Goal: Task Accomplishment & Management: Use online tool/utility

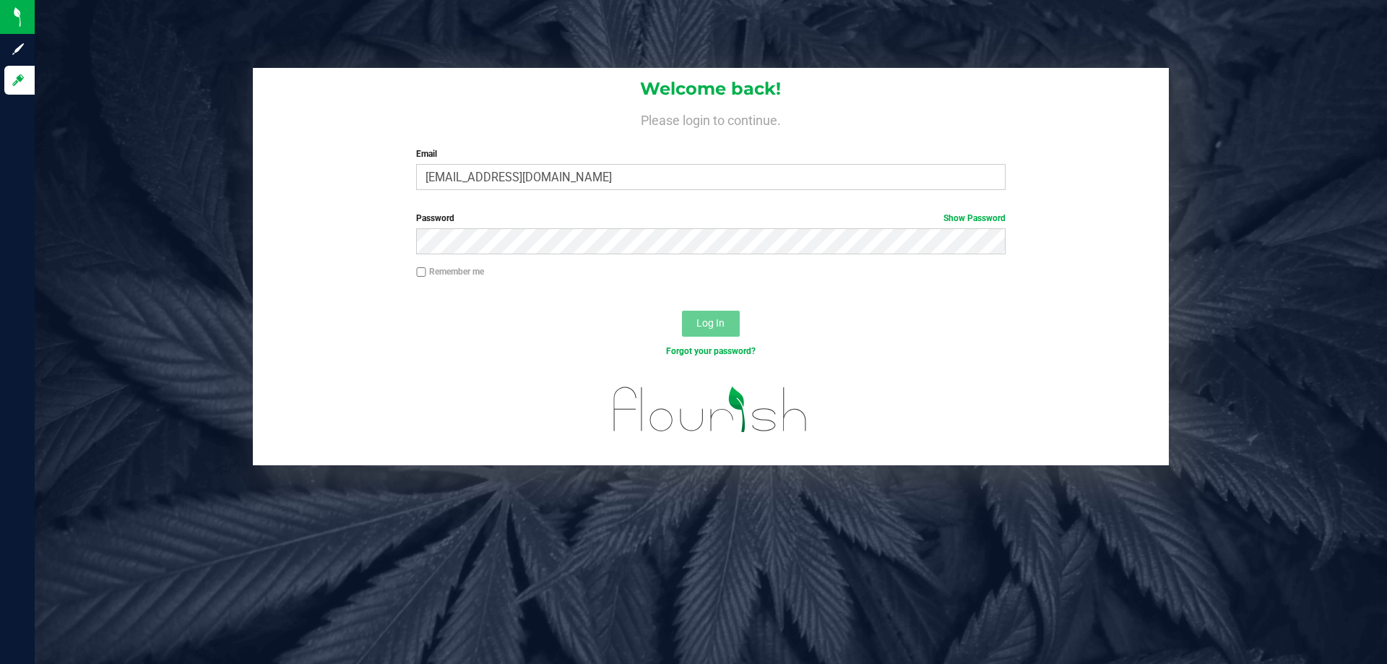
type input "[EMAIL_ADDRESS][DOMAIN_NAME]"
click at [682, 311] on button "Log In" at bounding box center [711, 324] width 58 height 26
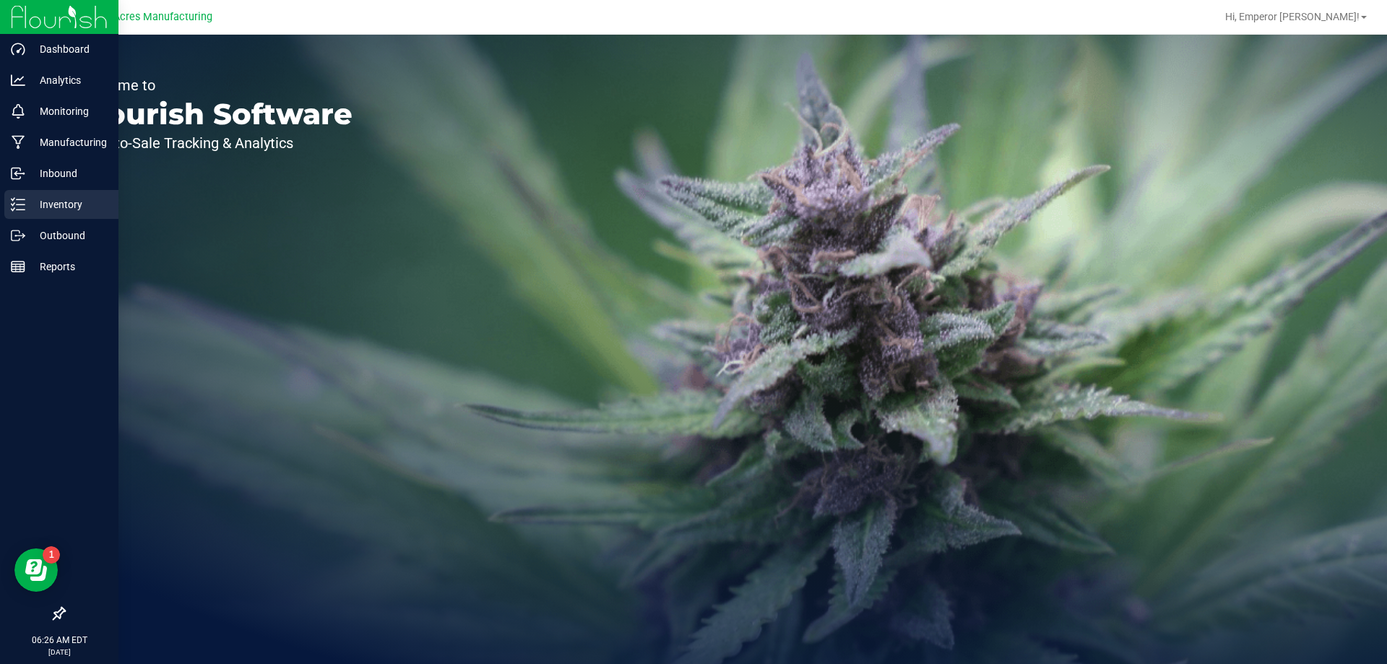
click at [9, 203] on div "Inventory" at bounding box center [61, 204] width 114 height 29
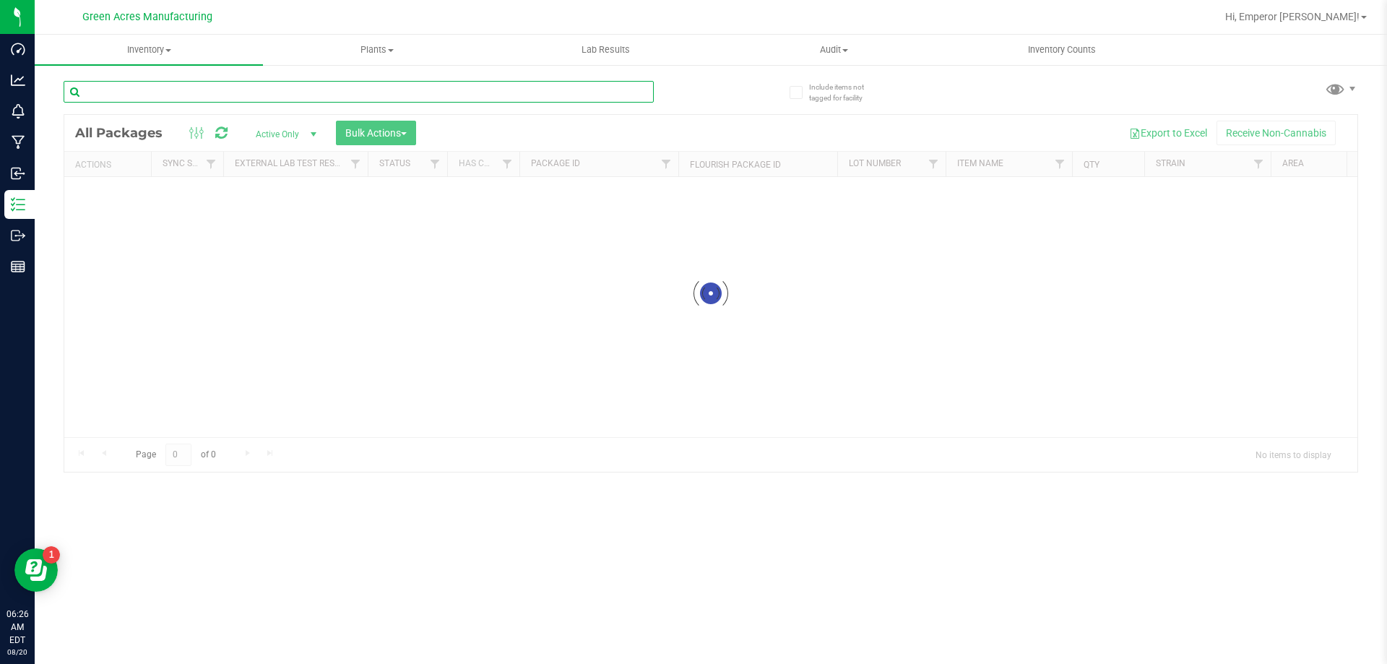
click at [365, 99] on input "text" at bounding box center [359, 92] width 590 height 22
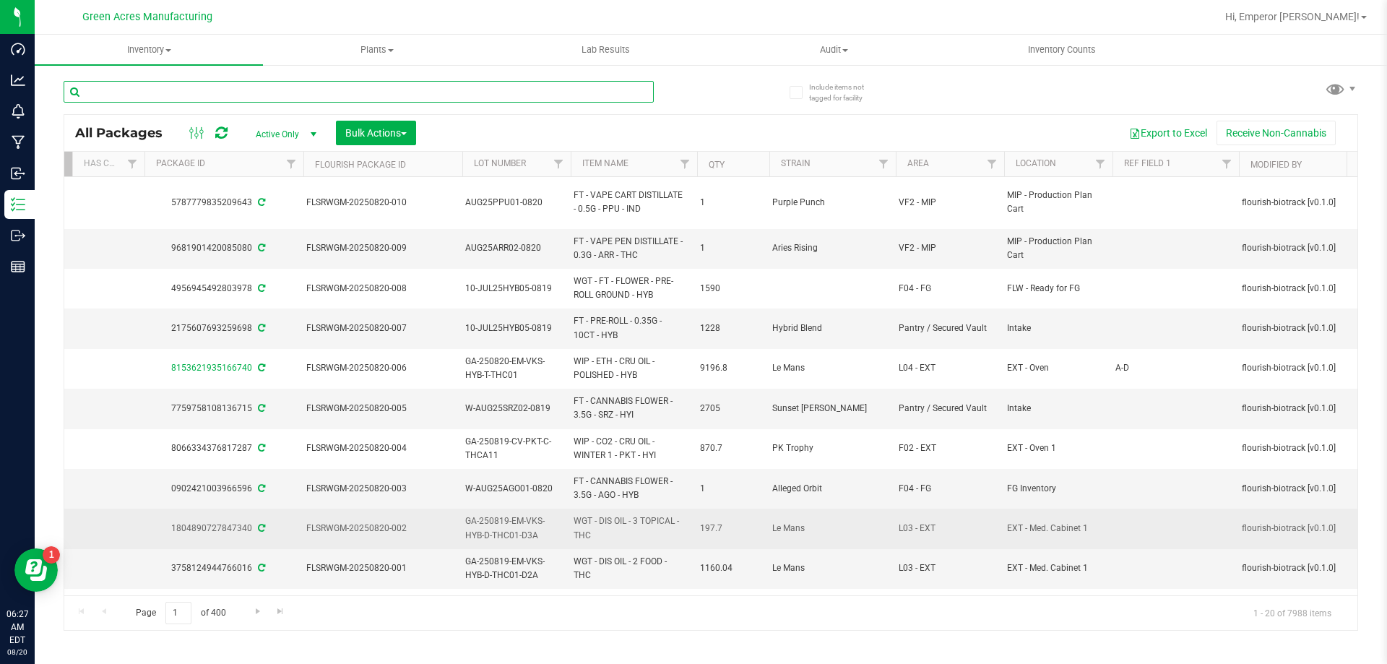
scroll to position [0, 381]
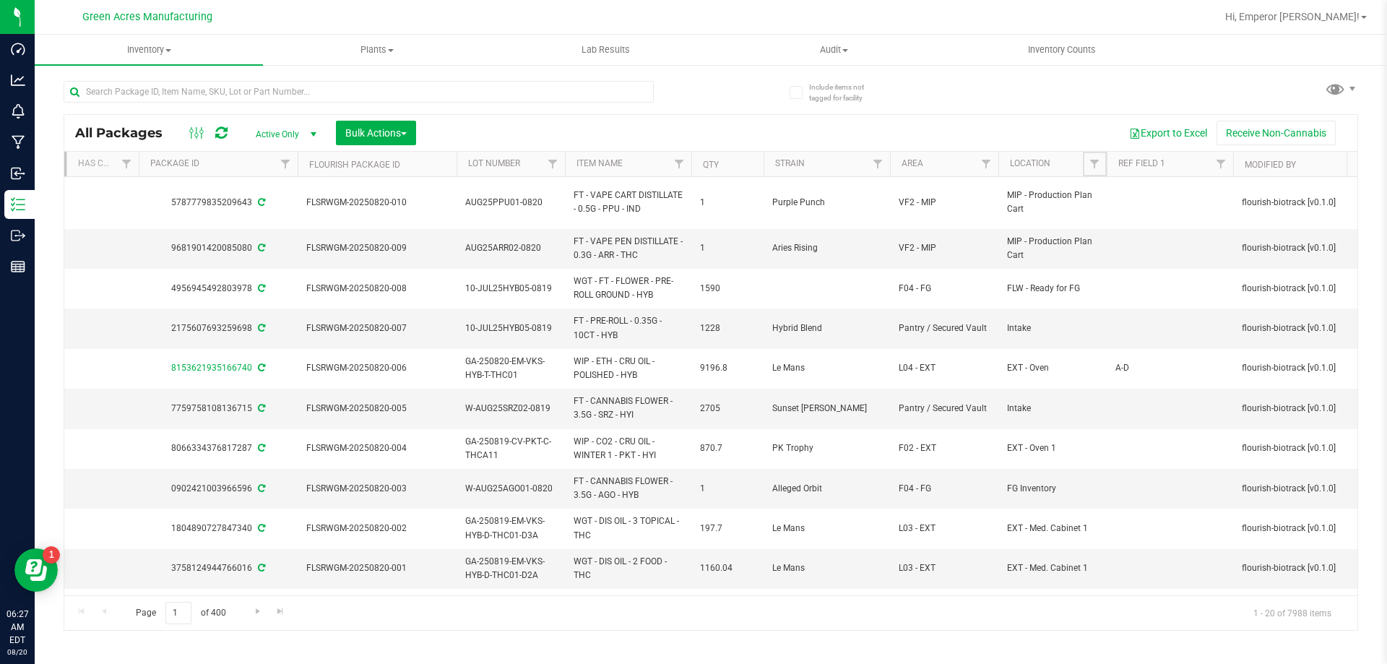
click at [1081, 160] on th "Location" at bounding box center [1052, 164] width 108 height 25
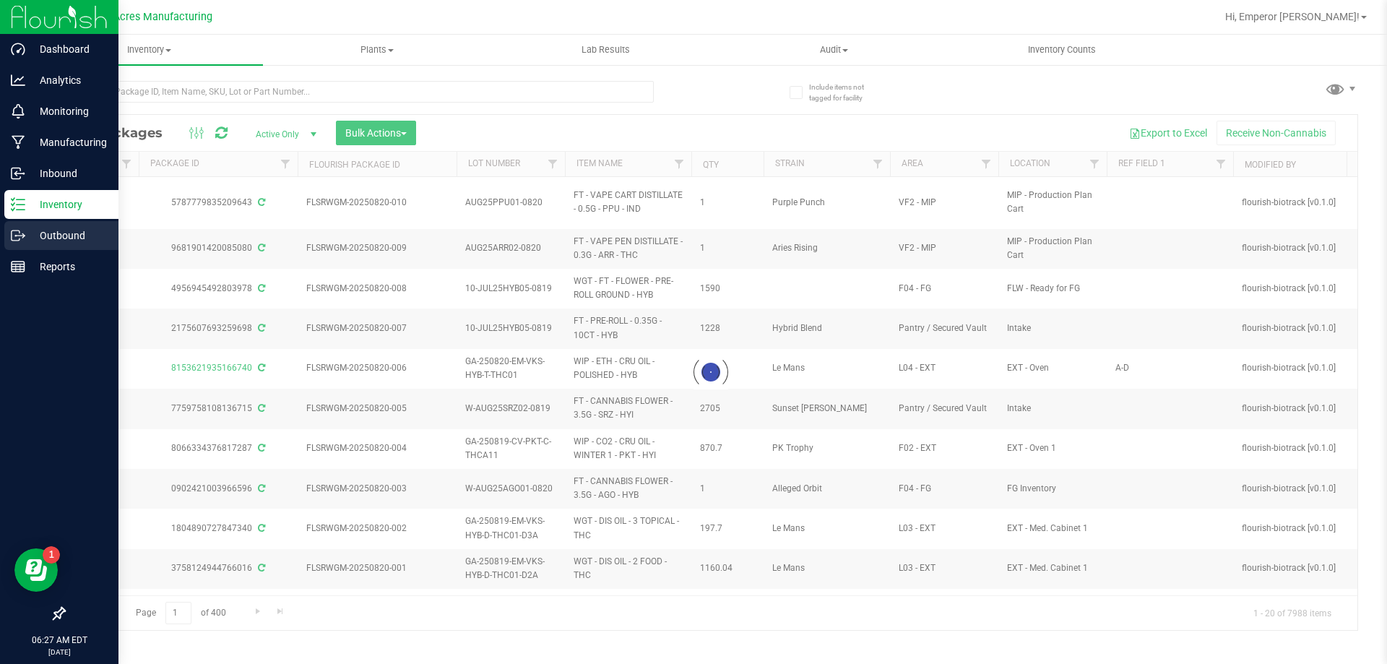
click at [34, 222] on div "Outbound" at bounding box center [61, 235] width 114 height 29
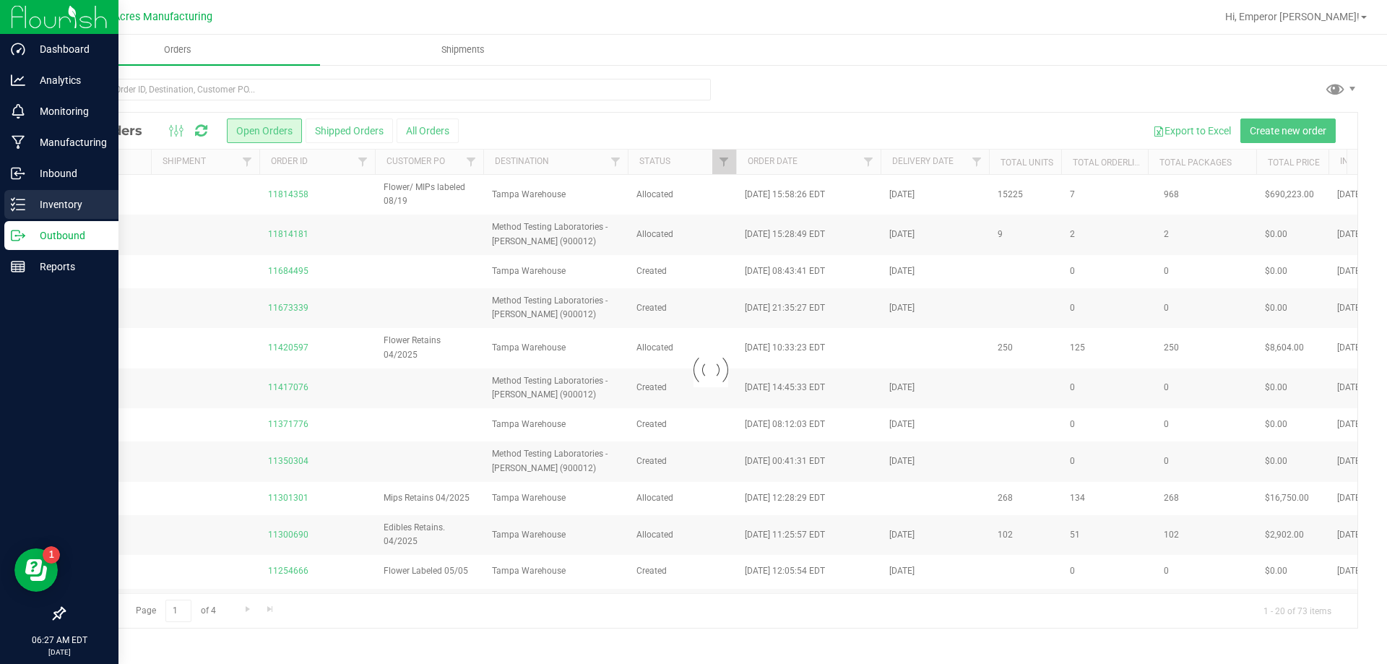
click at [46, 202] on p "Inventory" at bounding box center [68, 204] width 87 height 17
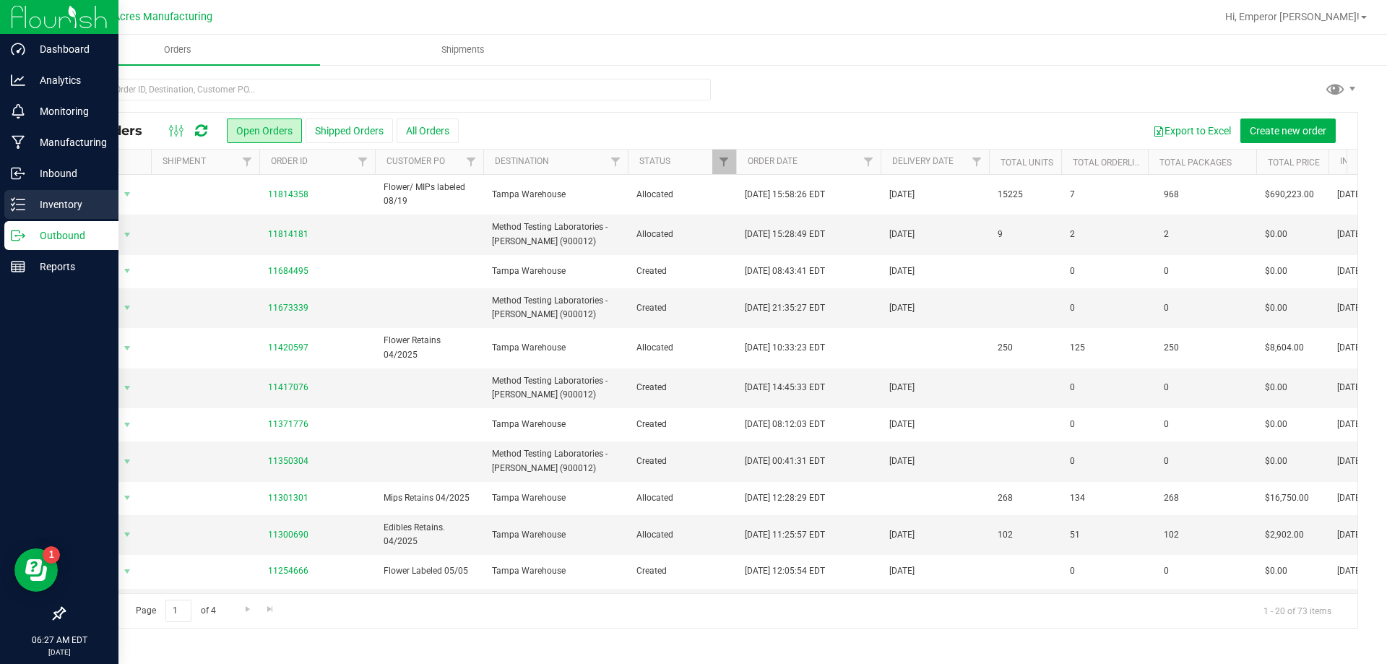
click at [46, 202] on p "Inventory" at bounding box center [68, 204] width 87 height 17
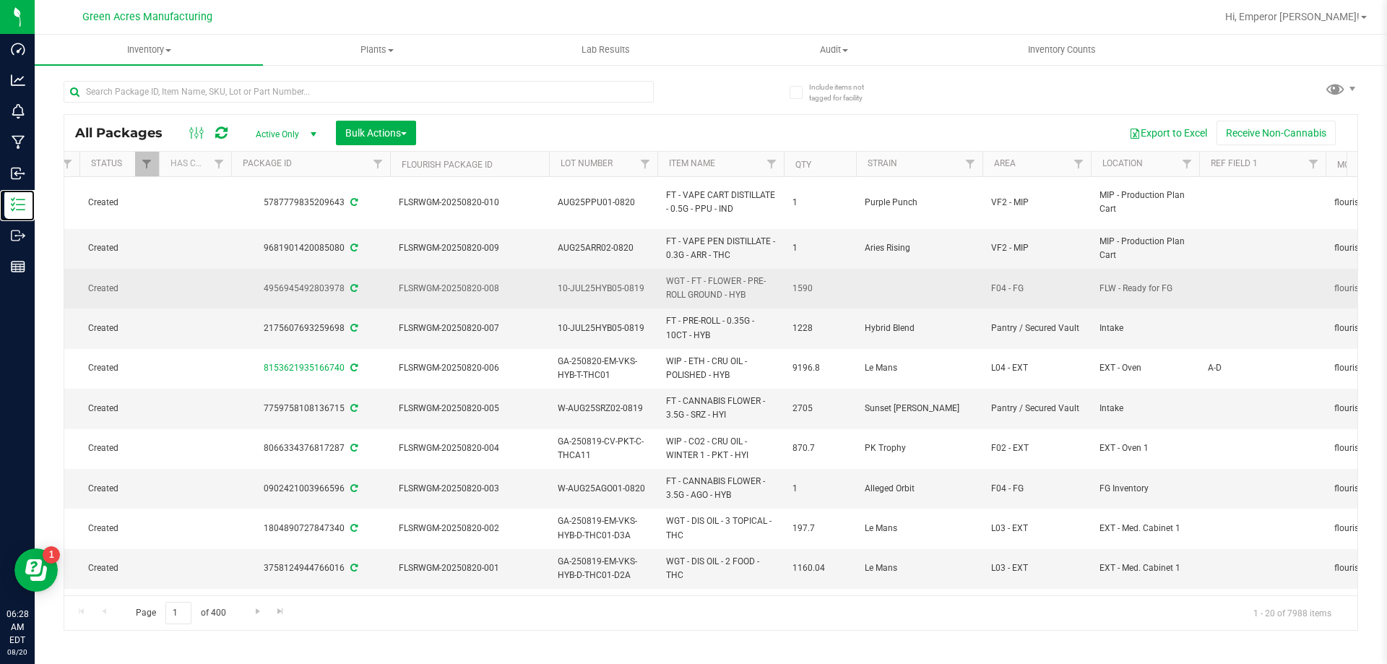
scroll to position [0, 294]
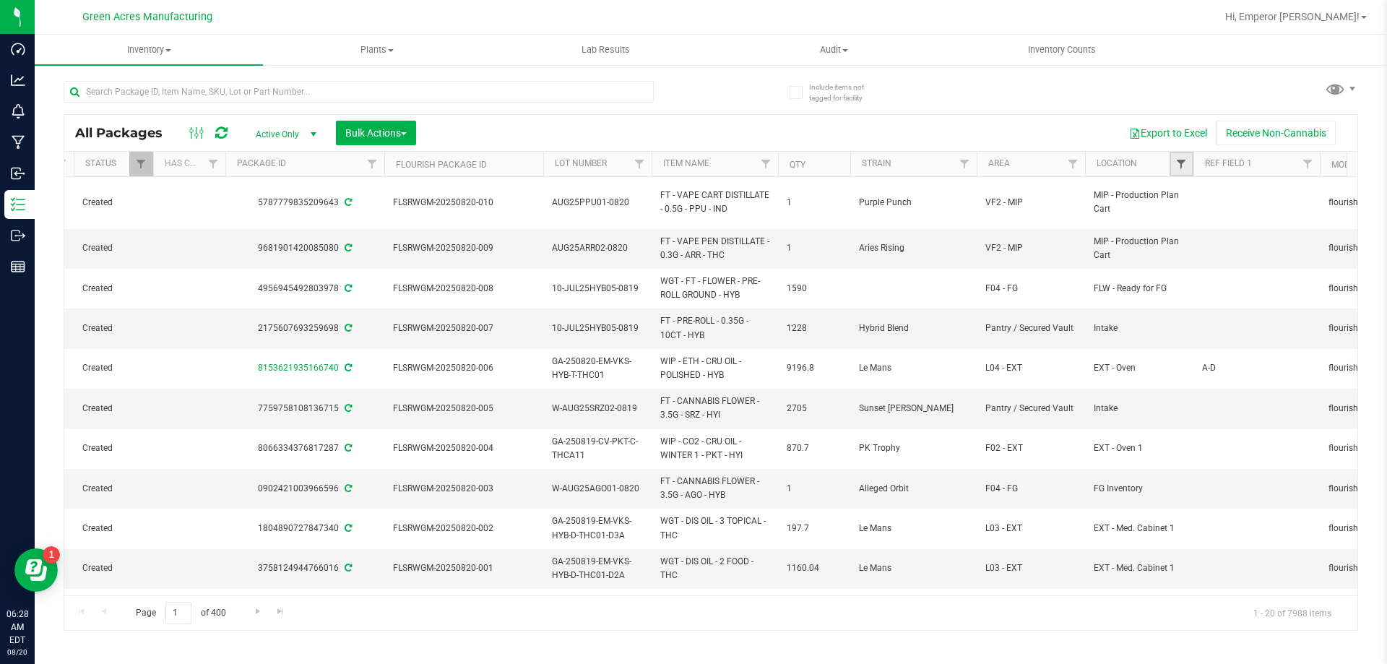
click at [1182, 160] on span "Filter" at bounding box center [1181, 164] width 12 height 12
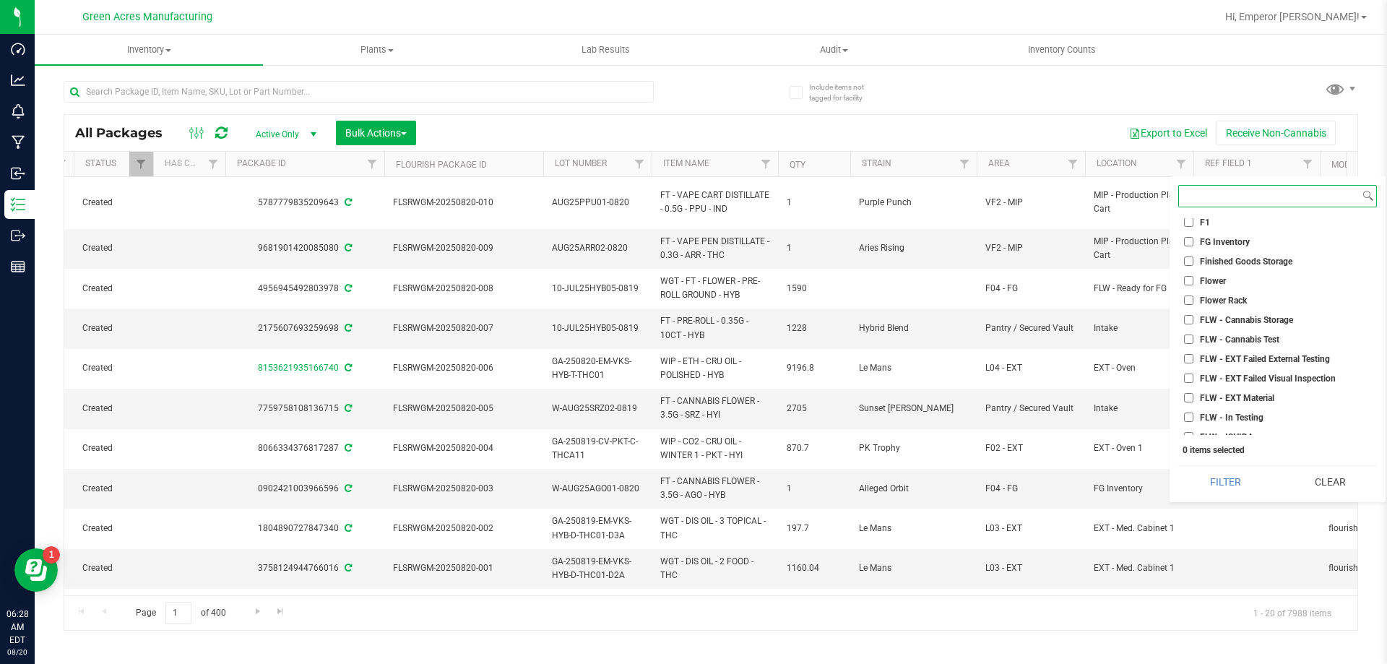
scroll to position [1734, 0]
click at [1226, 399] on span "FLW - Ready for FG" at bounding box center [1237, 403] width 75 height 9
click at [1193, 399] on input "FLW - Ready for FG" at bounding box center [1188, 403] width 9 height 9
checkbox input "true"
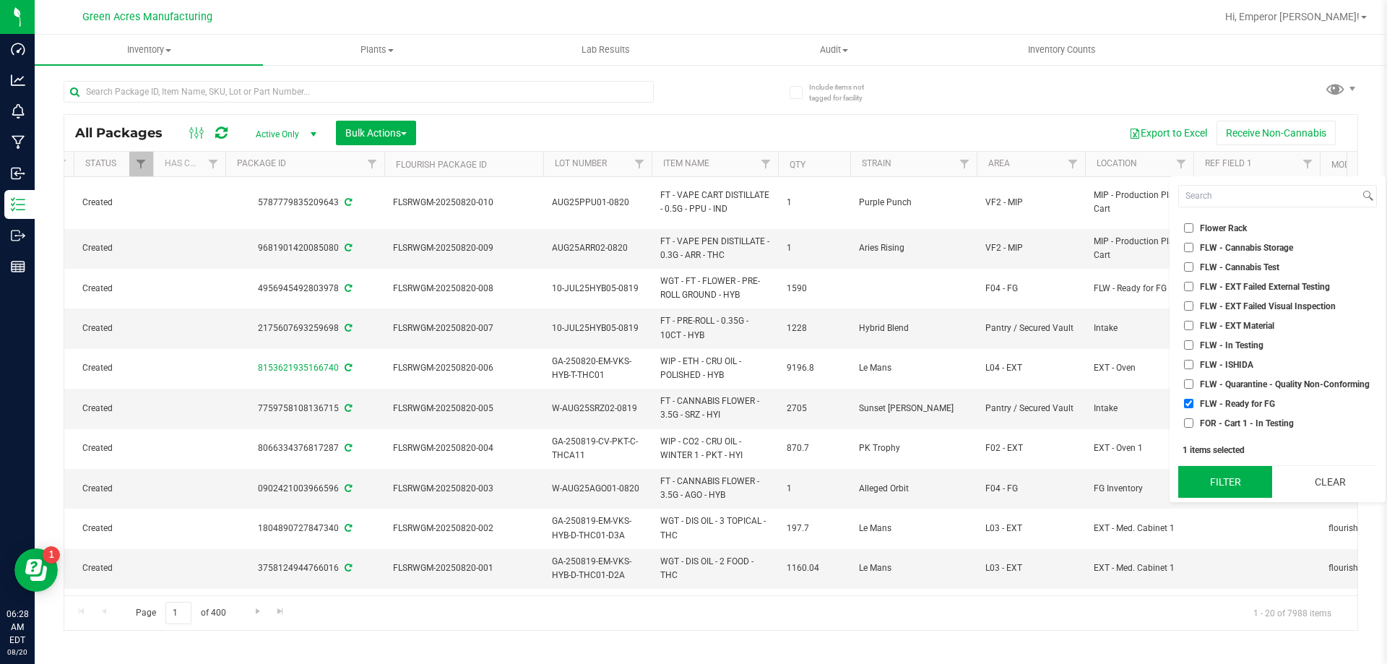
click at [1227, 480] on button "Filter" at bounding box center [1225, 482] width 94 height 32
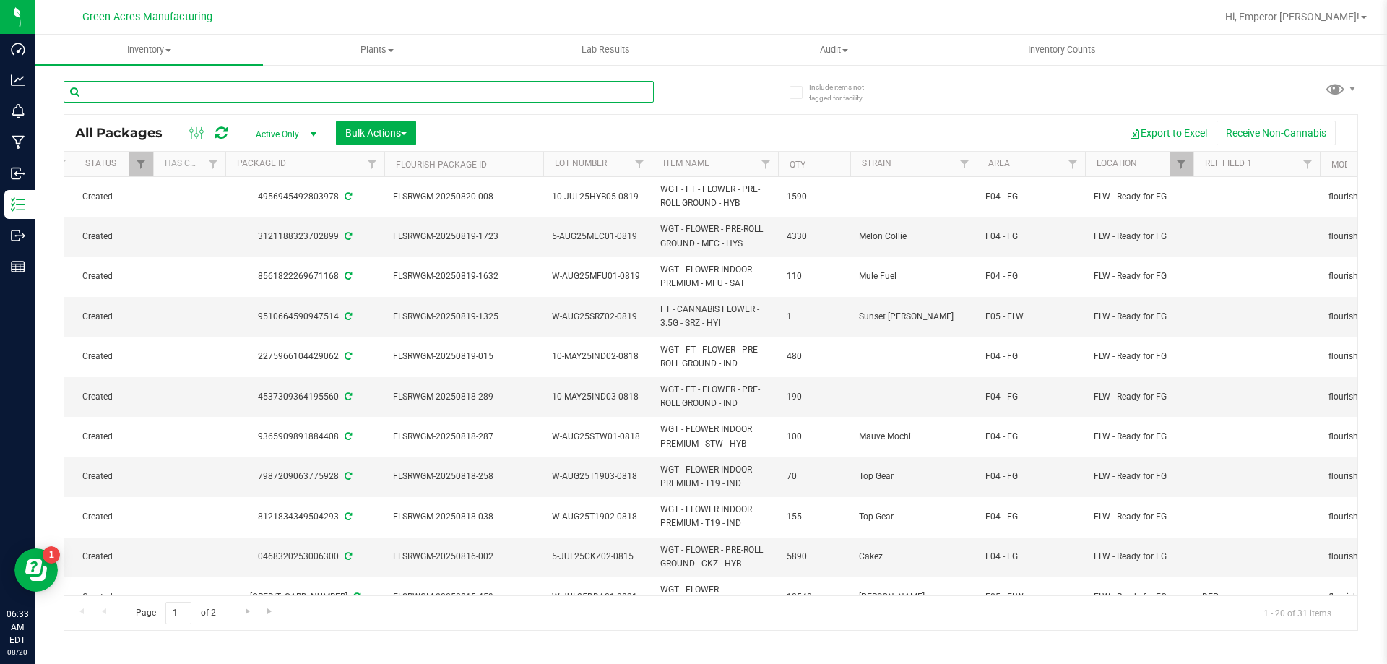
click at [189, 100] on input "text" at bounding box center [359, 92] width 590 height 22
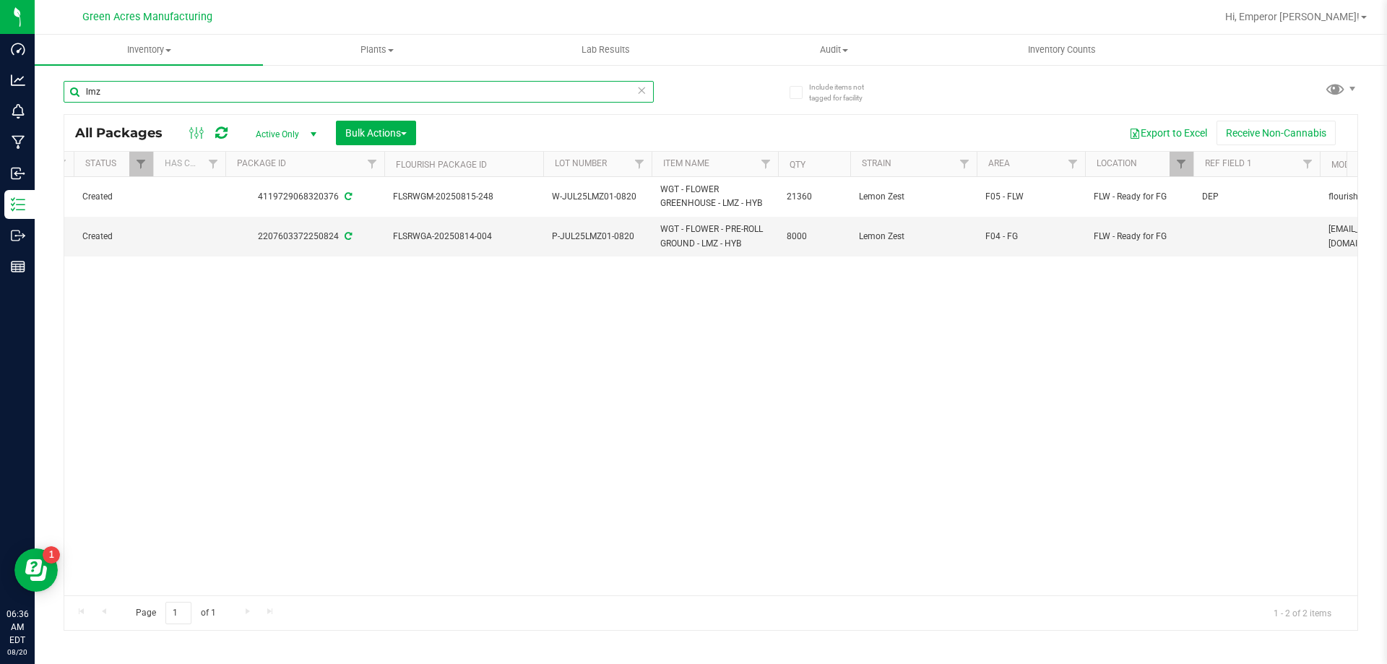
type input "lmz"
click at [265, 401] on div "Action Action Adjust qty Create package Edit attributes Global inventory Locate…" at bounding box center [710, 386] width 1293 height 418
click at [85, 243] on span "Created" at bounding box center [113, 237] width 62 height 14
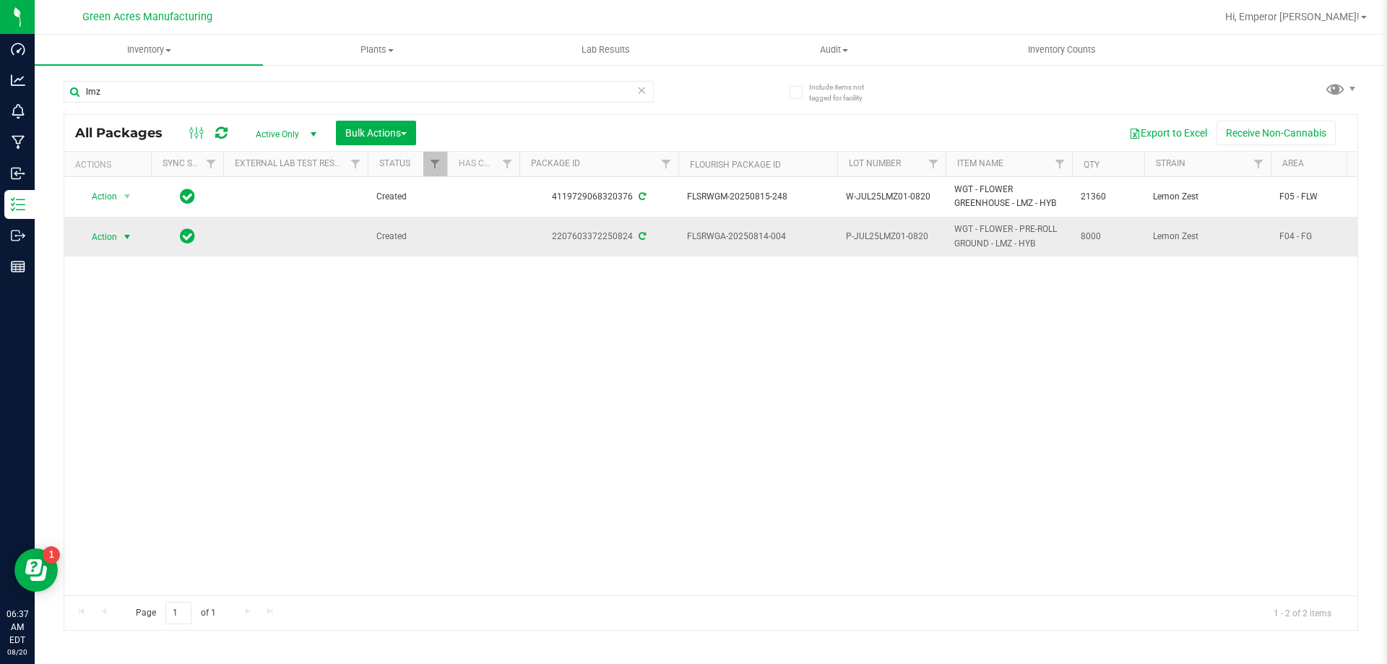
click at [102, 235] on span "Action" at bounding box center [98, 237] width 39 height 20
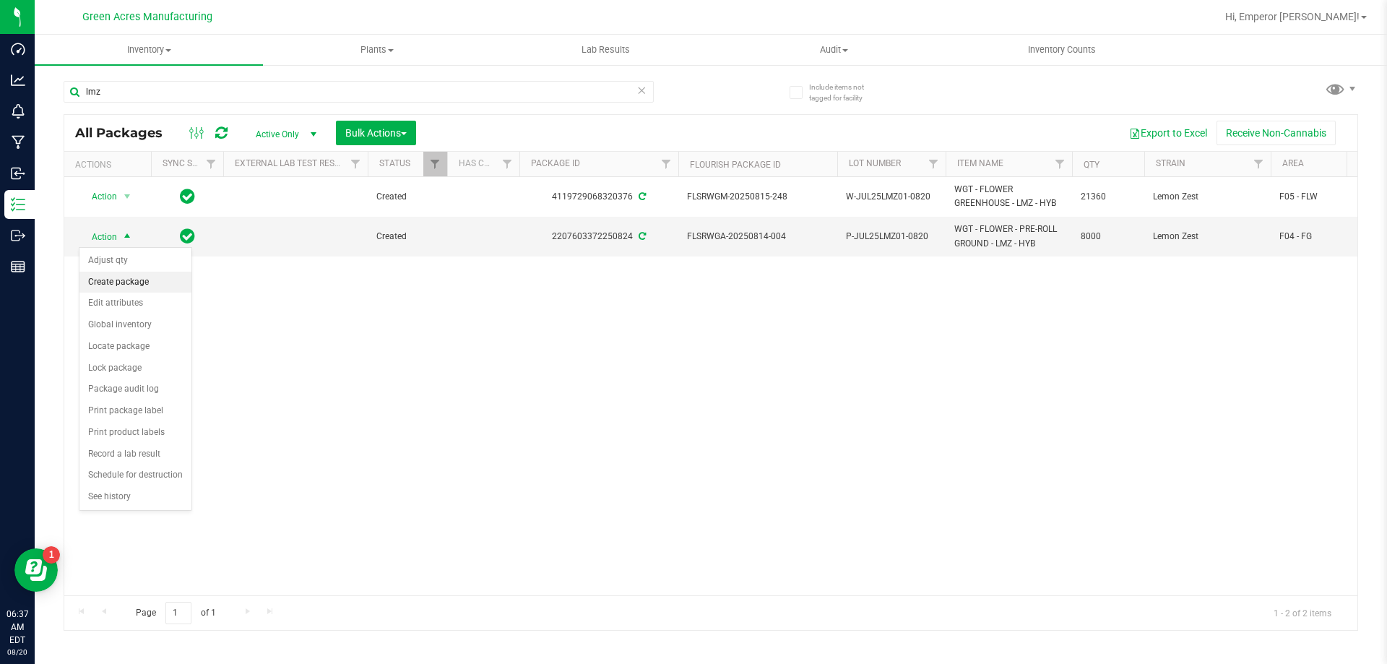
click at [126, 285] on li "Create package" at bounding box center [135, 283] width 112 height 22
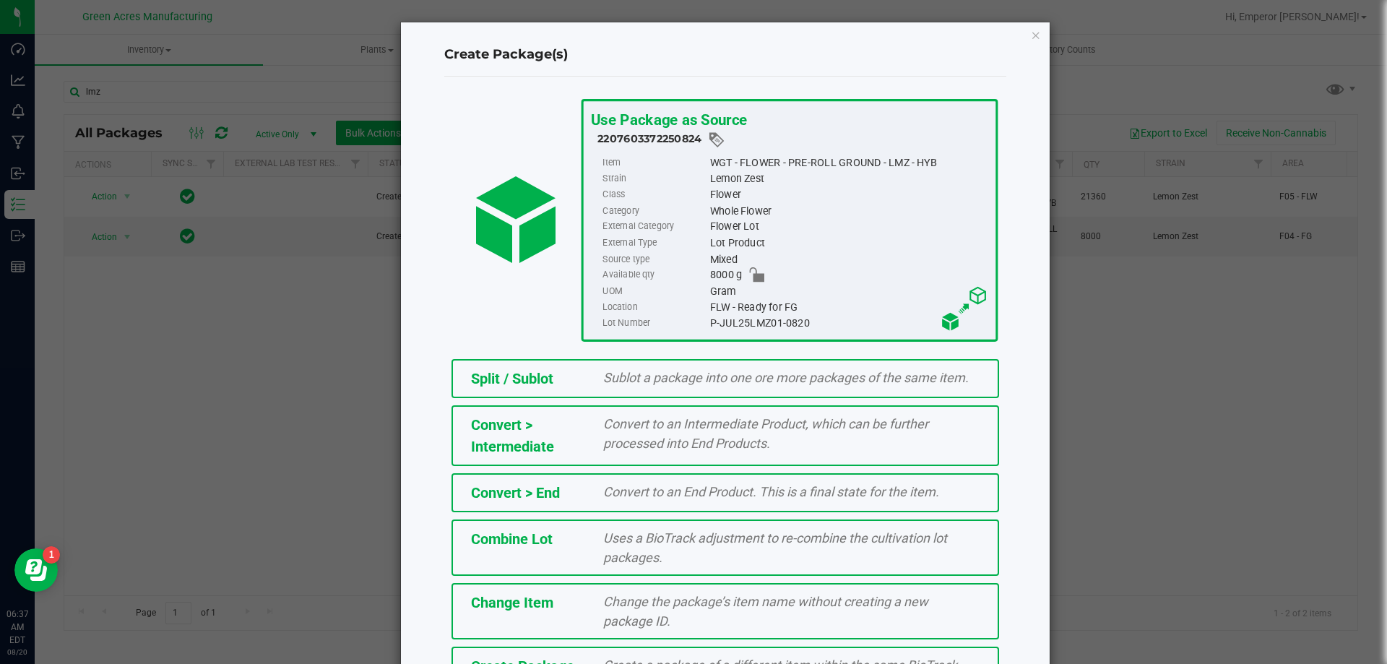
scroll to position [104, 0]
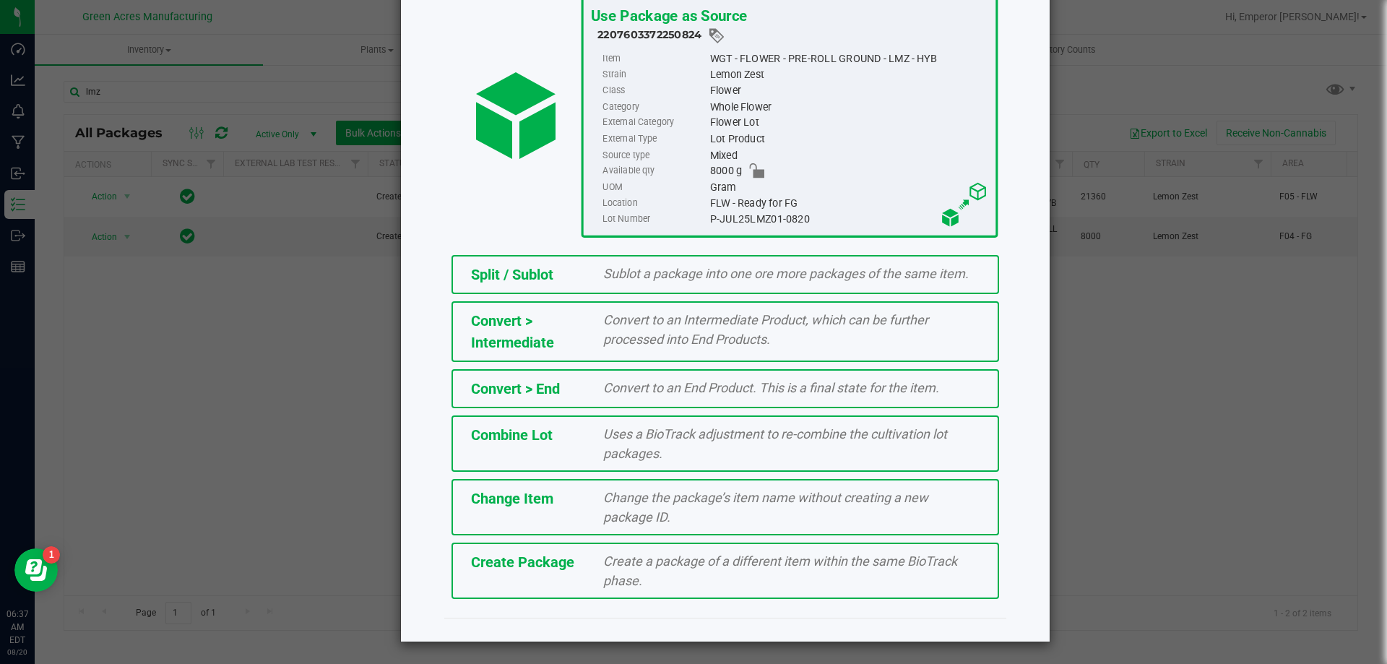
click at [571, 592] on div "Create Package Create a package of a different item within the same BioTrack ph…" at bounding box center [725, 570] width 548 height 56
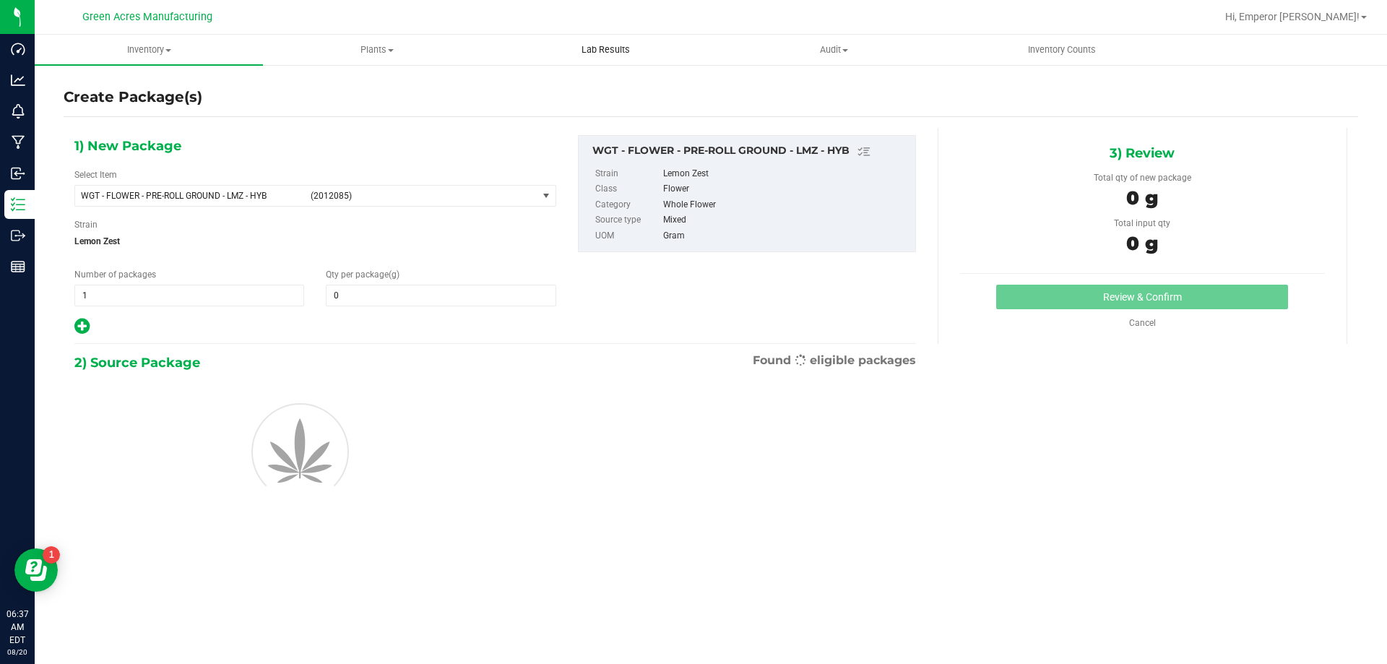
type input "0.0000"
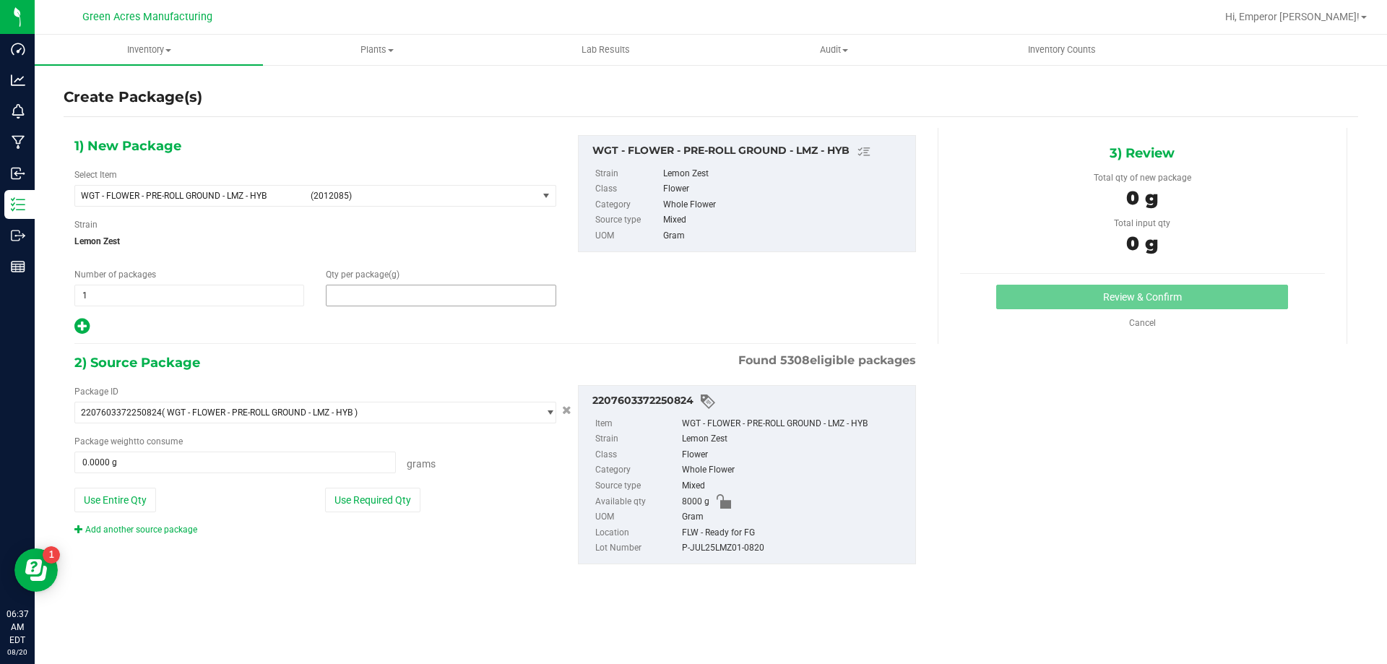
click at [388, 298] on span at bounding box center [441, 296] width 230 height 22
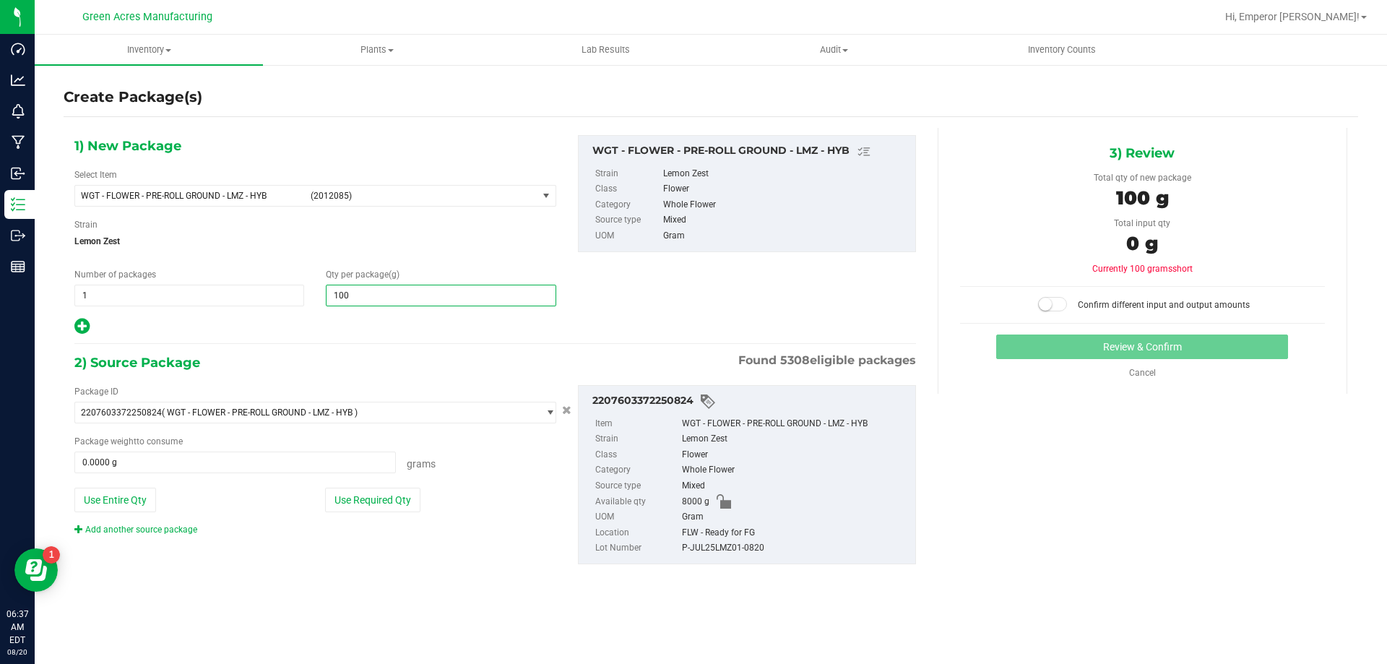
type input "1000"
type input "1,000.0000"
click at [372, 501] on button "Use Required Qty" at bounding box center [372, 500] width 95 height 25
type input "1000.0000 g"
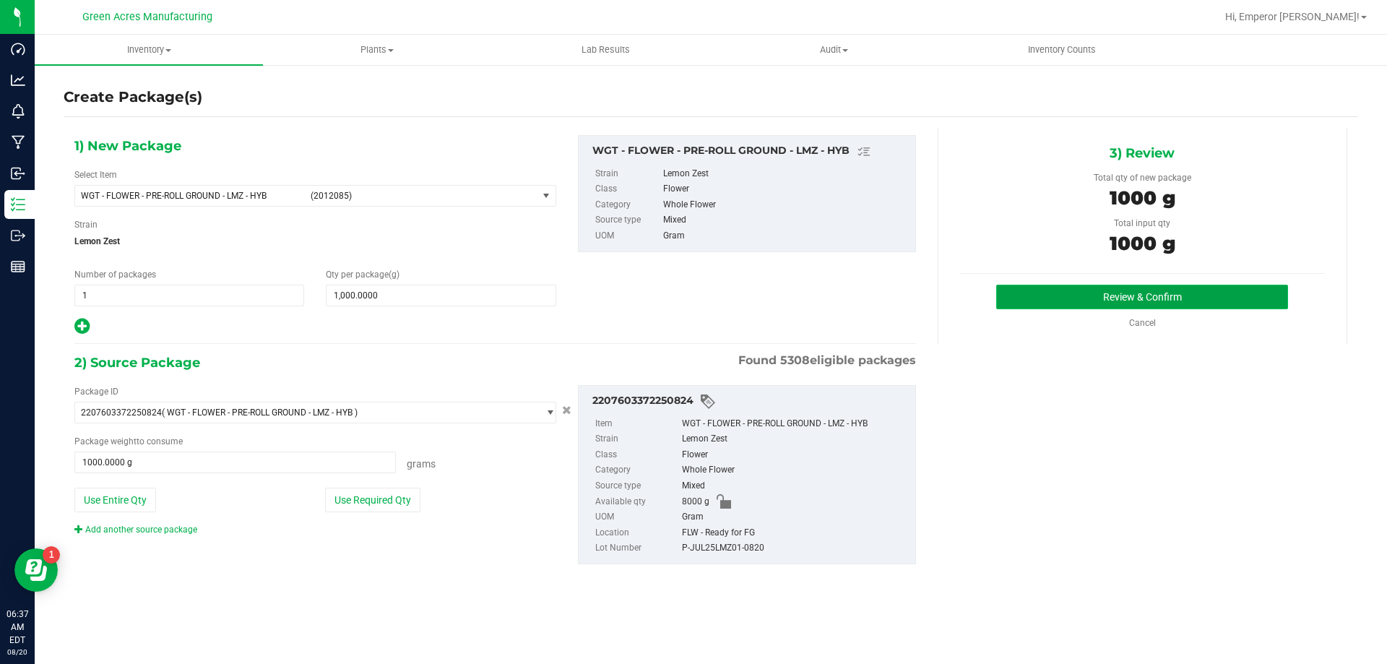
click at [1032, 295] on button "Review & Confirm" at bounding box center [1142, 297] width 292 height 25
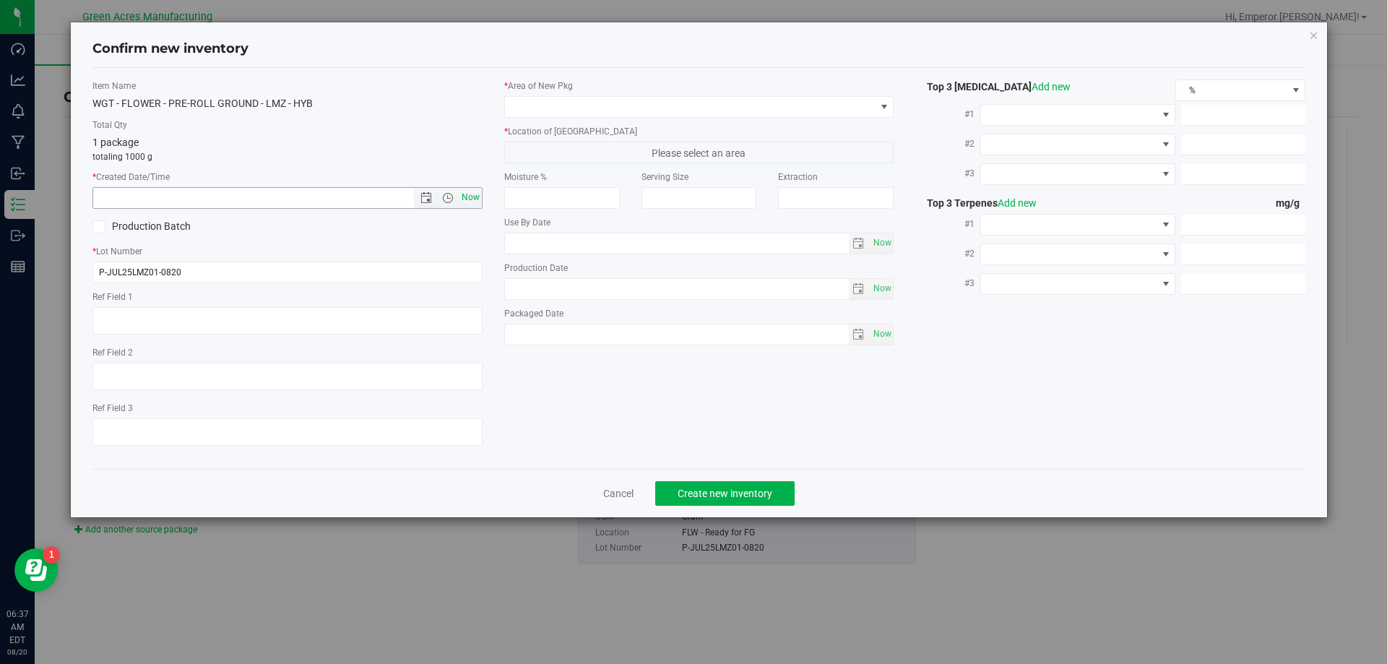
click at [481, 202] on span "Now" at bounding box center [470, 197] width 25 height 21
type input "[DATE] 6:37 AM"
click at [102, 277] on input "P-JUL25LMZ01-0820" at bounding box center [287, 272] width 390 height 22
type input "1-JUL25LMZ01-0820"
click at [555, 101] on span at bounding box center [690, 107] width 371 height 20
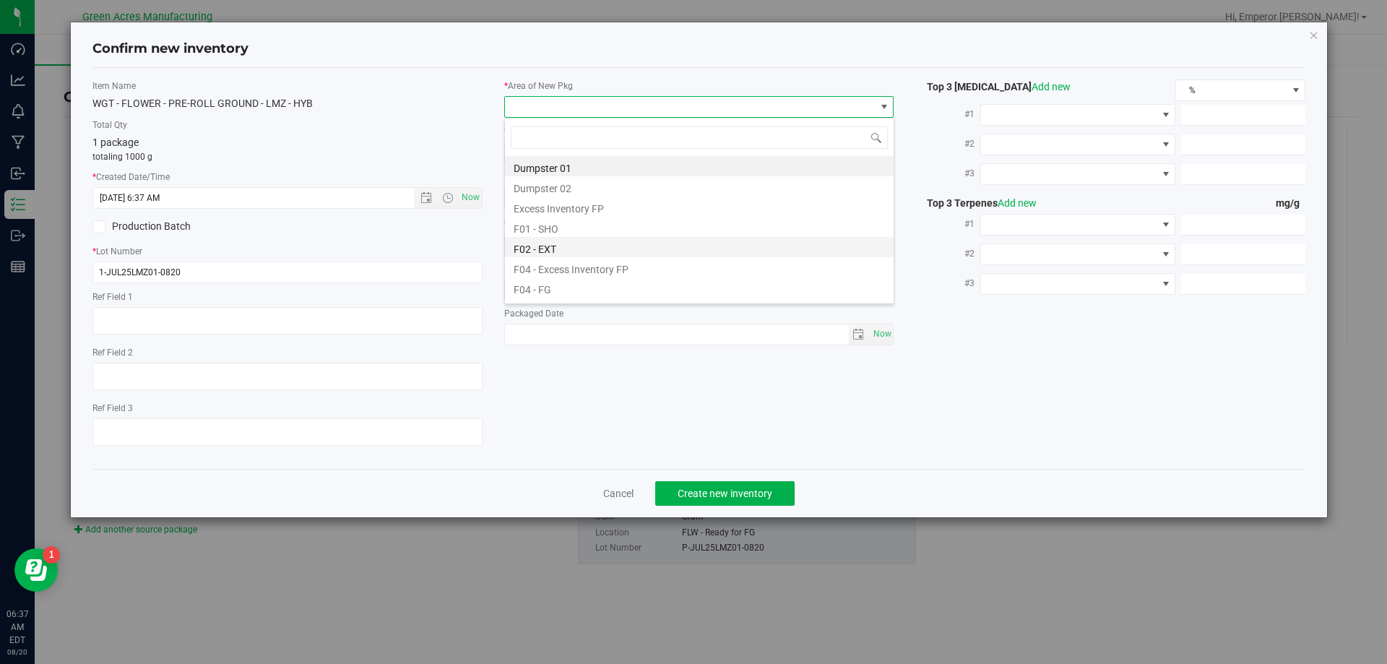
scroll to position [22, 390]
click at [561, 282] on li "F04 - FG" at bounding box center [699, 287] width 389 height 20
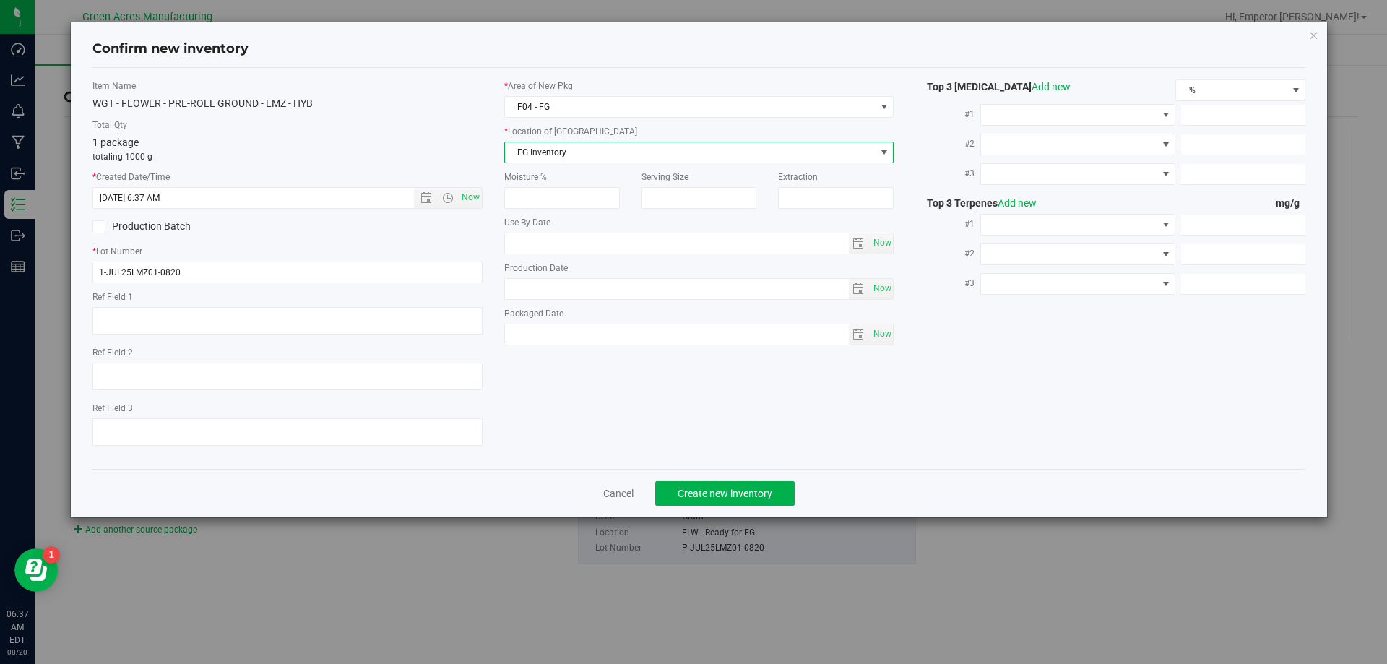
click at [575, 151] on span "FG Inventory" at bounding box center [690, 152] width 371 height 20
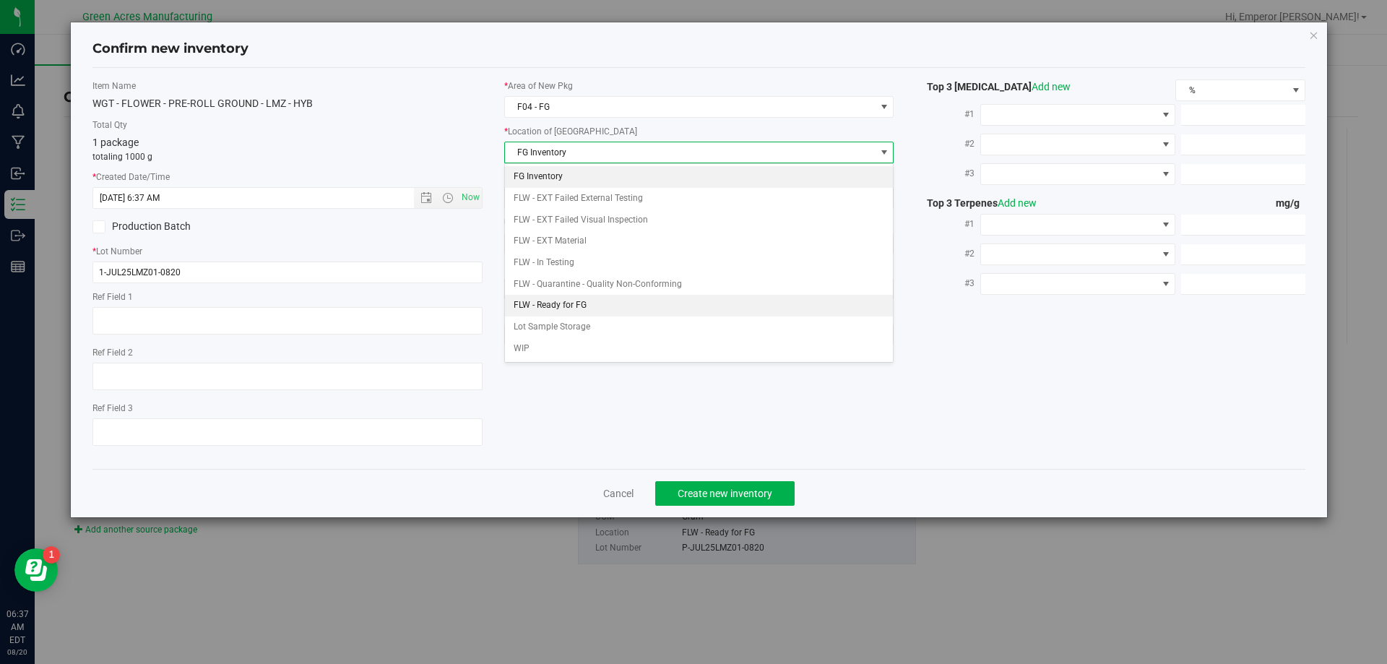
click at [575, 303] on li "FLW - Ready for FG" at bounding box center [699, 306] width 389 height 22
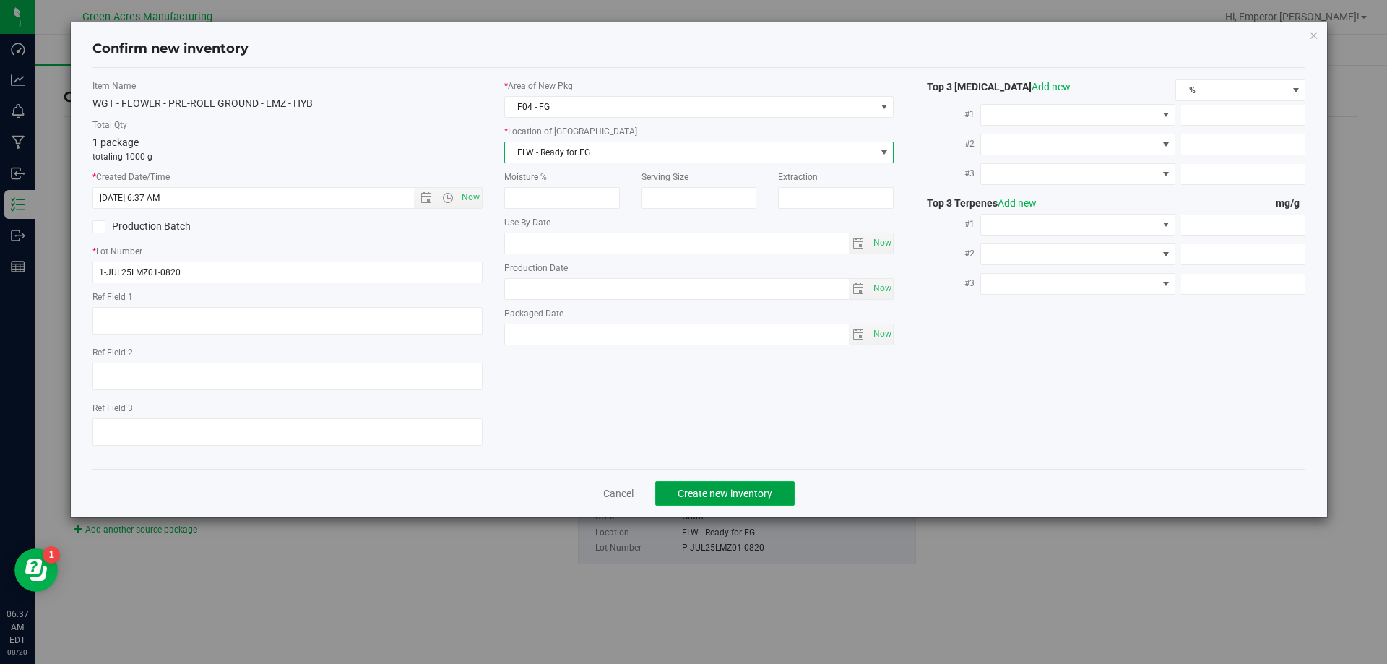
click at [704, 490] on span "Create new inventory" at bounding box center [725, 494] width 95 height 12
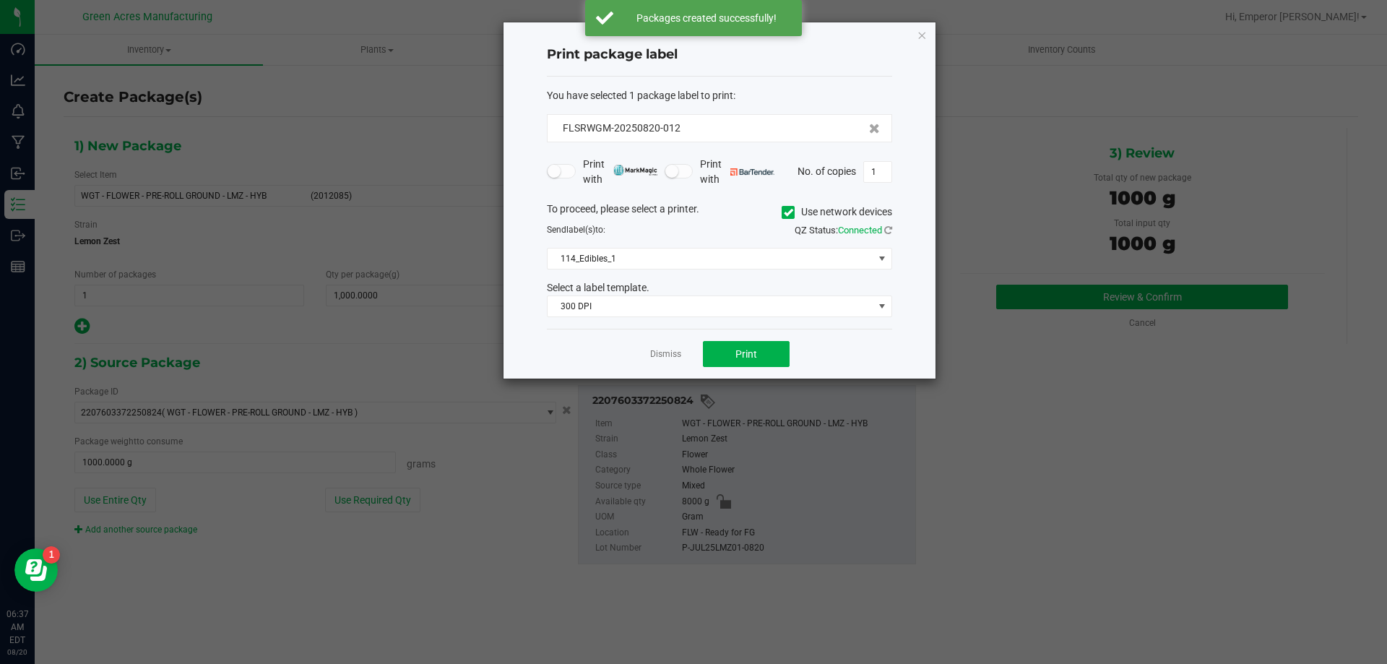
click at [790, 212] on icon at bounding box center [788, 212] width 9 height 0
click at [0, 0] on input "Use network devices" at bounding box center [0, 0] width 0 height 0
click at [712, 259] on span at bounding box center [711, 258] width 326 height 20
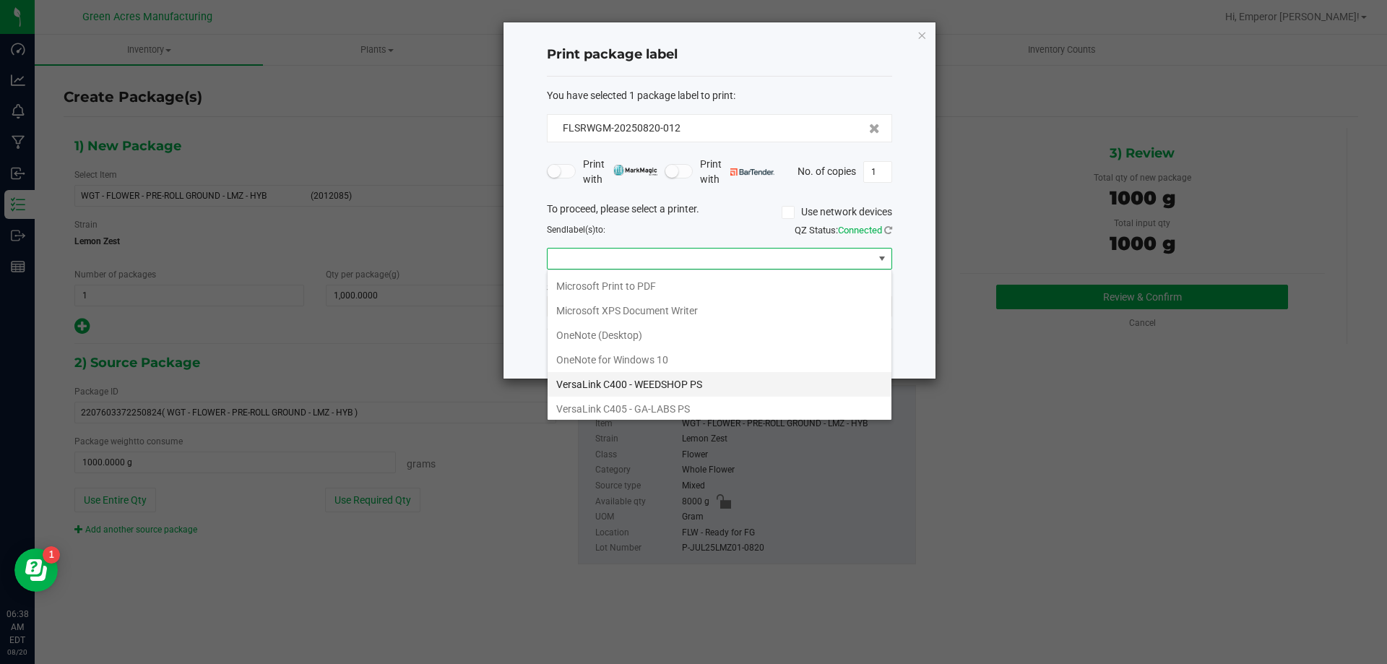
scroll to position [77, 0]
click at [631, 402] on ZPL "ZDesigner ZD410-300dpi ZPL" at bounding box center [720, 405] width 344 height 25
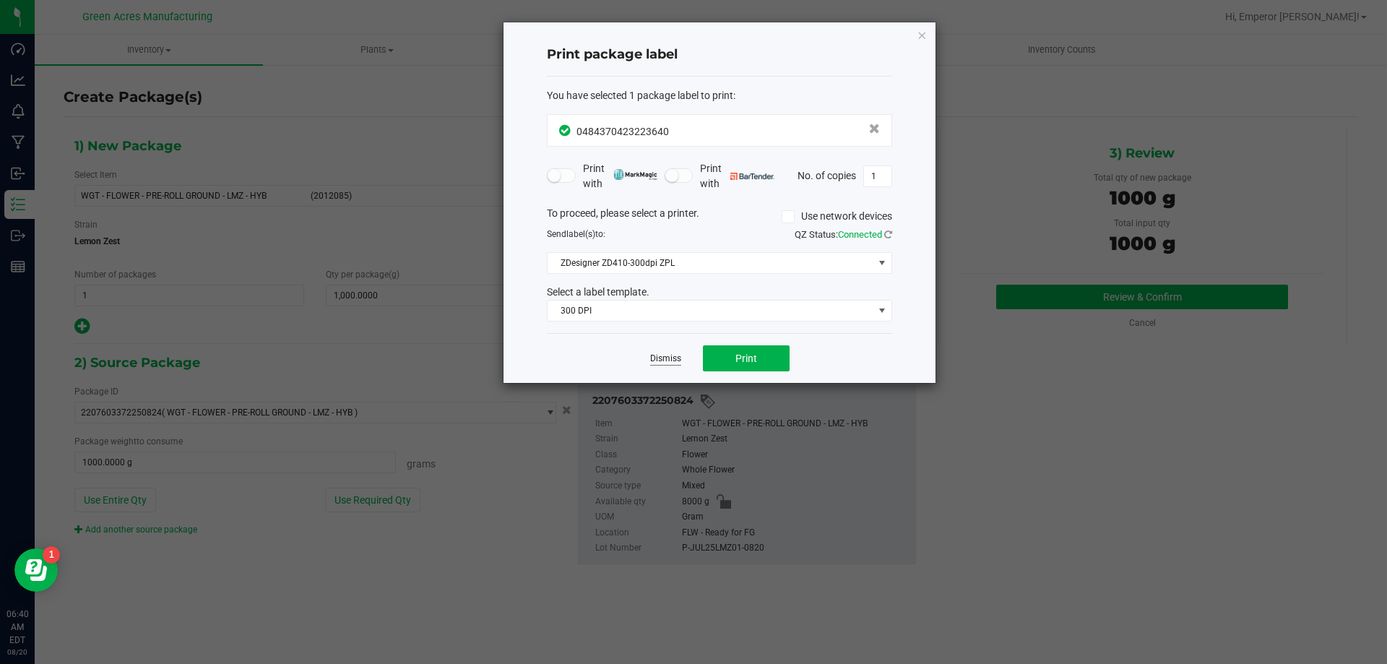
click at [667, 355] on link "Dismiss" at bounding box center [665, 359] width 31 height 12
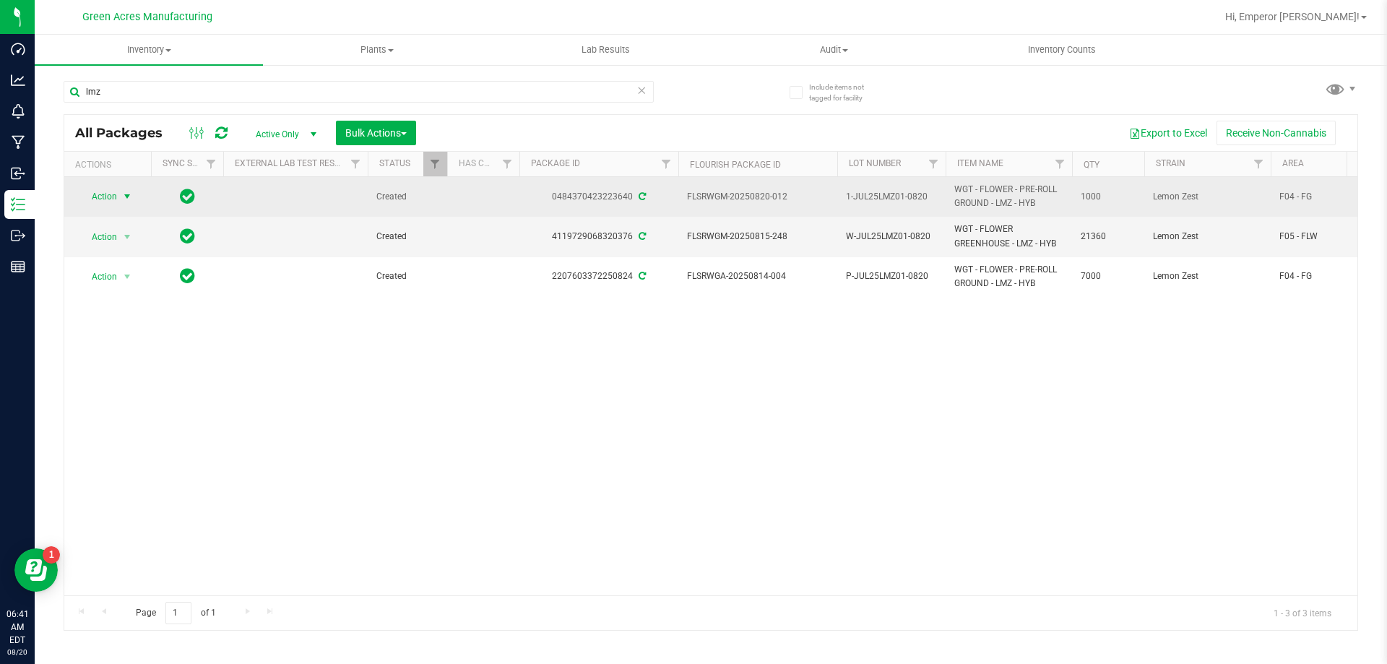
click at [110, 194] on span "Action" at bounding box center [98, 196] width 39 height 20
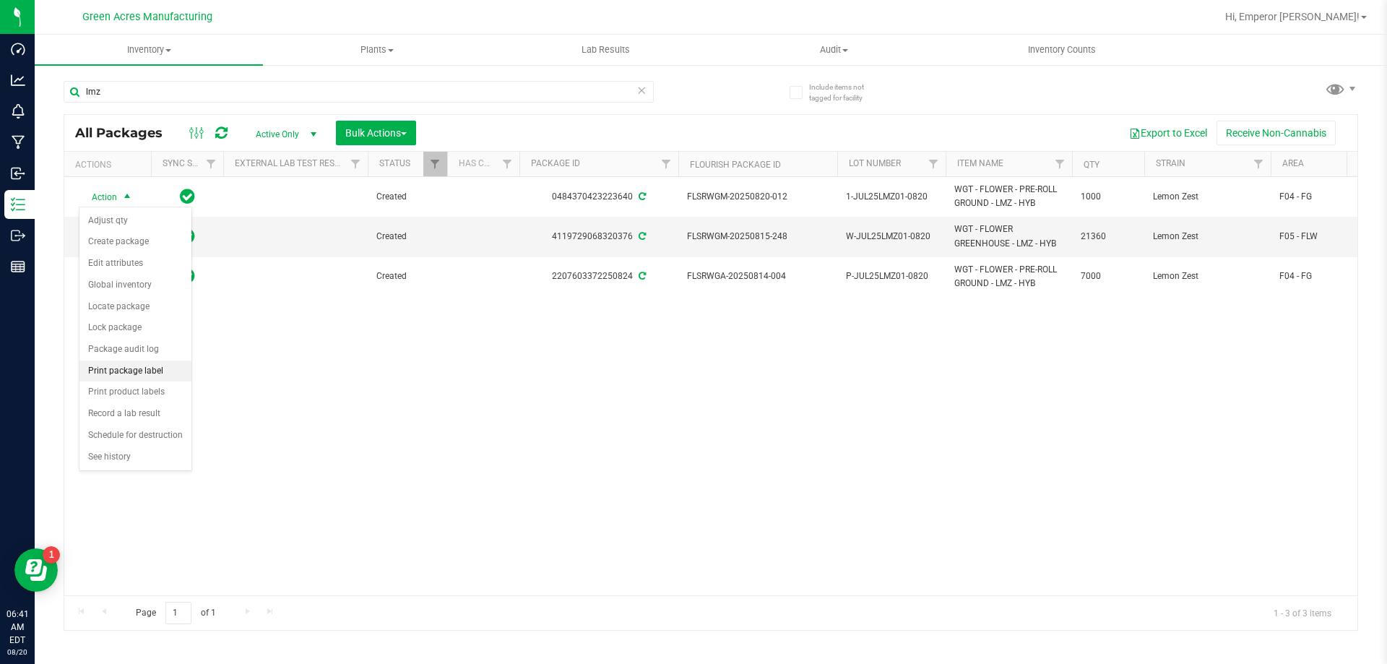
click at [120, 371] on li "Print package label" at bounding box center [135, 371] width 112 height 22
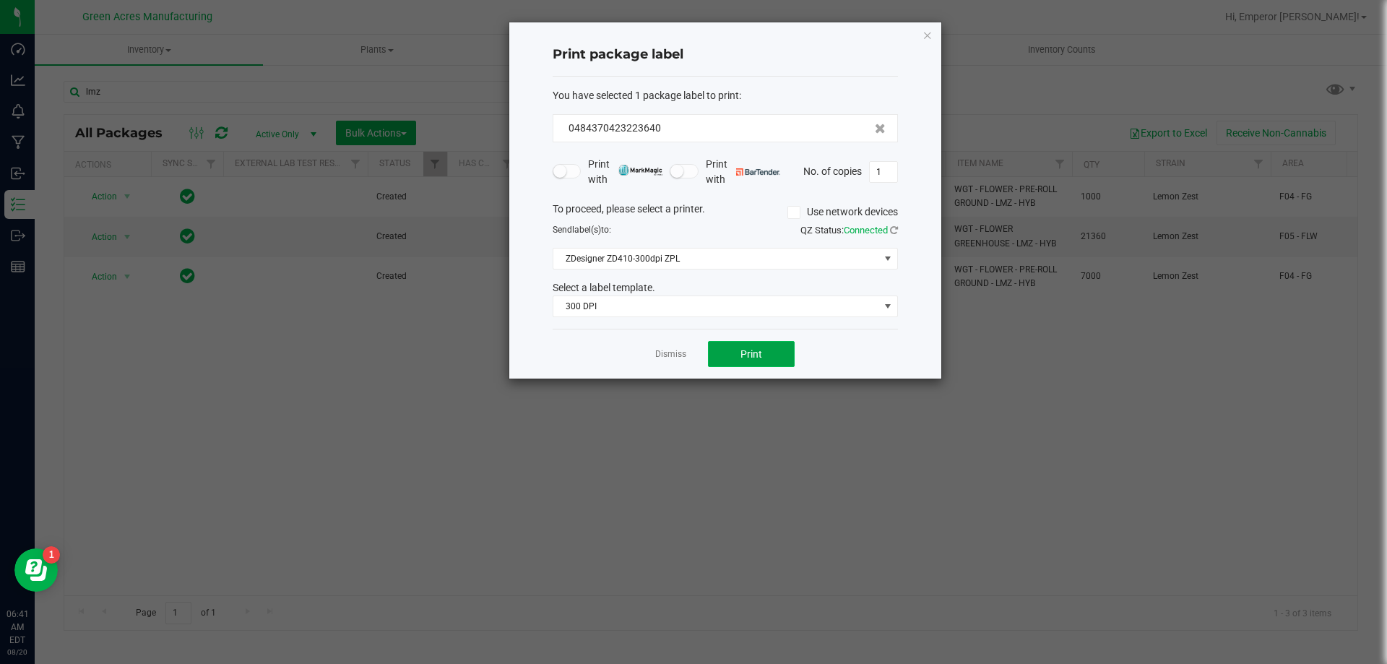
click at [734, 362] on button "Print" at bounding box center [751, 354] width 87 height 26
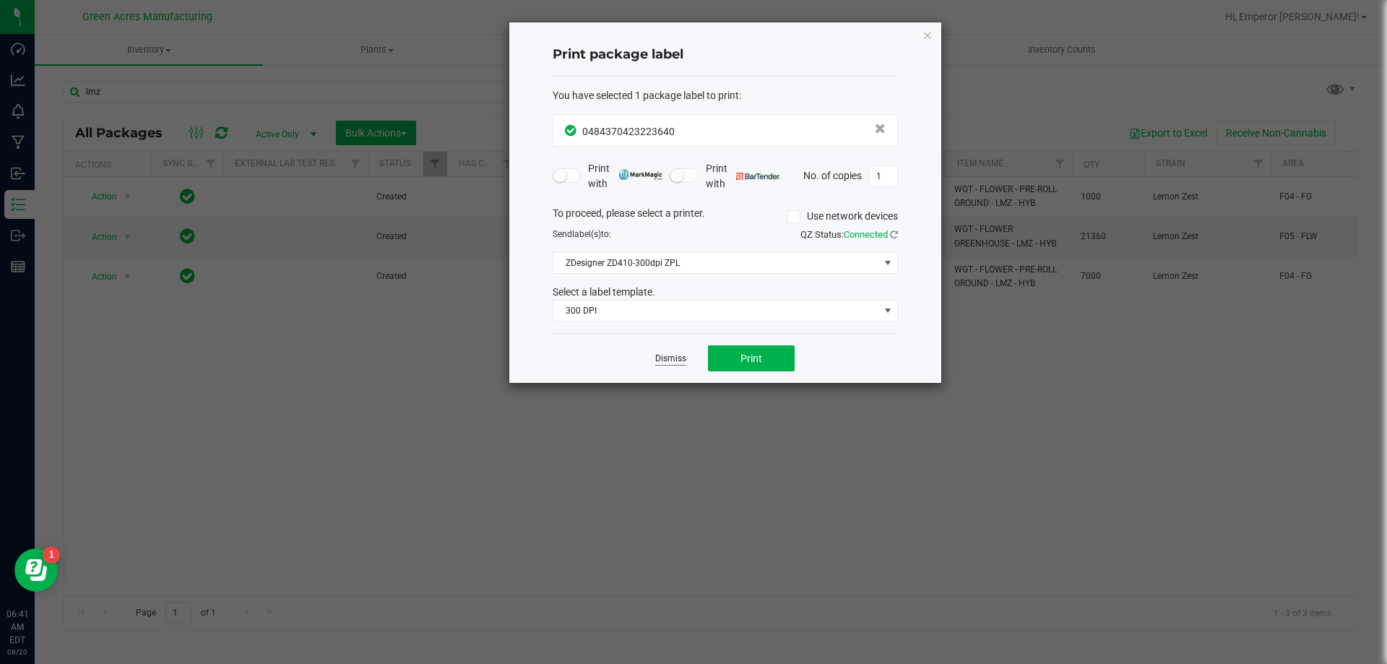
click at [673, 358] on link "Dismiss" at bounding box center [670, 359] width 31 height 12
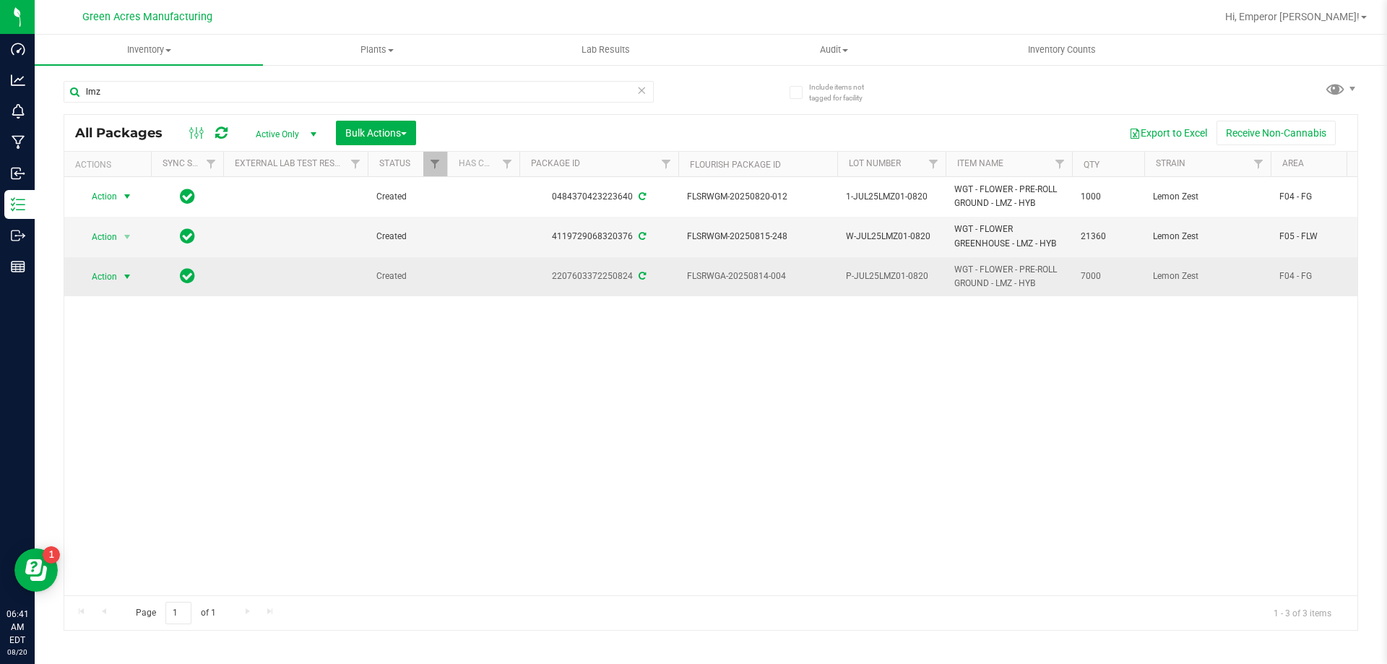
click at [92, 275] on span "Action" at bounding box center [98, 277] width 39 height 20
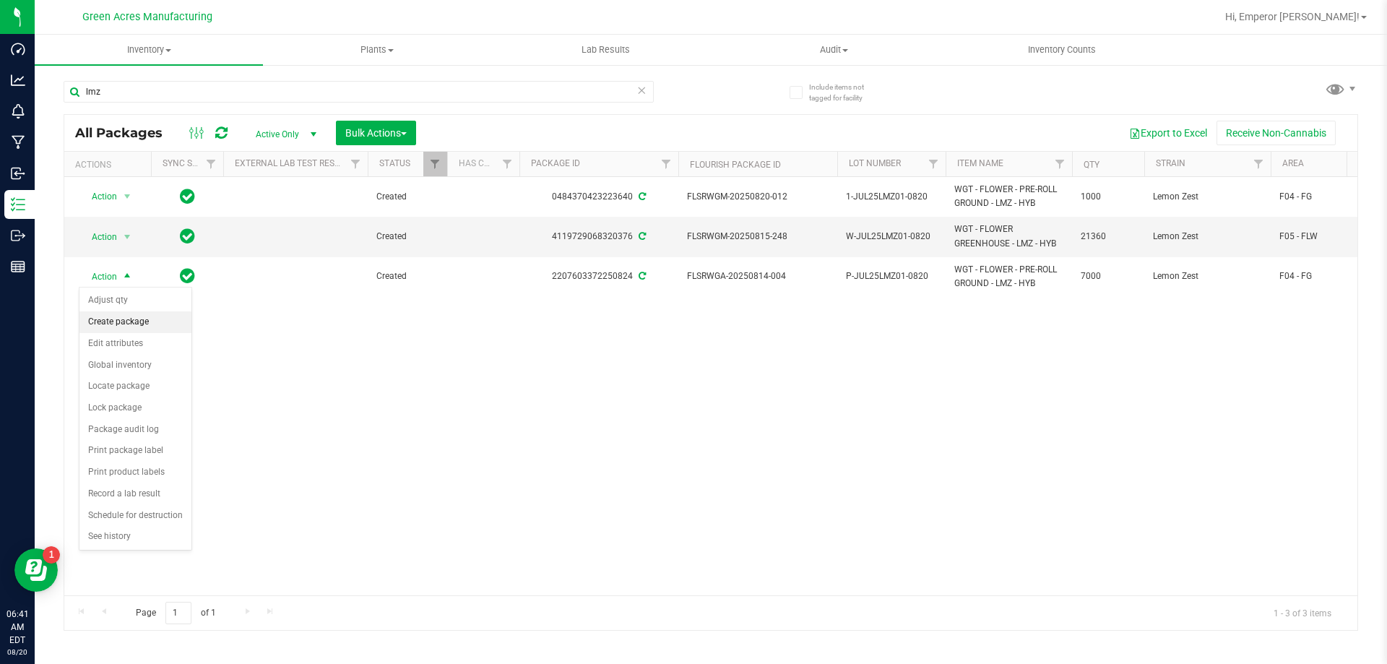
click at [113, 316] on li "Create package" at bounding box center [135, 322] width 112 height 22
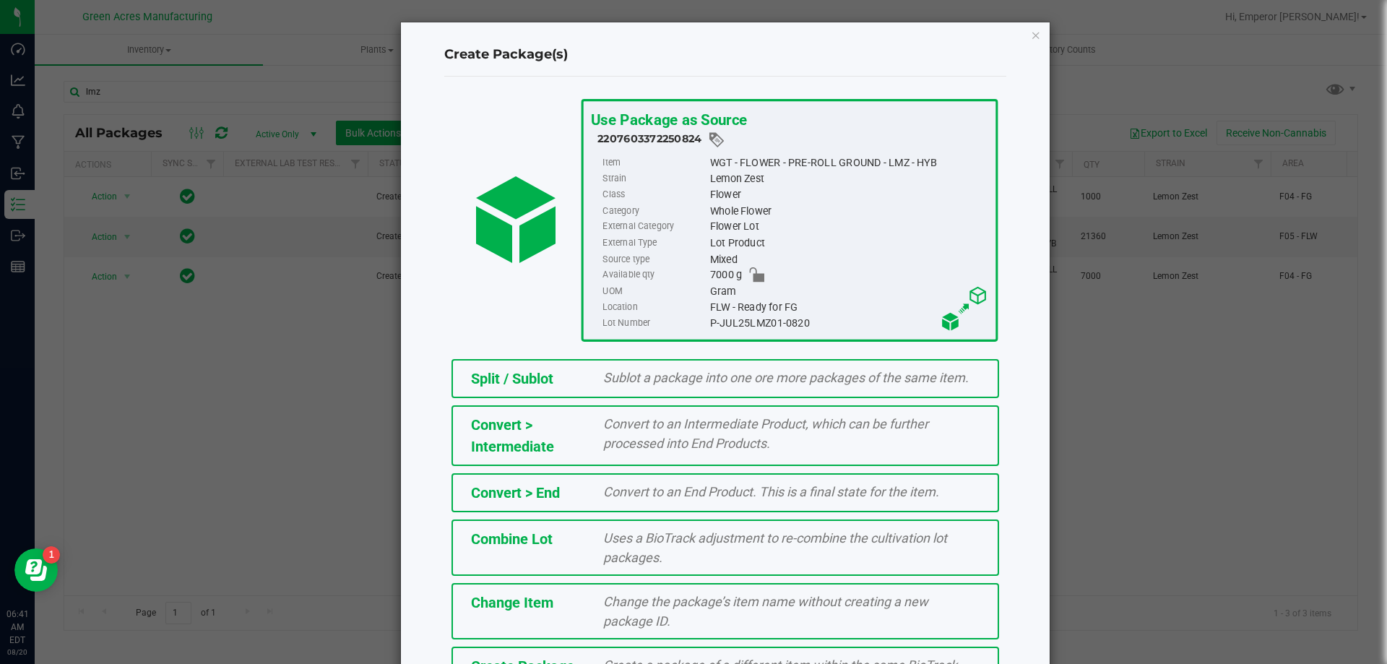
scroll to position [104, 0]
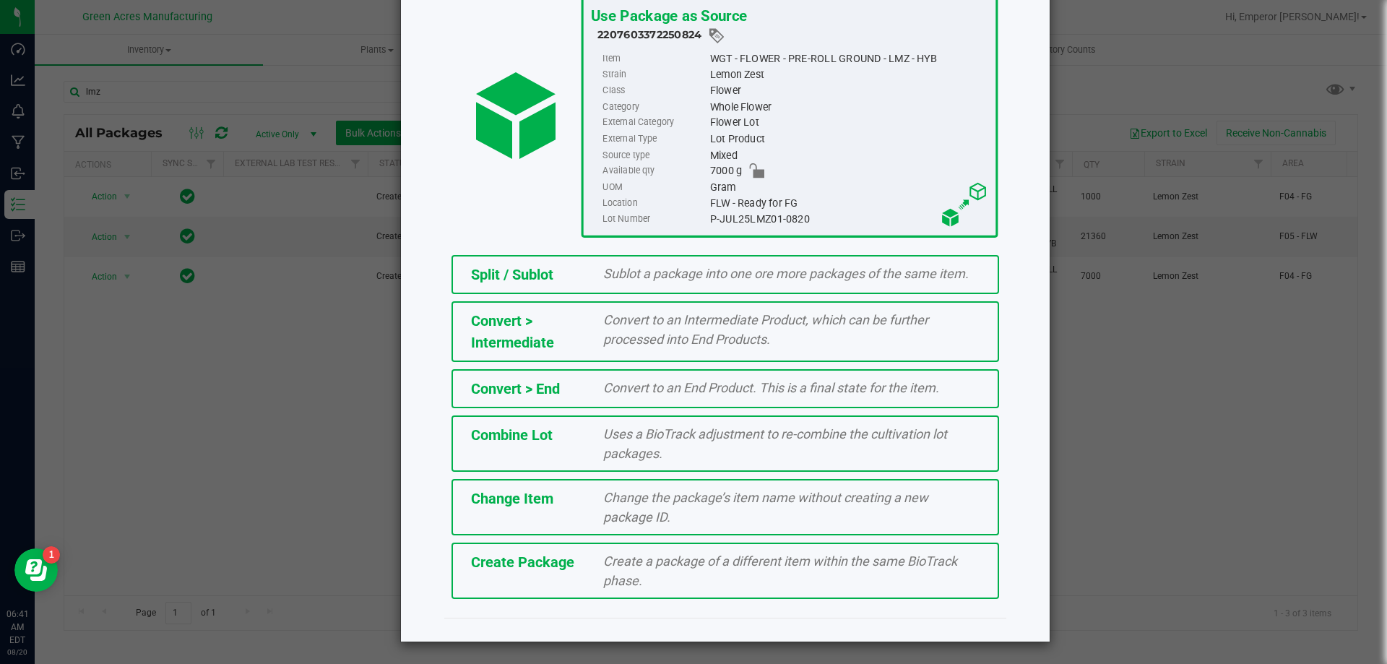
click at [614, 576] on span "Create a package of a different item within the same BioTrack phase." at bounding box center [780, 570] width 354 height 35
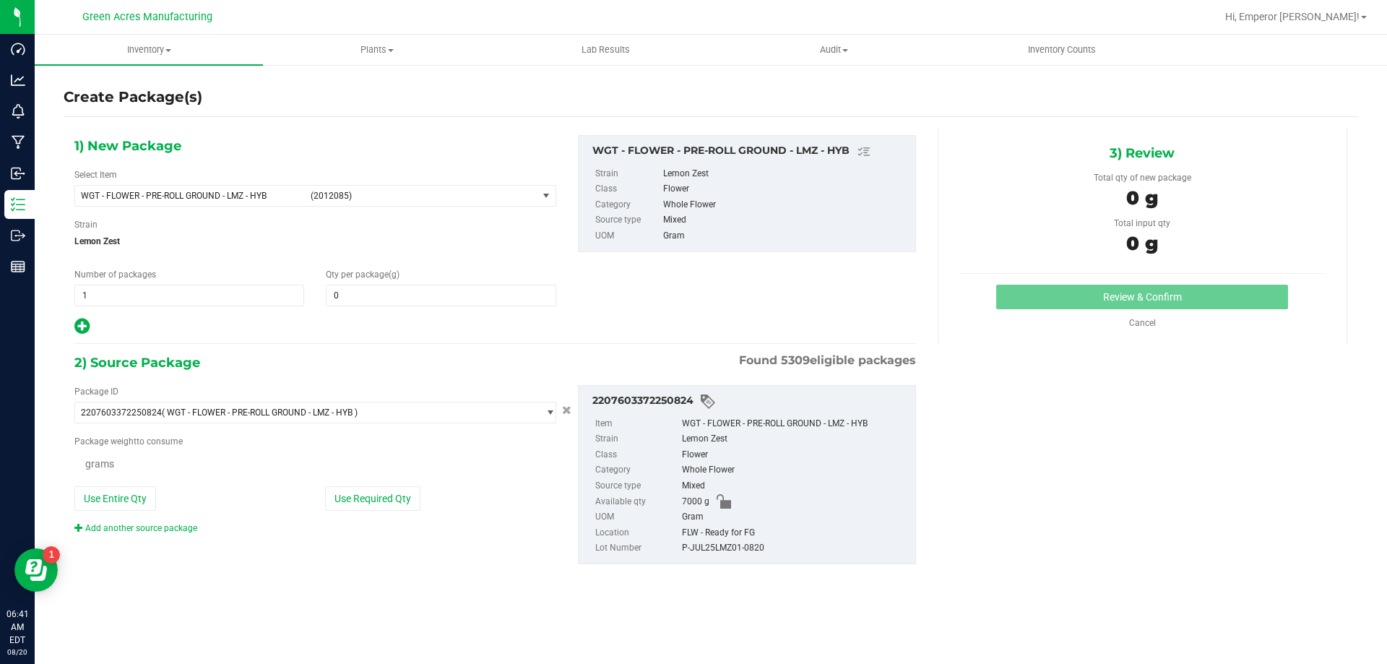
type input "0.0000"
click at [137, 496] on button "Use Entire Qty" at bounding box center [115, 500] width 82 height 25
type input "7000.0000 g"
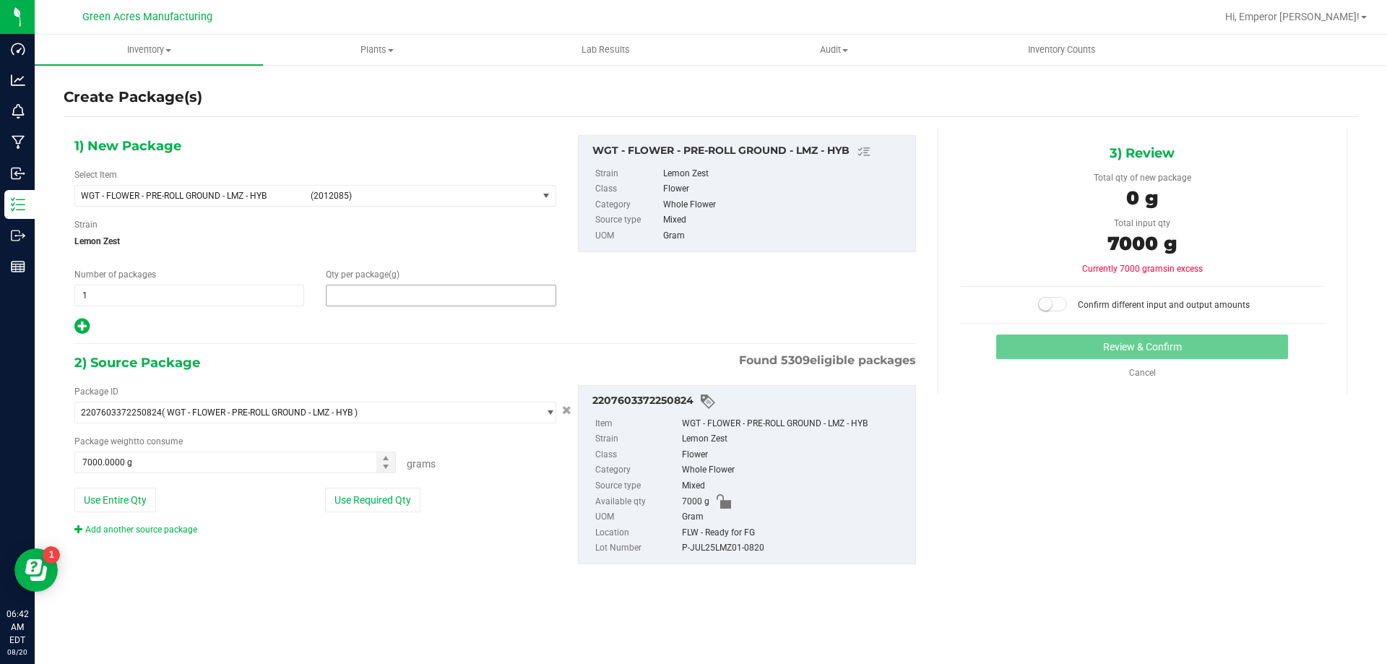
click at [439, 290] on span at bounding box center [441, 296] width 230 height 22
type input "7000"
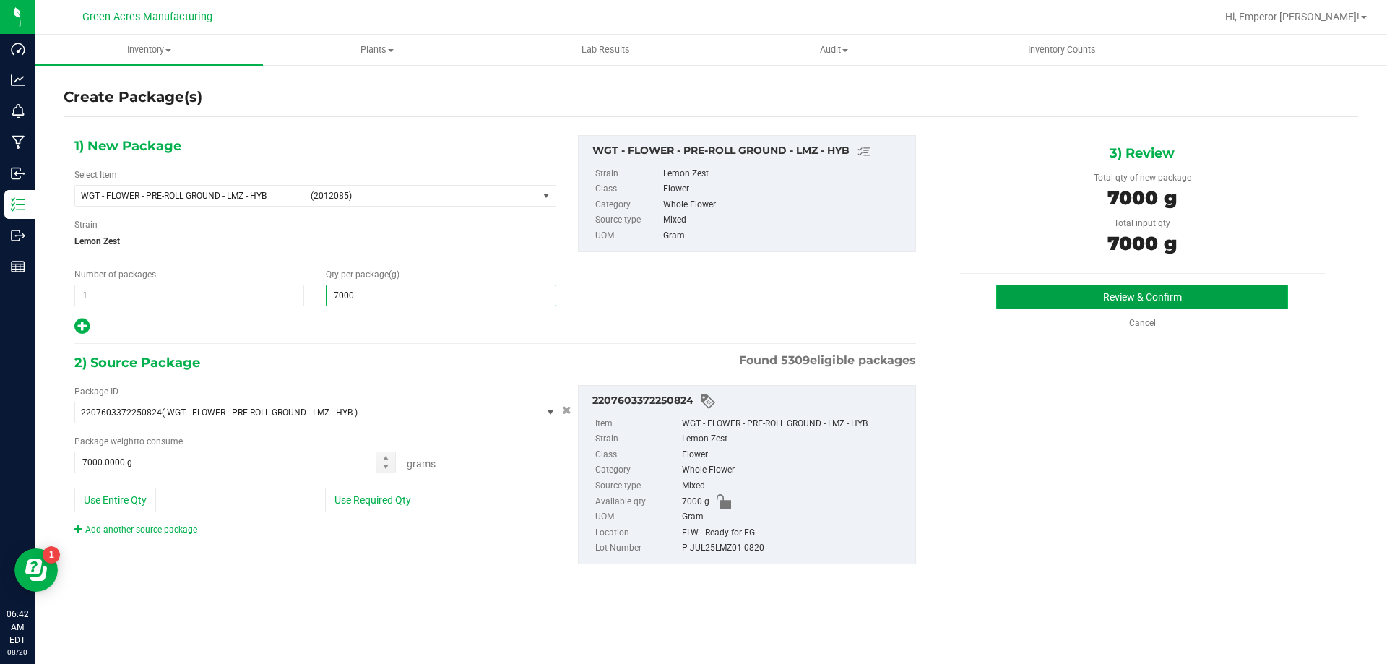
type input "7,000.0000"
click at [1009, 294] on button "Review & Confirm" at bounding box center [1142, 297] width 292 height 25
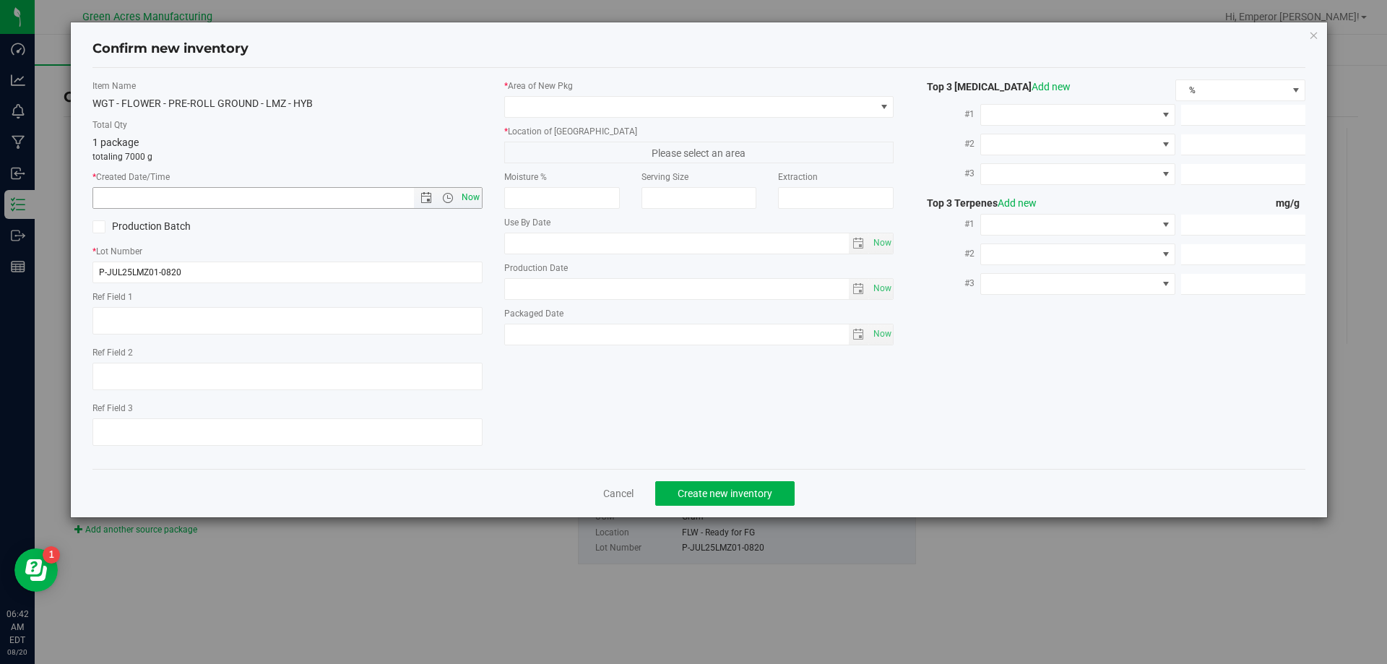
click at [470, 197] on span "Now" at bounding box center [470, 197] width 25 height 21
type input "[DATE] 6:42 AM"
click at [103, 273] on input "P-JUL25LMZ01-0820" at bounding box center [287, 272] width 390 height 22
type input "5-JUL25LMZ01-0820"
click at [802, 113] on span at bounding box center [690, 107] width 371 height 20
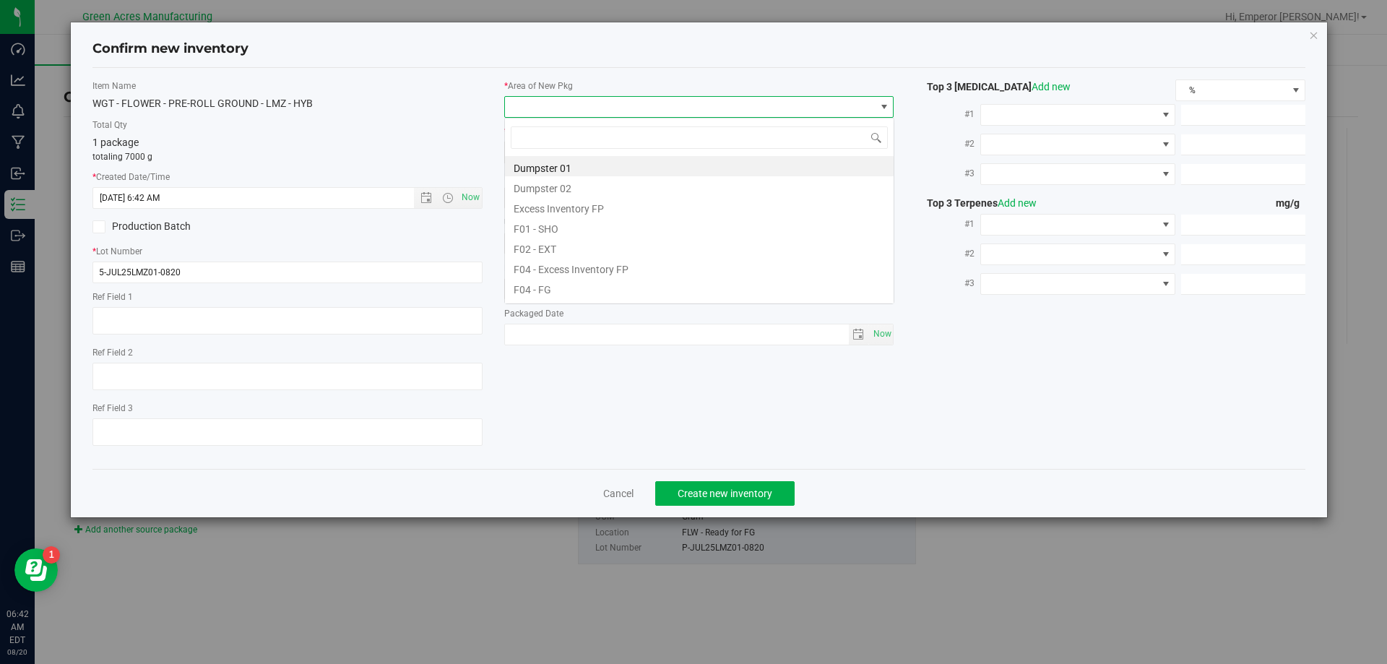
scroll to position [22, 390]
click at [631, 289] on li "F04 - FG" at bounding box center [699, 287] width 389 height 20
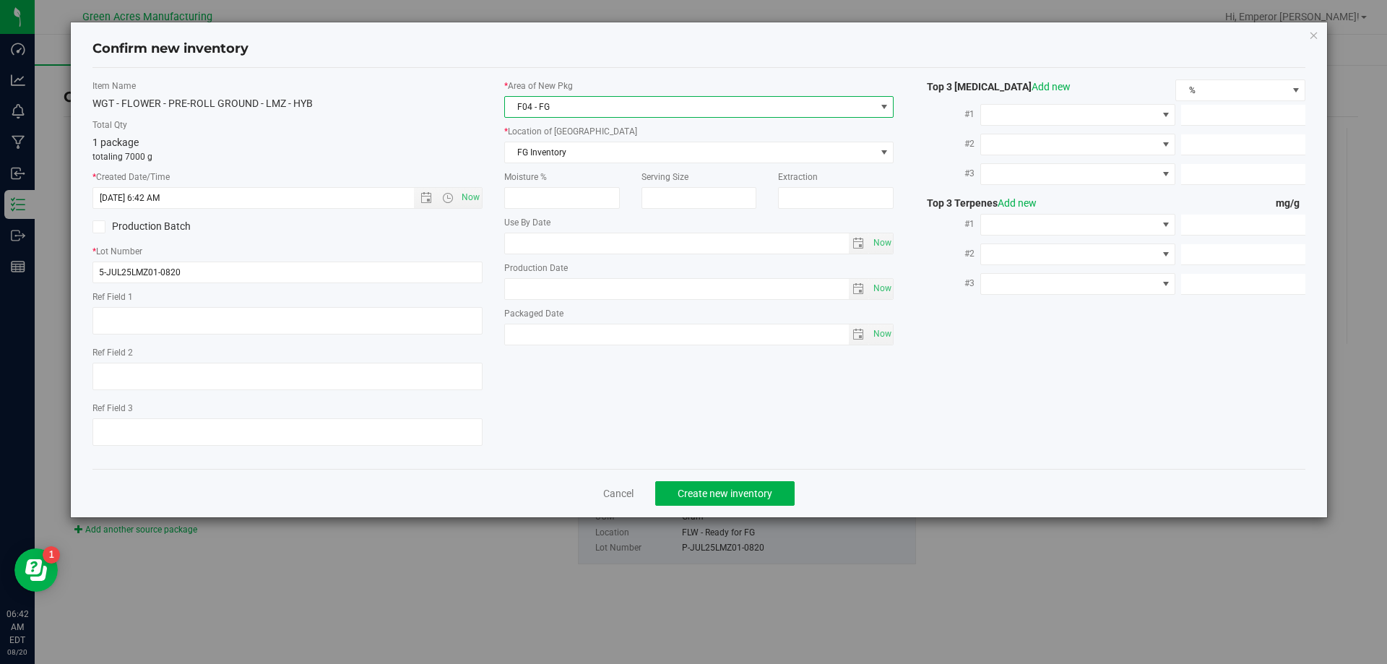
click at [642, 172] on div "Serving Size" at bounding box center [699, 189] width 137 height 38
click at [649, 153] on span "FG Inventory" at bounding box center [690, 152] width 371 height 20
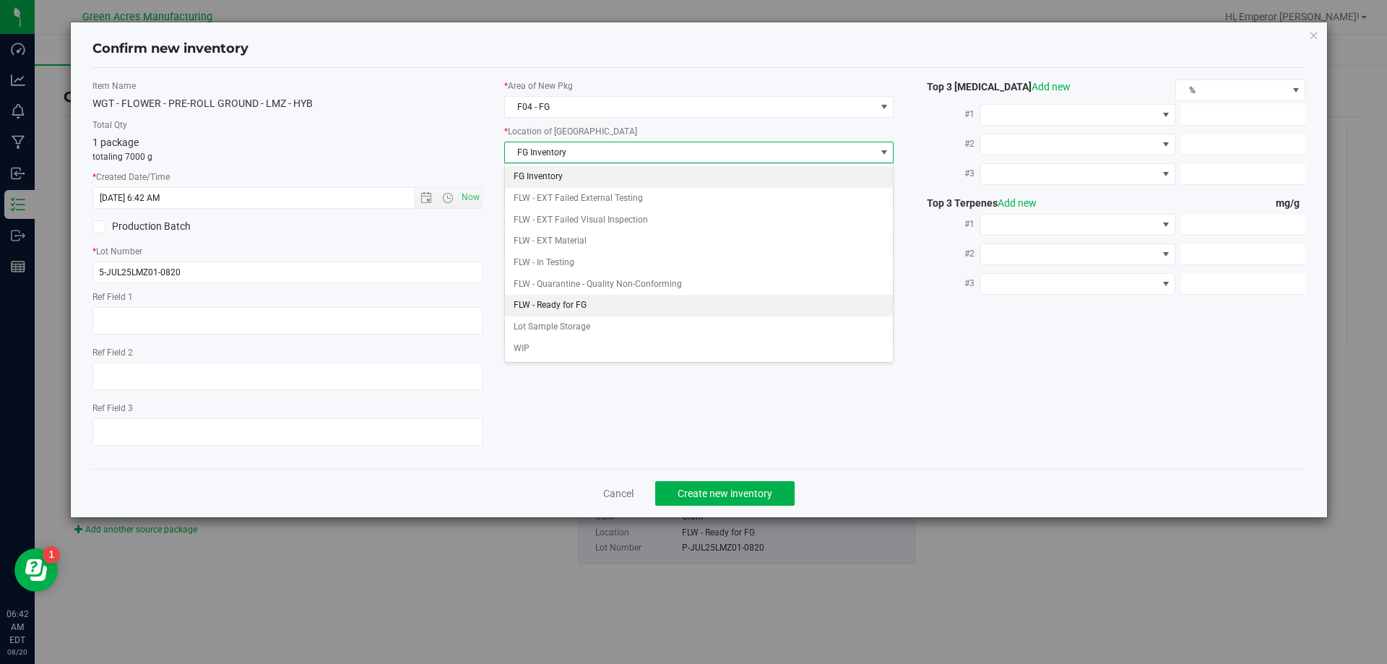
click at [586, 311] on li "FLW - Ready for FG" at bounding box center [699, 306] width 389 height 22
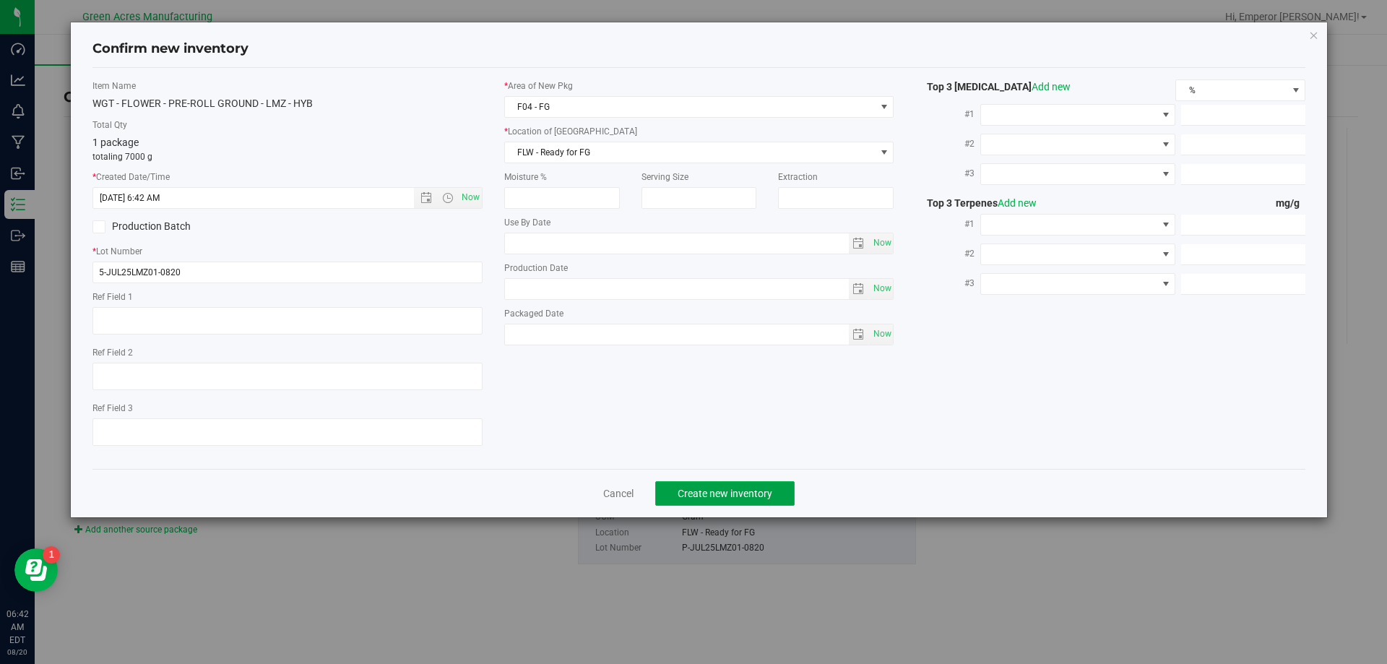
click at [701, 490] on span "Create new inventory" at bounding box center [725, 494] width 95 height 12
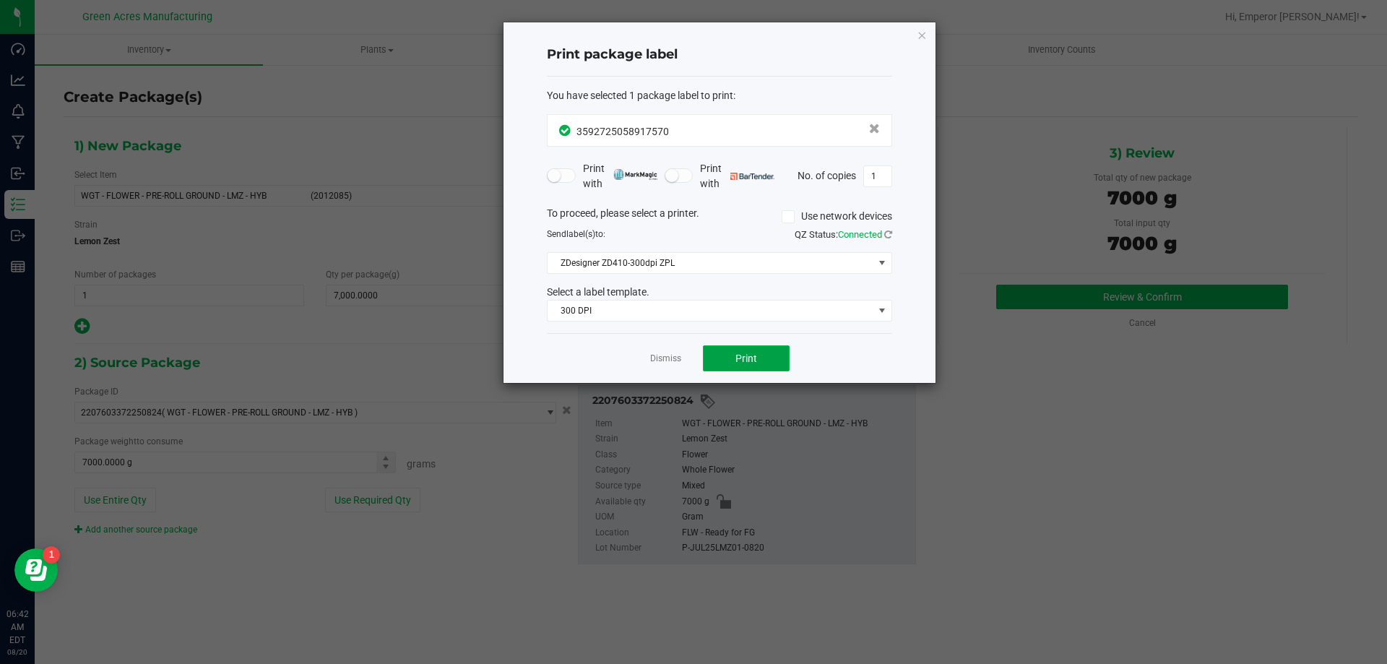
click at [733, 353] on button "Print" at bounding box center [746, 358] width 87 height 26
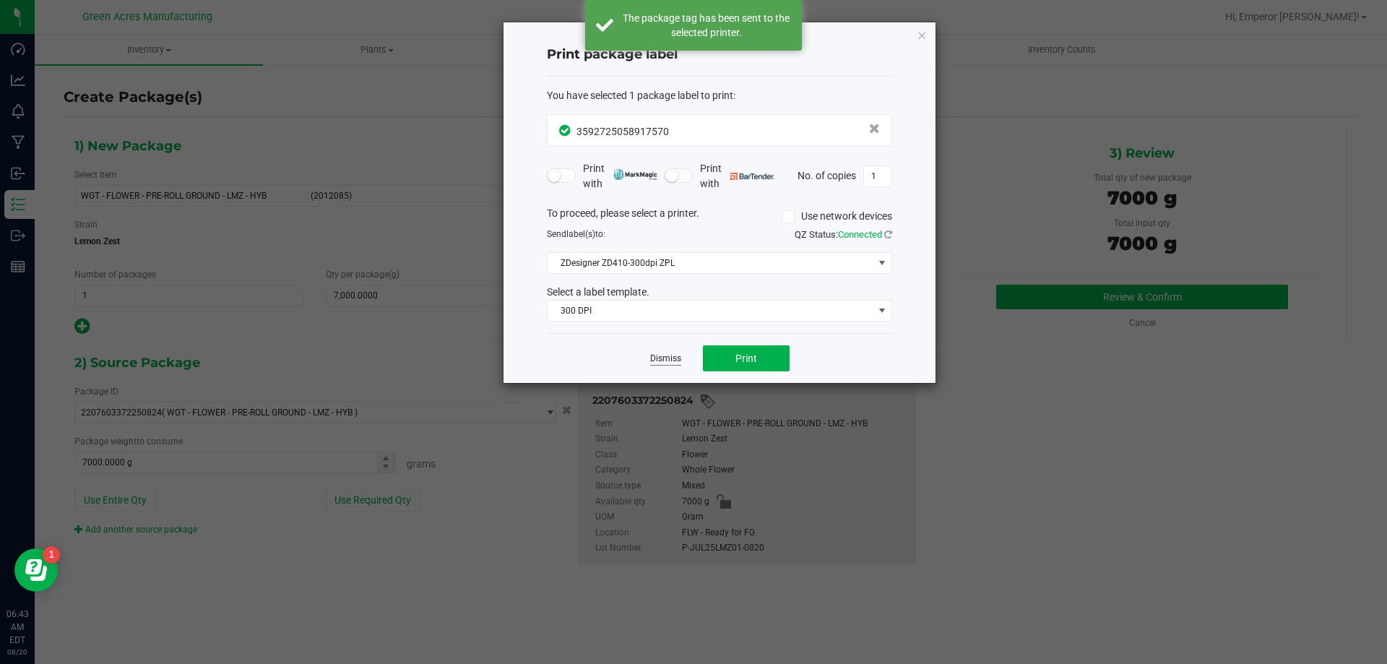
click at [665, 355] on link "Dismiss" at bounding box center [665, 359] width 31 height 12
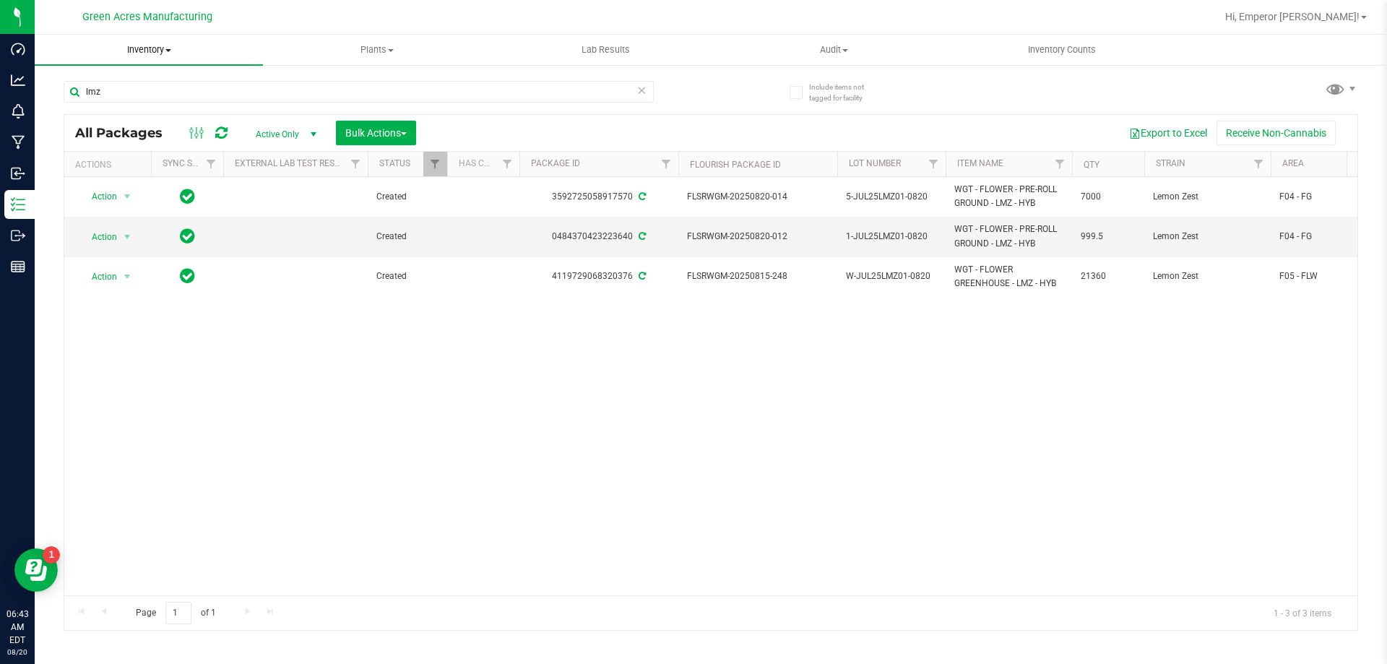
click at [165, 53] on span "Inventory" at bounding box center [149, 49] width 228 height 13
click at [104, 178] on span "From bill of materials" at bounding box center [100, 174] width 131 height 12
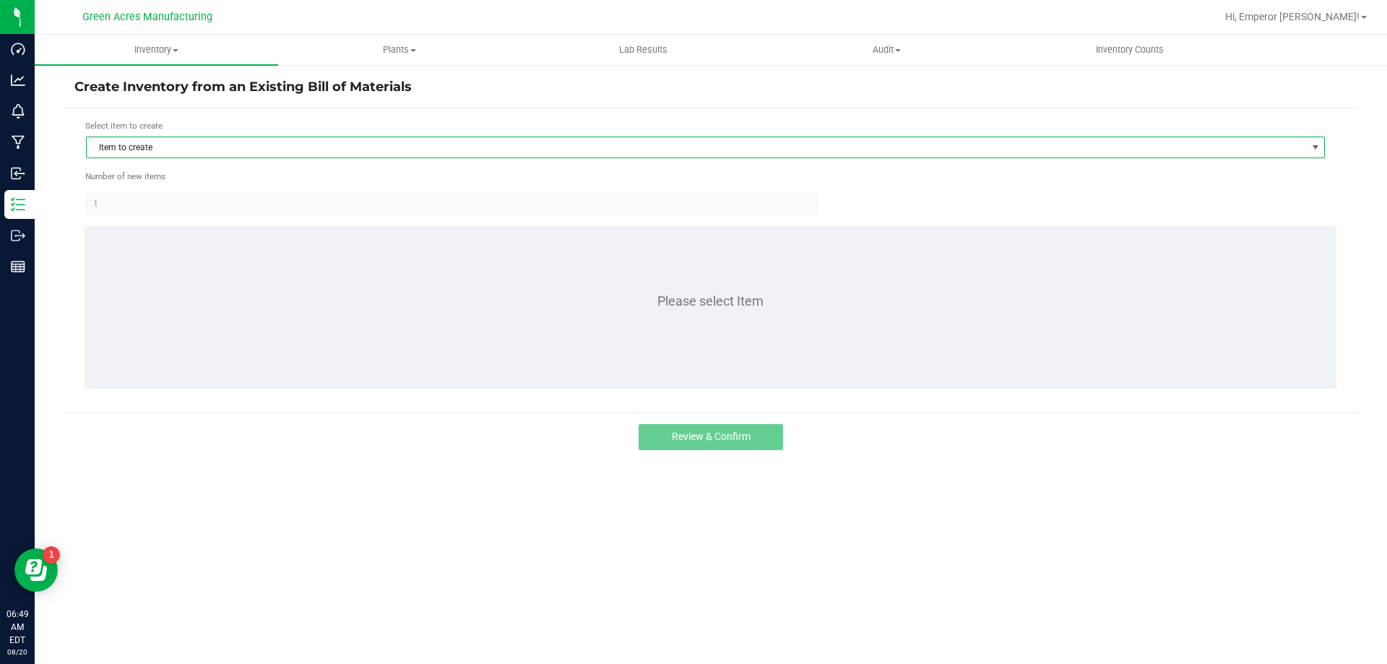
click at [211, 144] on span "Item to create" at bounding box center [696, 147] width 1219 height 20
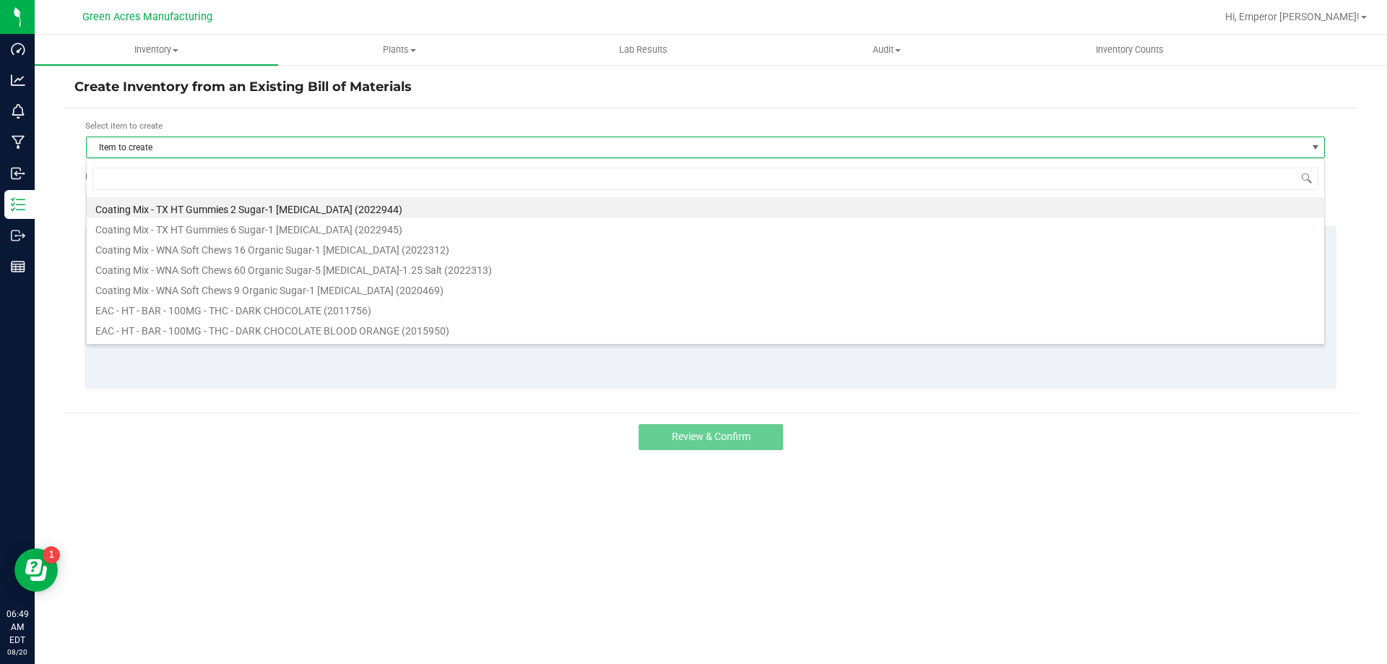
scroll to position [22, 1239]
type input "lmz"
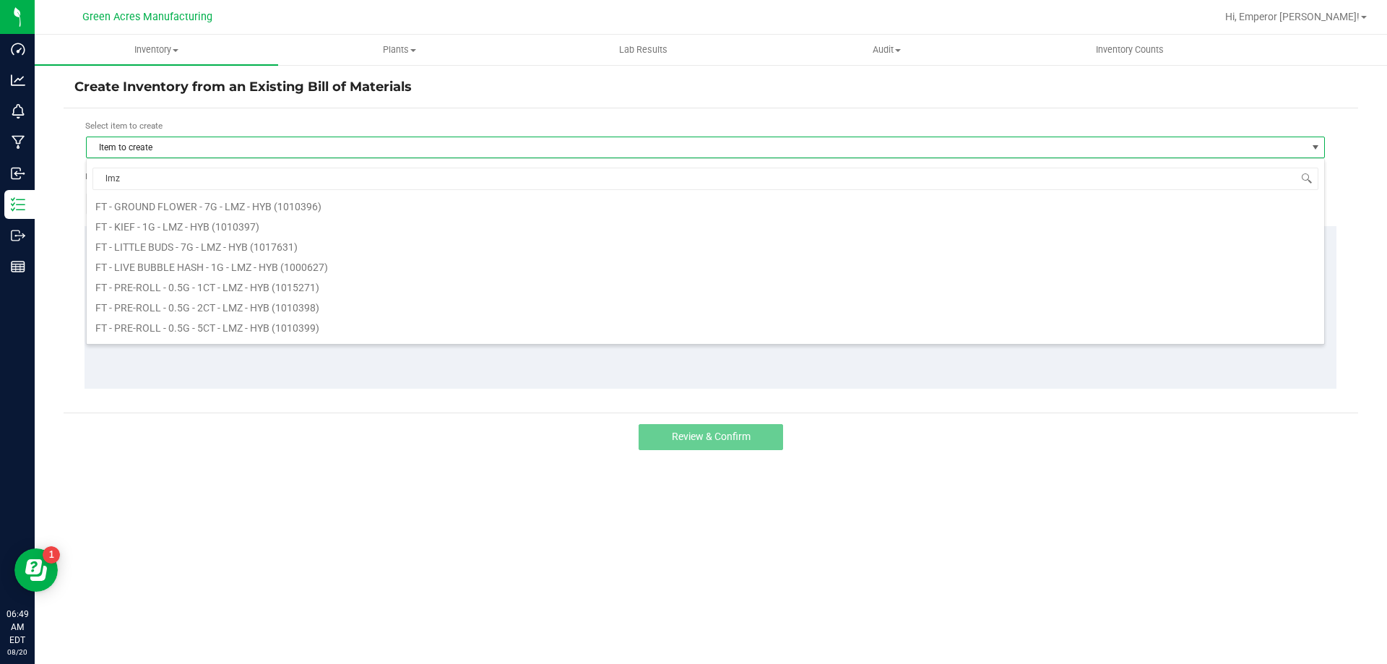
scroll to position [217, 0]
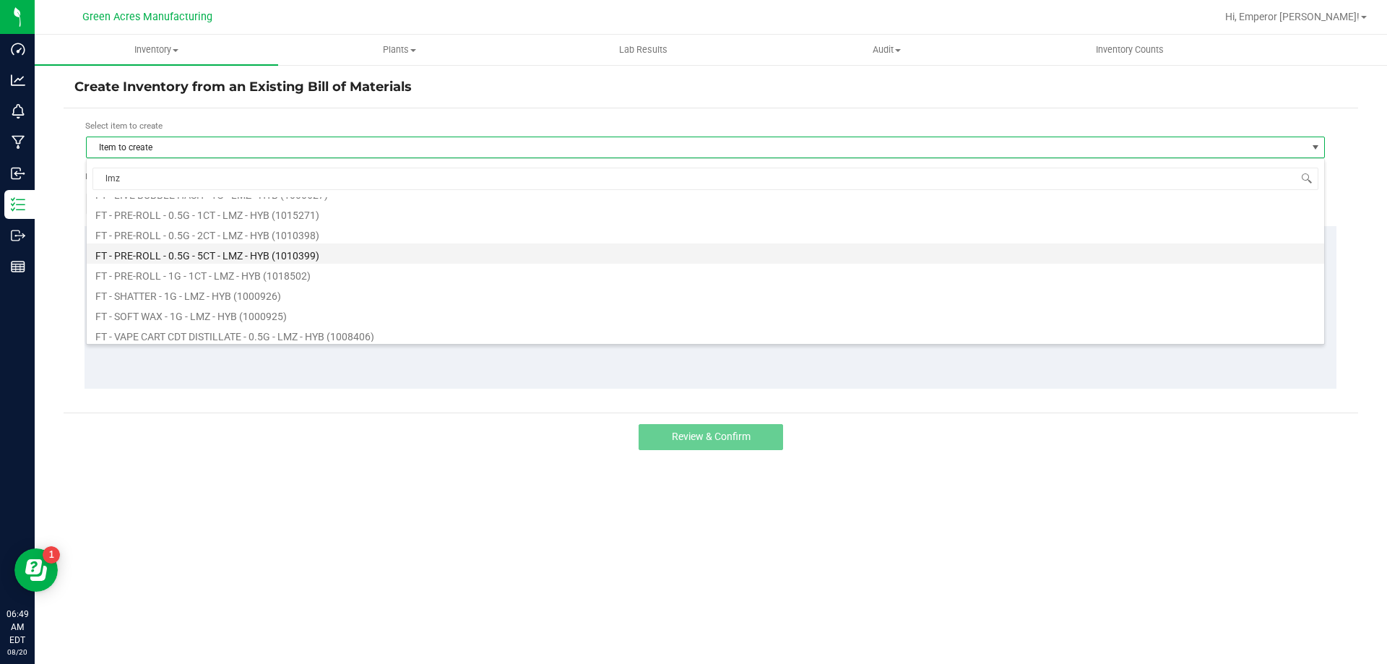
click at [231, 248] on li "FT - PRE-ROLL - 0.5G - 5CT - LMZ - HYB (1010399)" at bounding box center [705, 253] width 1237 height 20
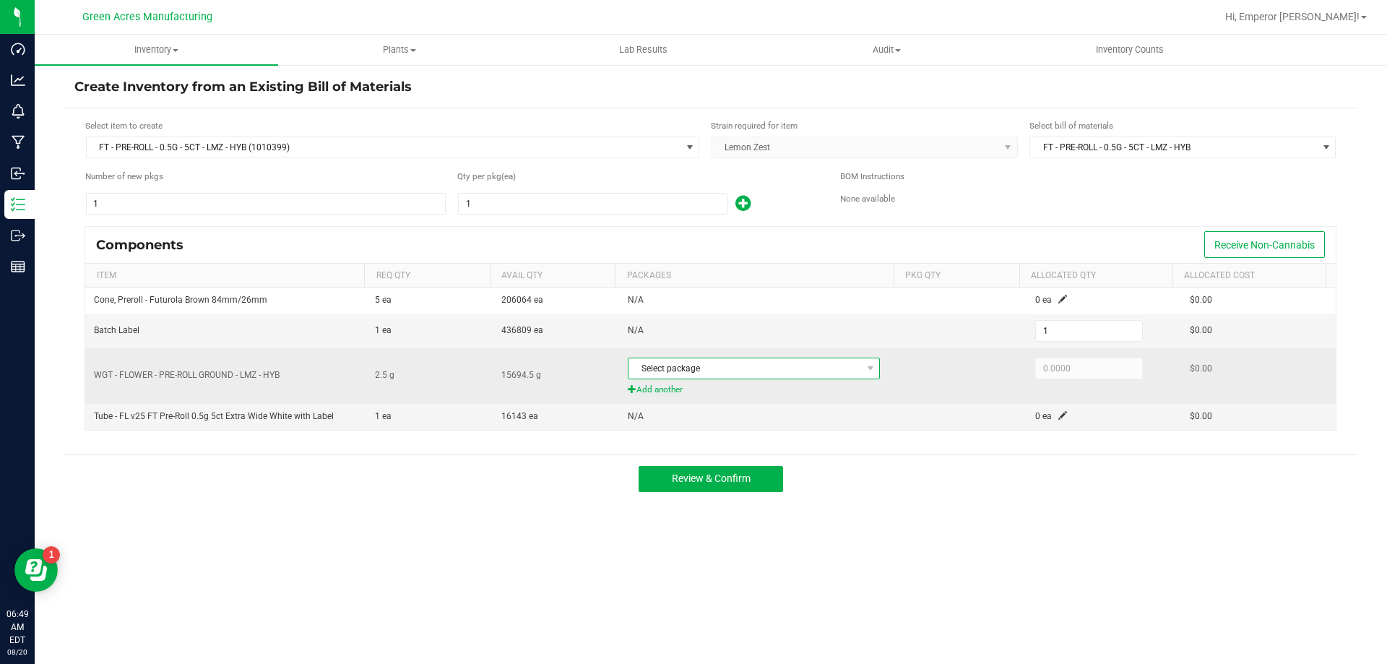
click at [847, 368] on span "Select package" at bounding box center [744, 368] width 233 height 20
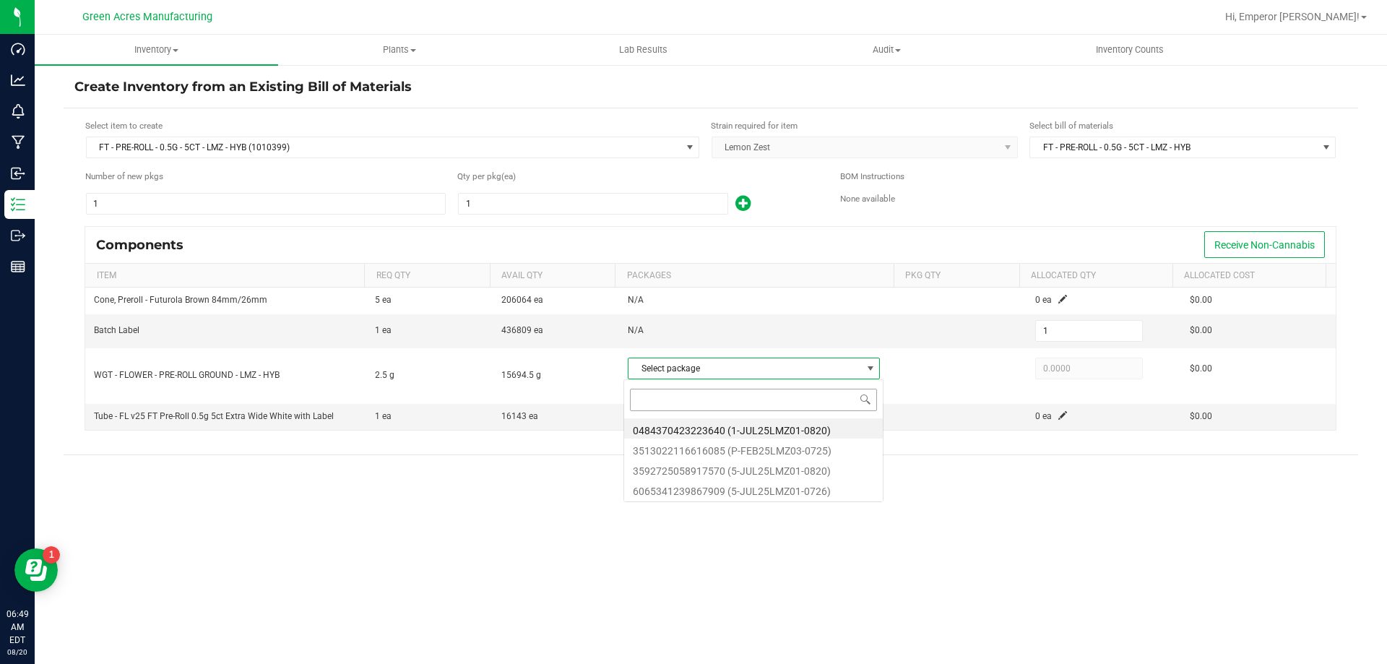
scroll to position [22, 249]
click at [779, 473] on li "3592725058917570 (5-JUL25LMZ01-0820)" at bounding box center [753, 469] width 259 height 20
type input "2.5000"
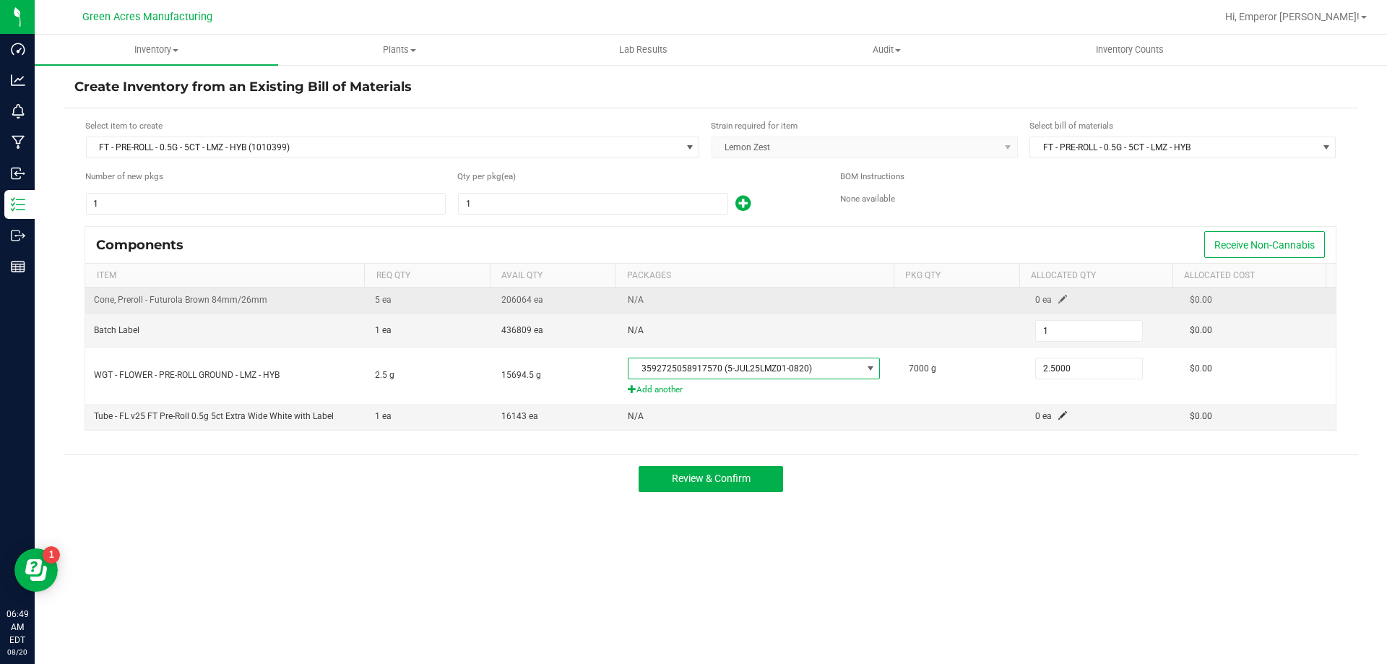
click at [1058, 301] on span at bounding box center [1062, 299] width 9 height 9
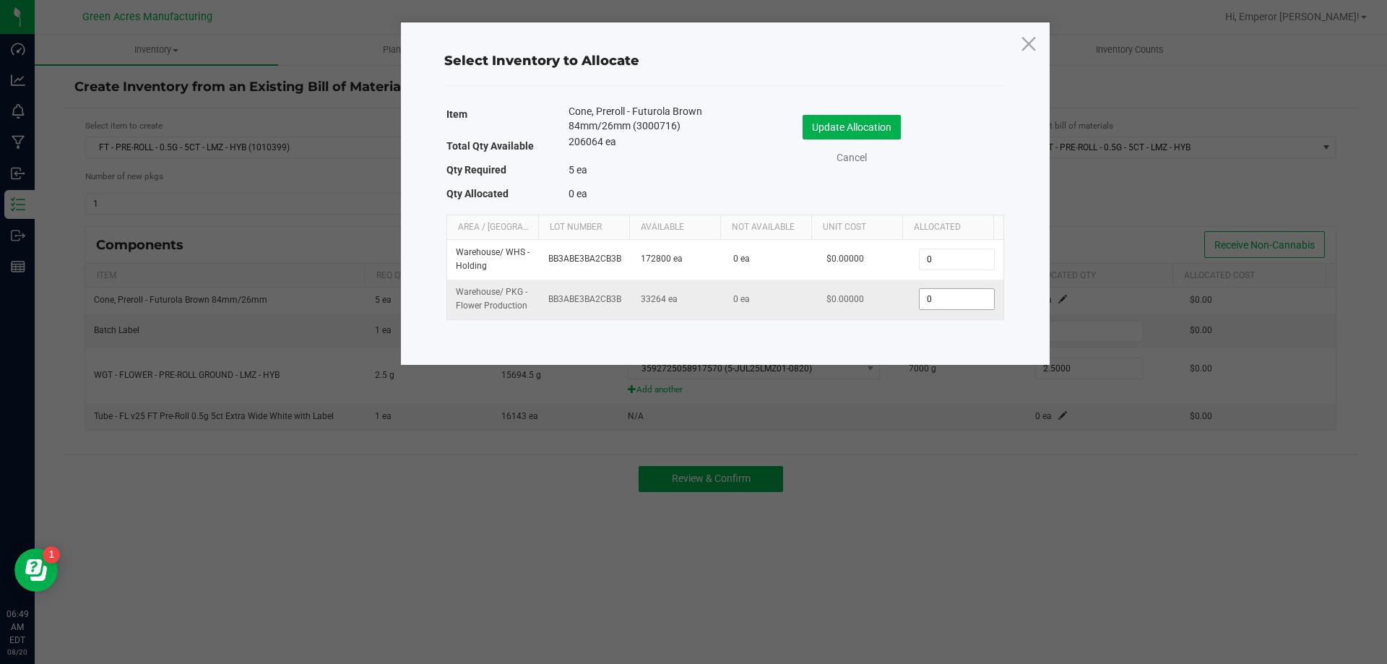
click at [937, 296] on input "0" at bounding box center [957, 299] width 74 height 20
click at [954, 298] on input "1" at bounding box center [957, 299] width 74 height 20
type input "5"
click at [884, 125] on button "Update Allocation" at bounding box center [852, 127] width 98 height 25
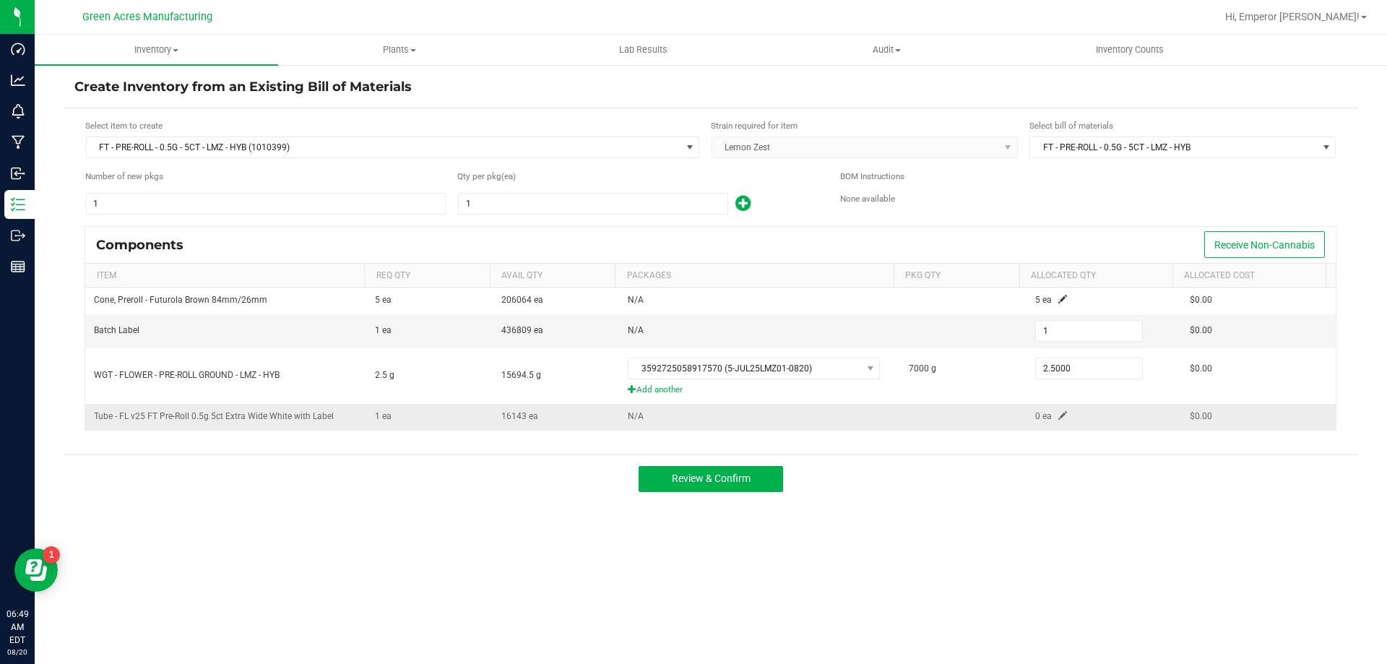
click at [1058, 415] on span at bounding box center [1062, 415] width 9 height 9
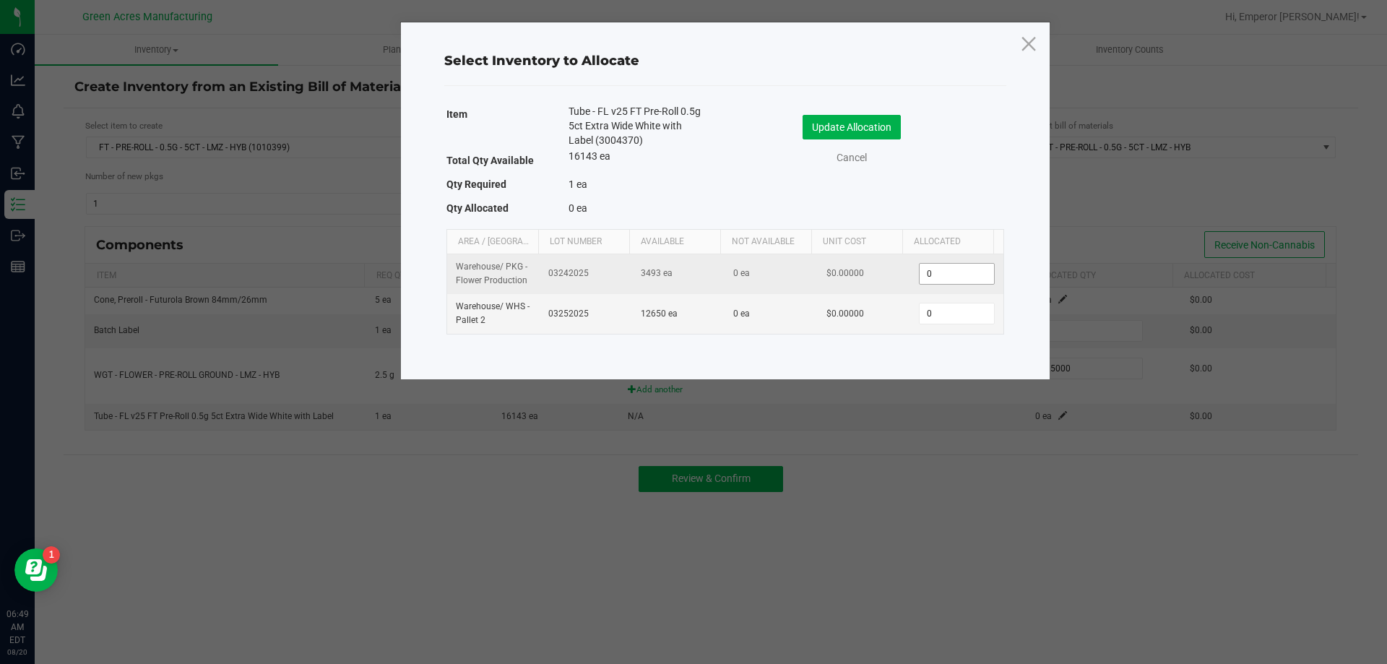
click at [927, 269] on input "0" at bounding box center [957, 274] width 74 height 20
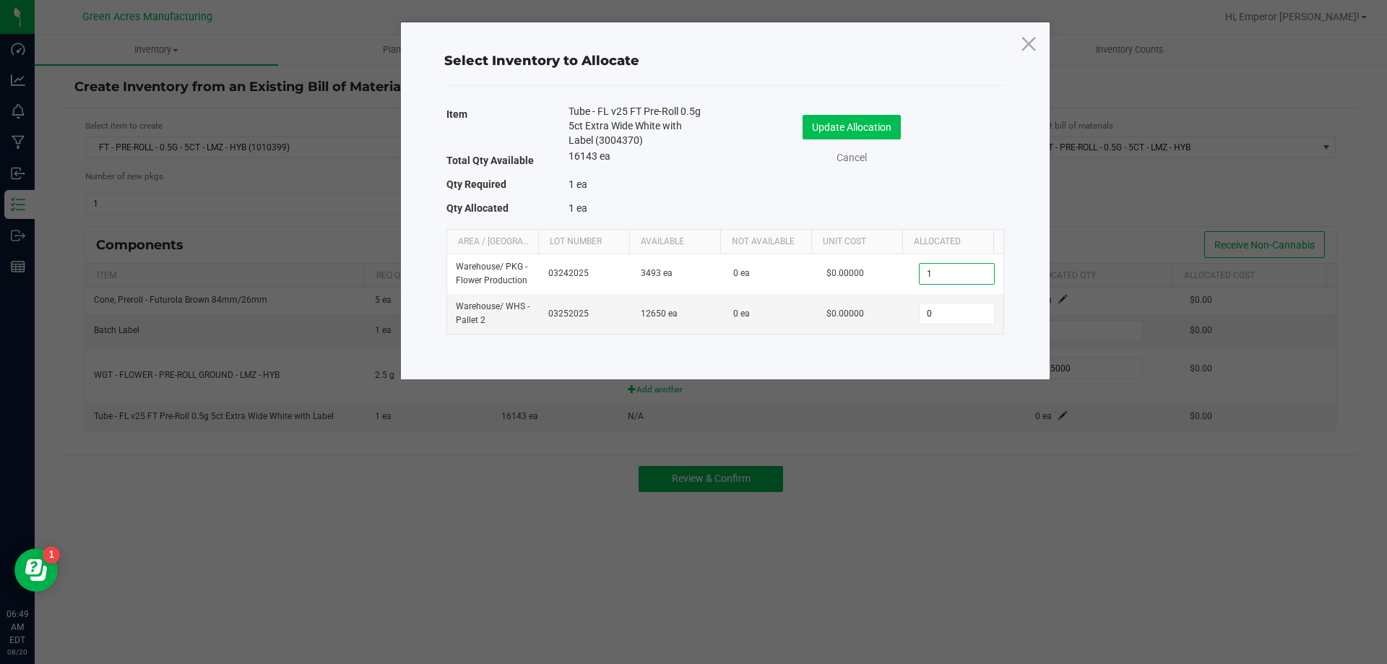
type input "1"
click at [834, 117] on button "Update Allocation" at bounding box center [852, 127] width 98 height 25
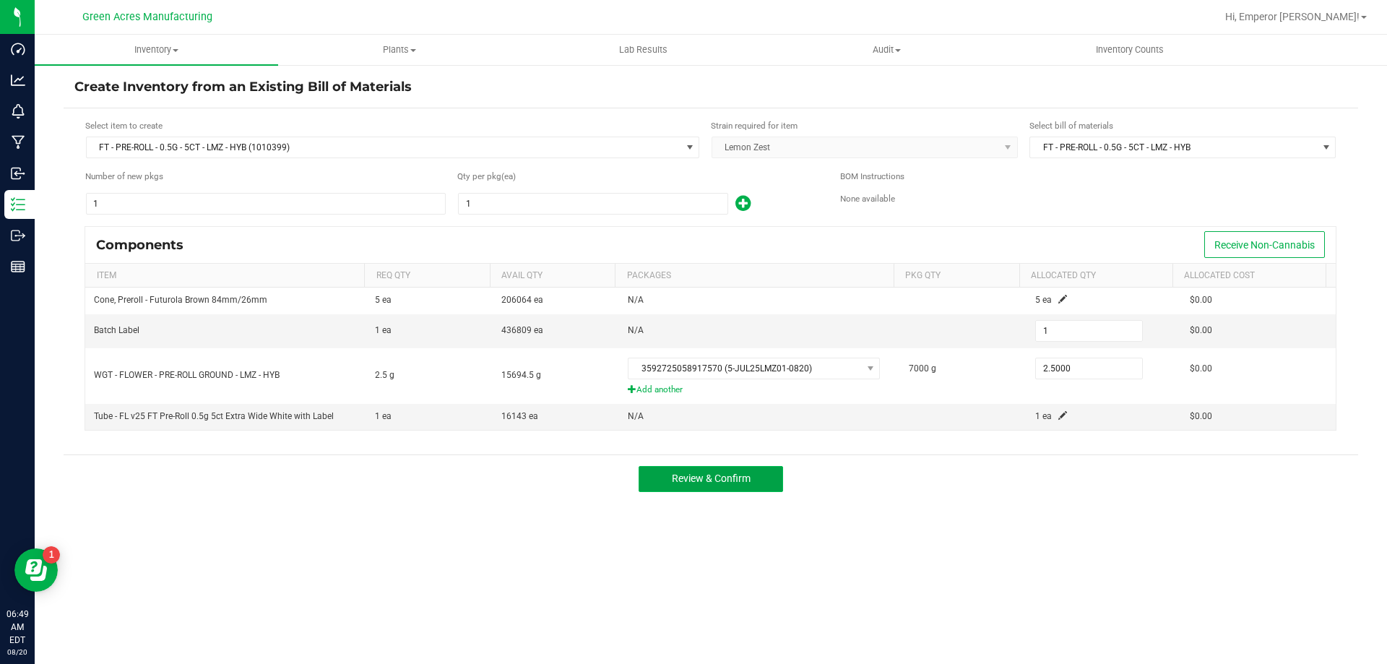
click at [732, 477] on span "Review & Confirm" at bounding box center [711, 478] width 79 height 12
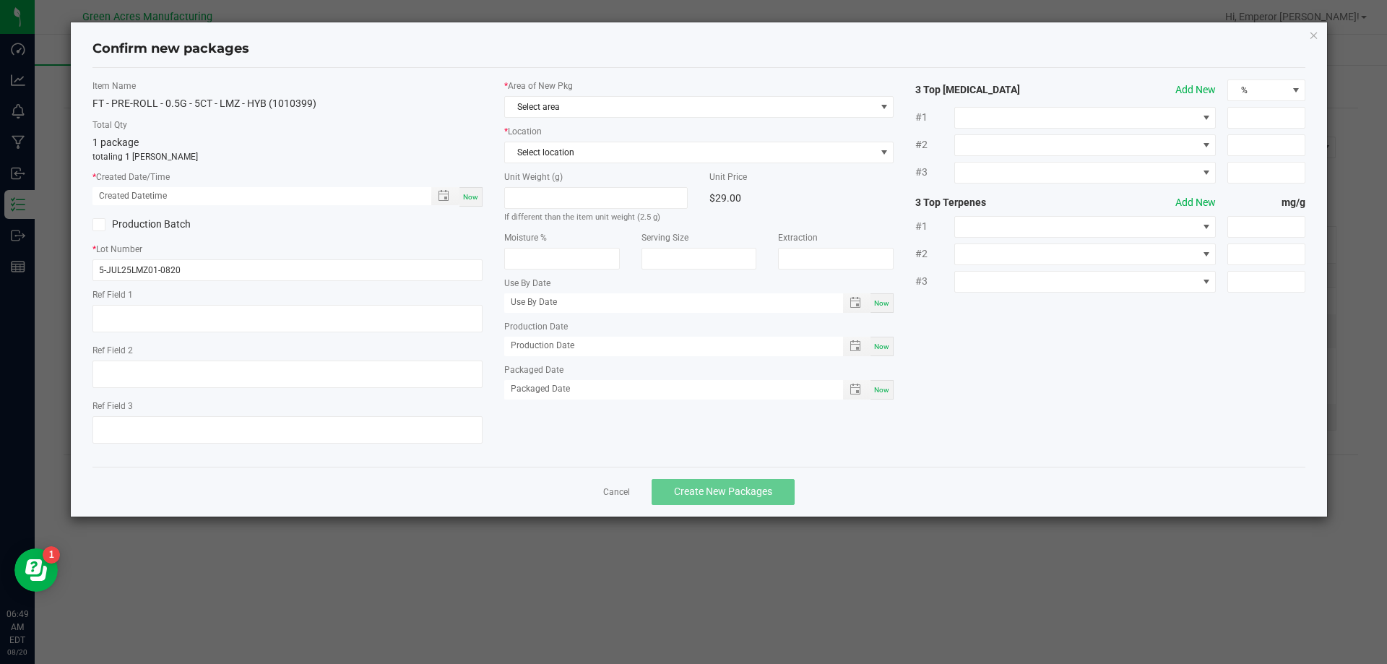
click at [474, 189] on div "Now" at bounding box center [470, 197] width 23 height 20
type input "[DATE] 06:49 AM"
click at [571, 97] on span "Select area" at bounding box center [690, 107] width 371 height 20
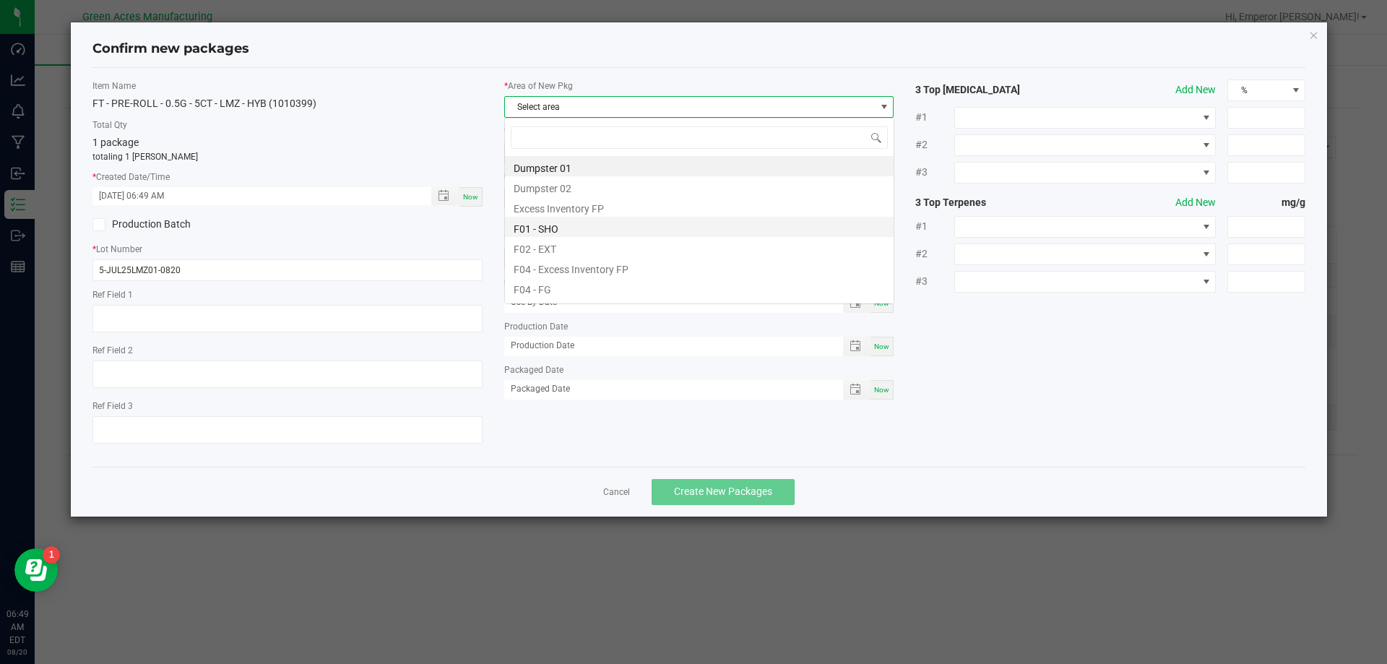
scroll to position [22, 390]
click at [559, 290] on li "F04 - FG" at bounding box center [699, 287] width 389 height 20
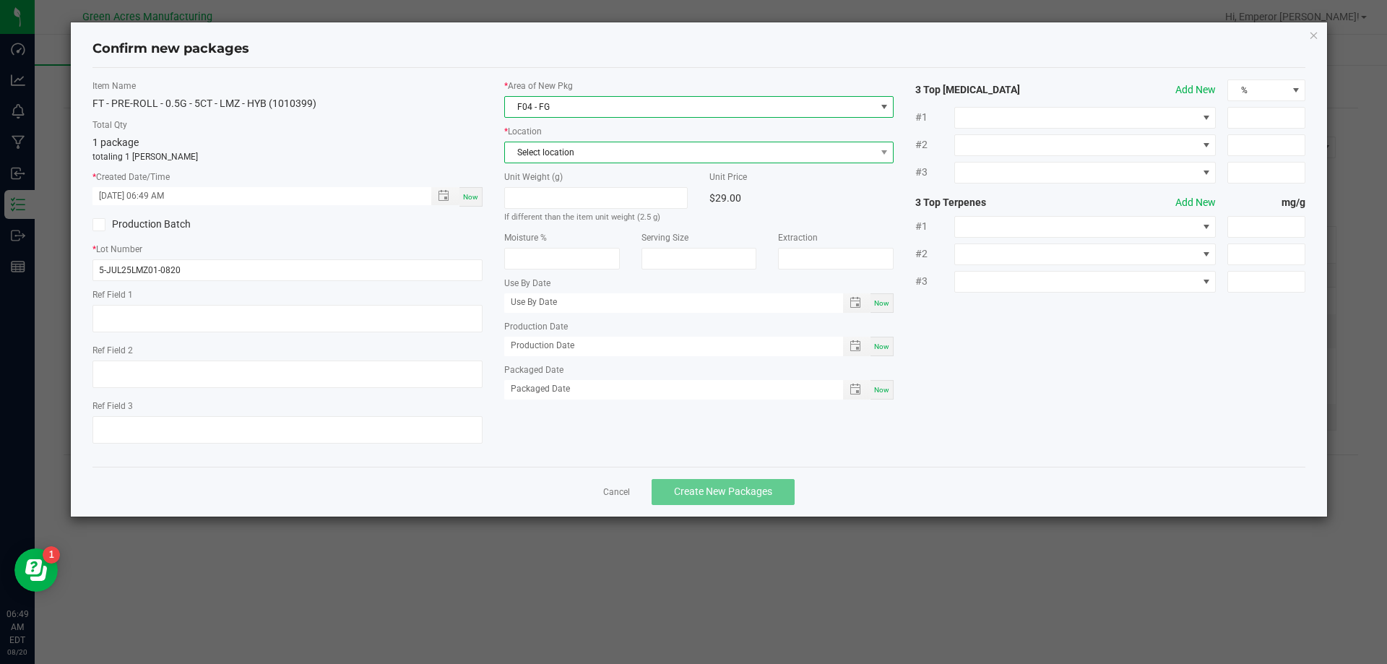
click at [579, 148] on span "Select location" at bounding box center [690, 152] width 371 height 20
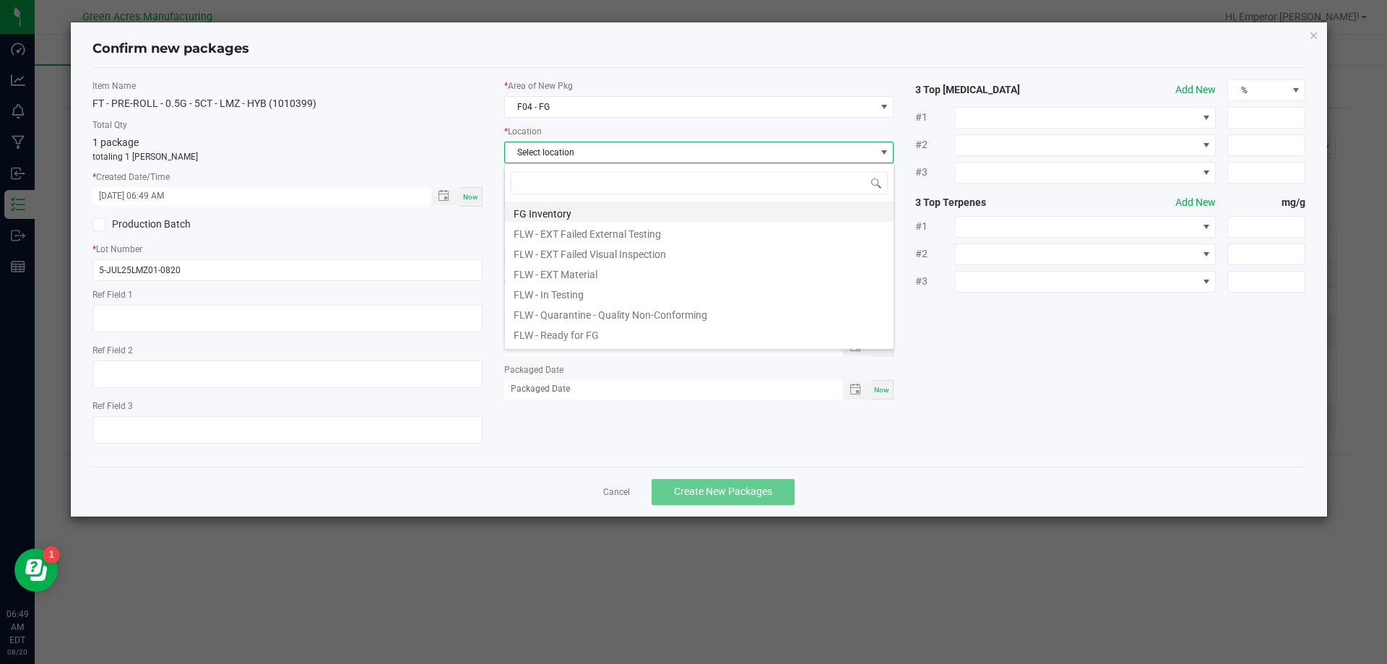
click at [581, 212] on li "FG Inventory" at bounding box center [699, 212] width 389 height 20
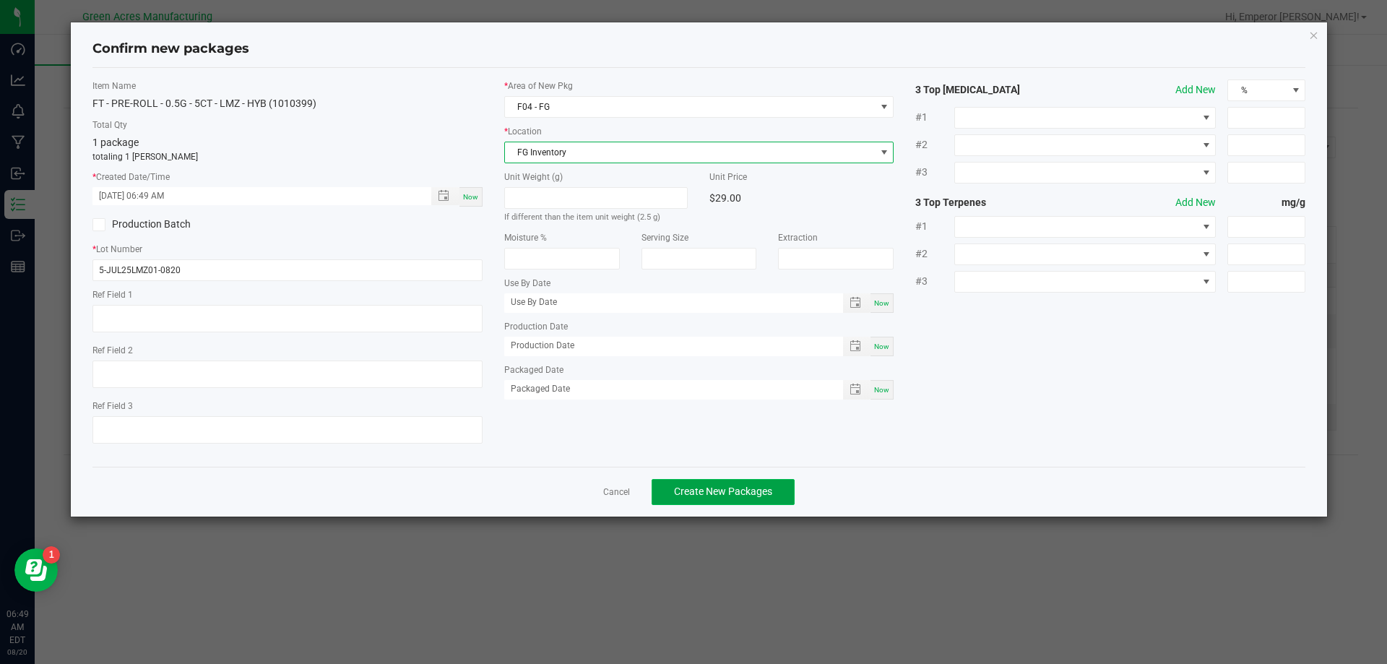
click at [727, 487] on span "Create New Packages" at bounding box center [723, 491] width 98 height 12
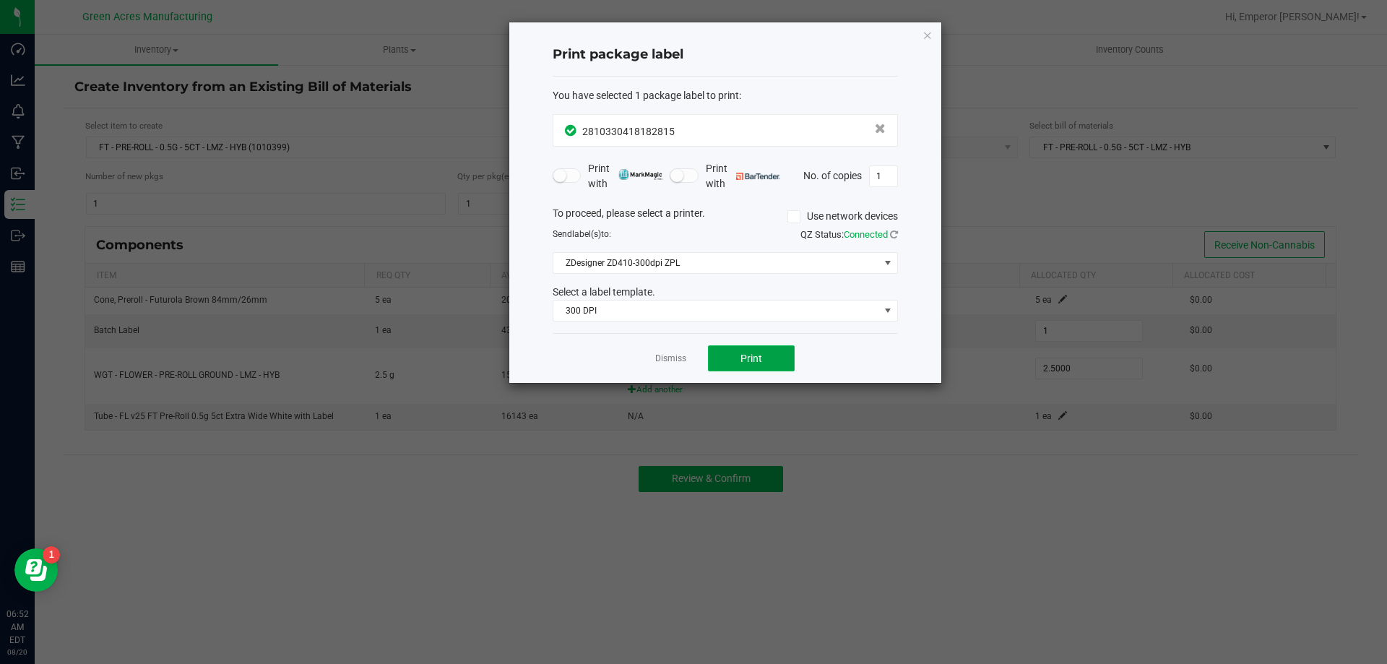
click at [766, 365] on button "Print" at bounding box center [751, 358] width 87 height 26
click at [677, 361] on link "Dismiss" at bounding box center [670, 359] width 31 height 12
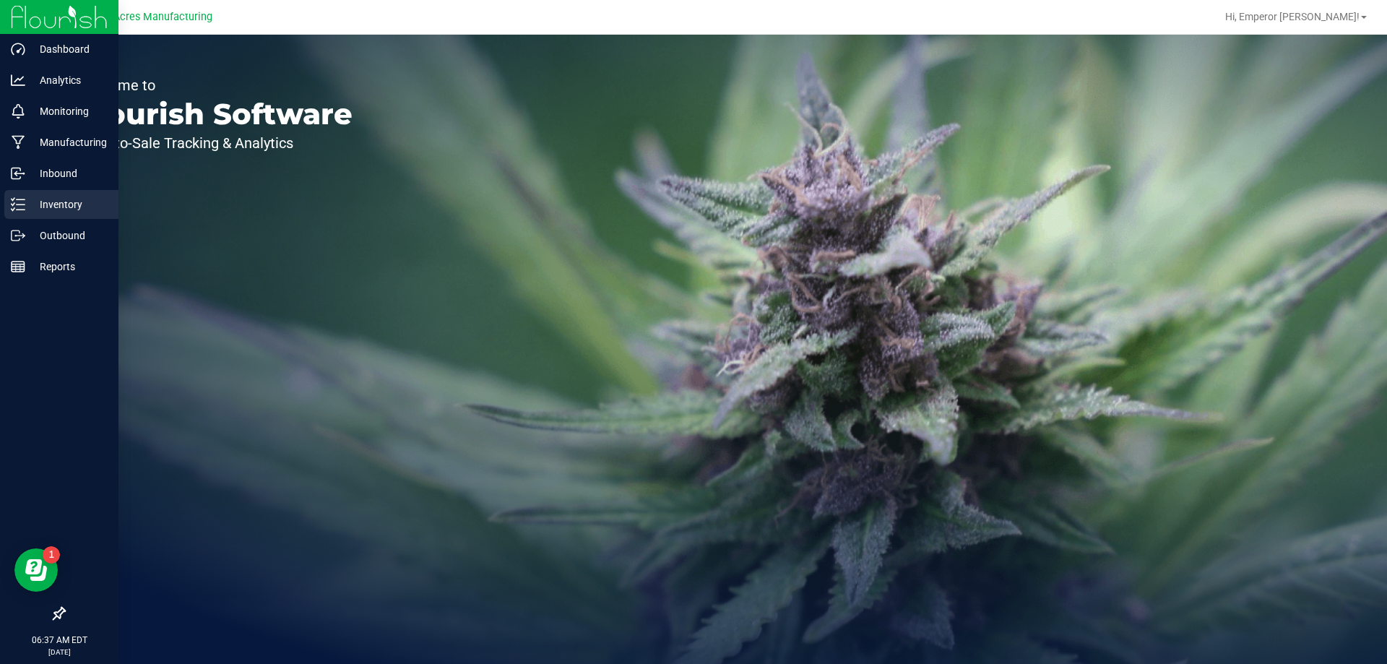
click at [14, 205] on icon at bounding box center [18, 204] width 14 height 14
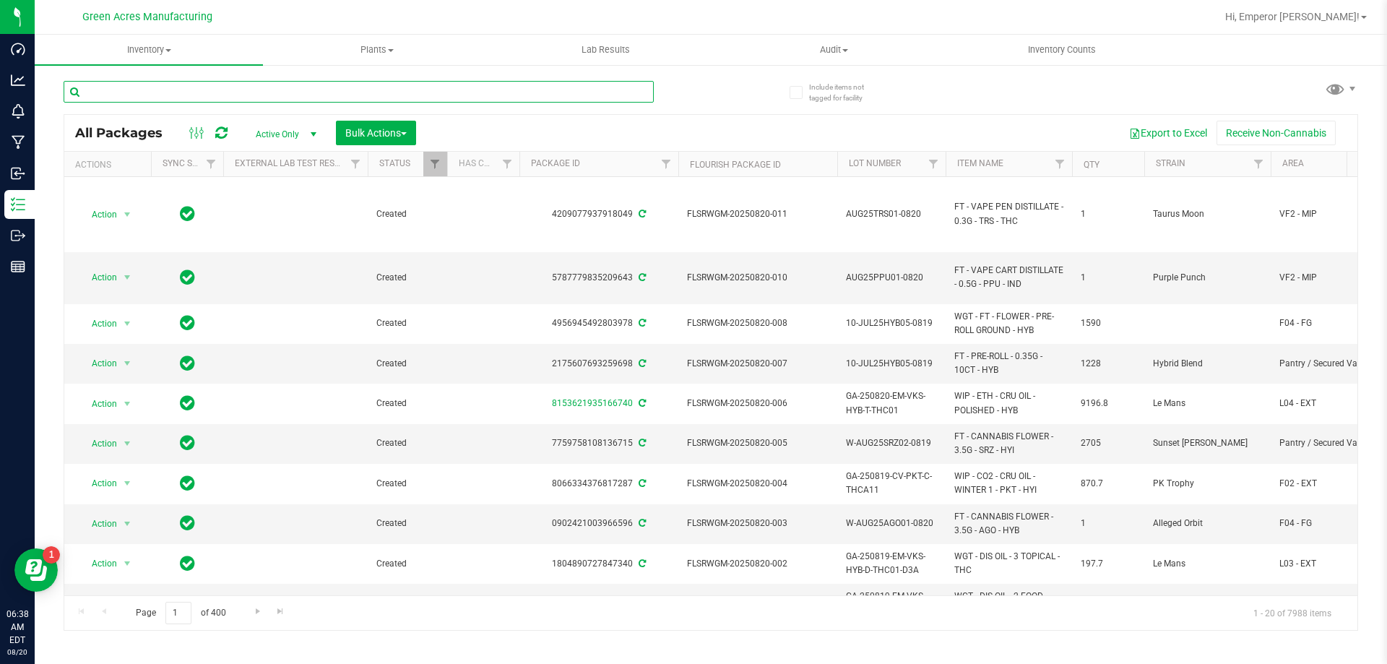
click at [262, 83] on input "text" at bounding box center [359, 92] width 590 height 22
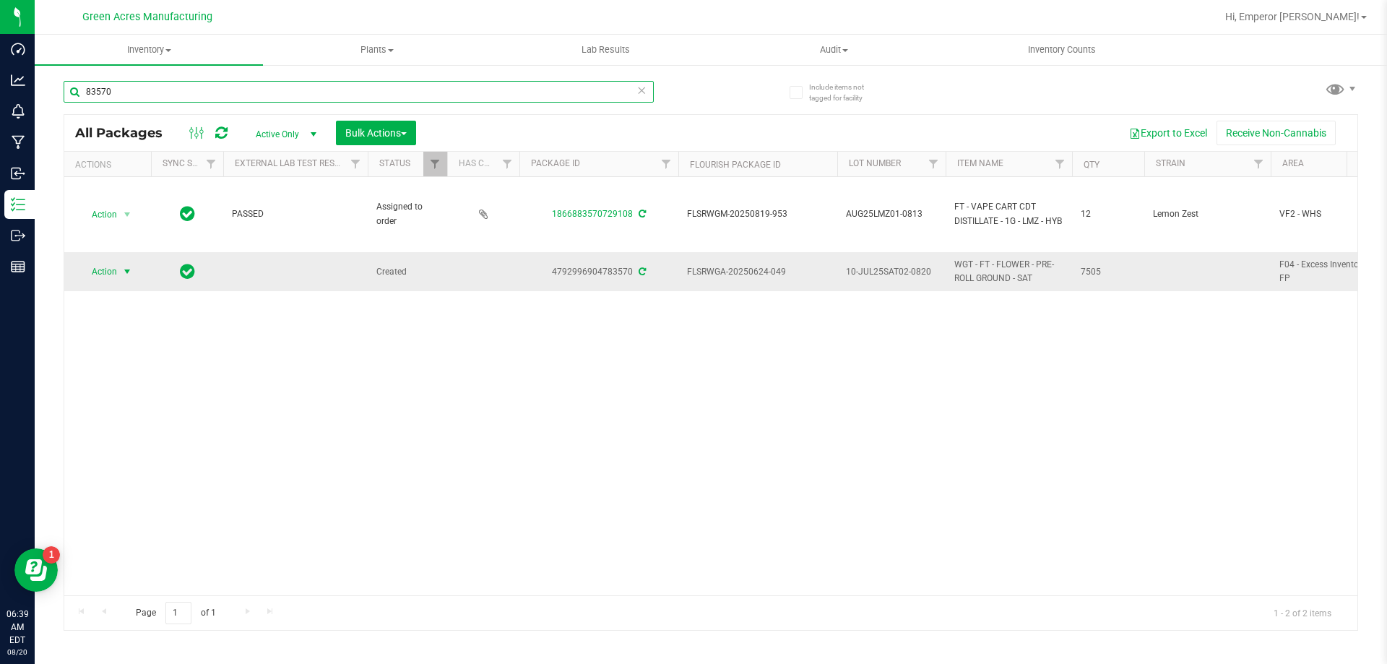
type input "83570"
click at [107, 272] on span "Action" at bounding box center [98, 271] width 39 height 20
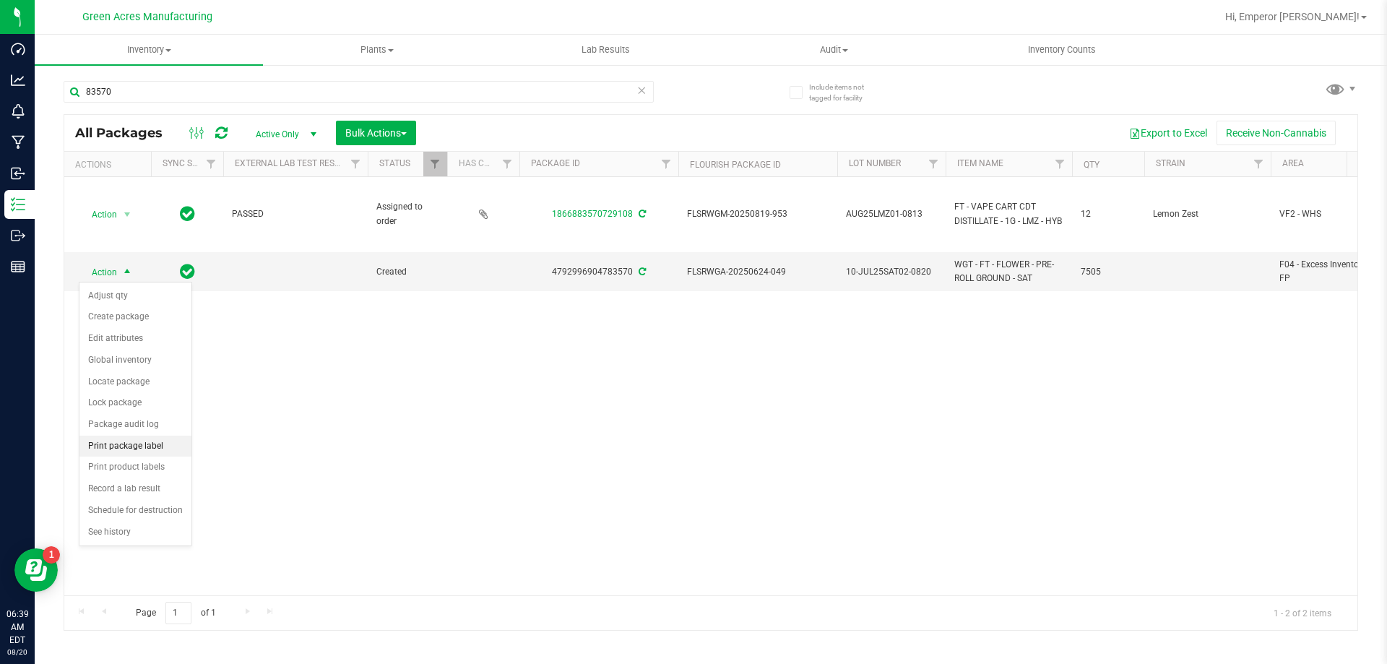
click at [132, 447] on li "Print package label" at bounding box center [135, 447] width 112 height 22
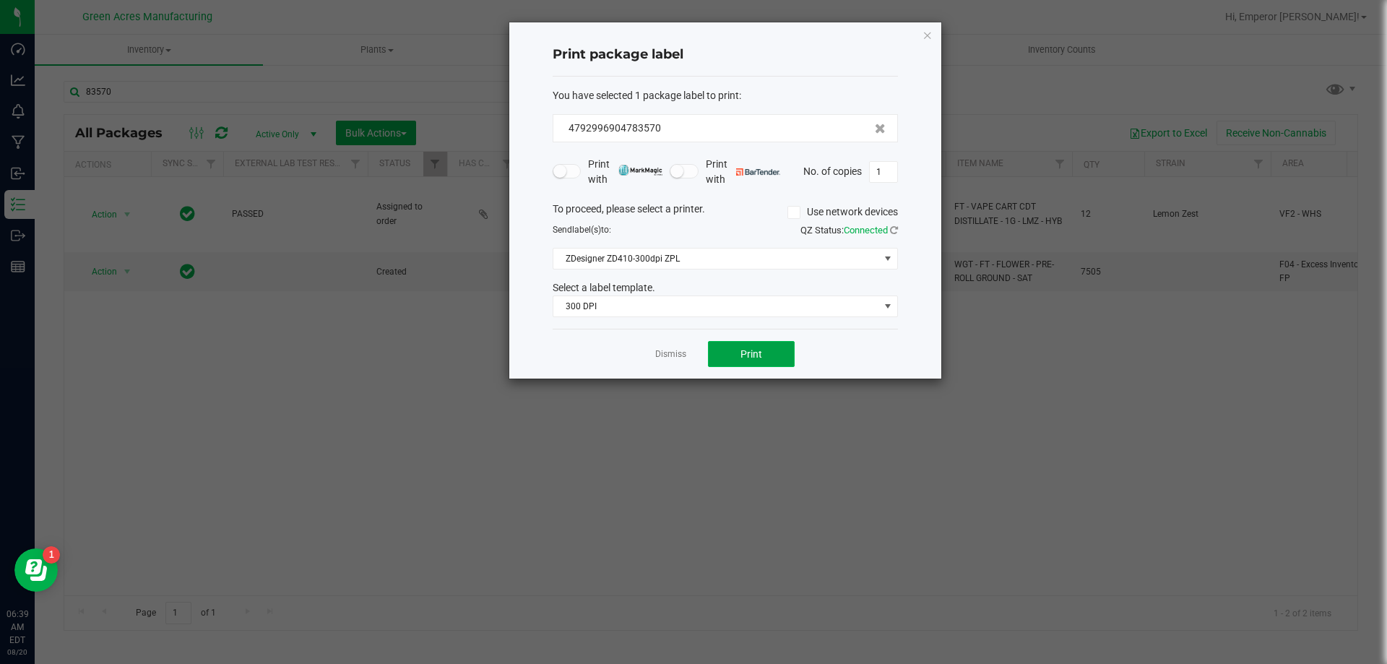
click at [764, 347] on button "Print" at bounding box center [751, 354] width 87 height 26
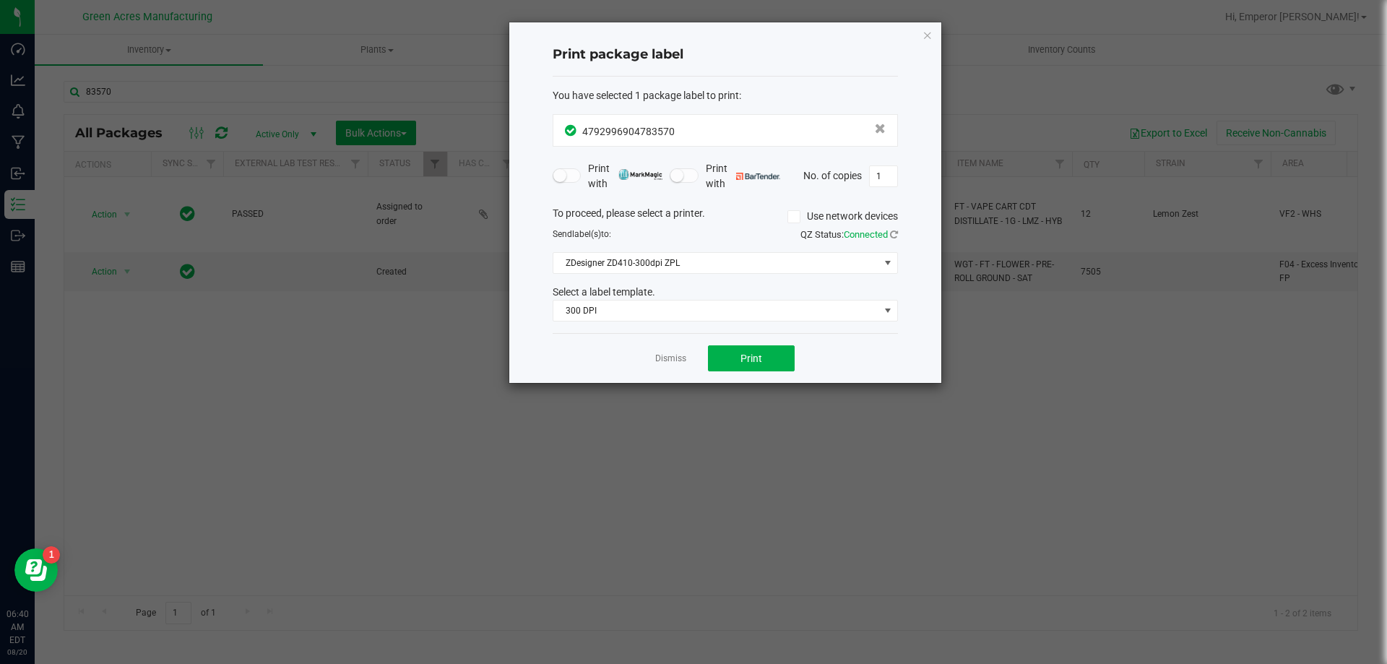
click at [736, 615] on ngb-modal-window "Print package label You have selected 1 package label to print : 47929969047835…" at bounding box center [699, 332] width 1398 height 664
click at [670, 355] on link "Dismiss" at bounding box center [670, 359] width 31 height 12
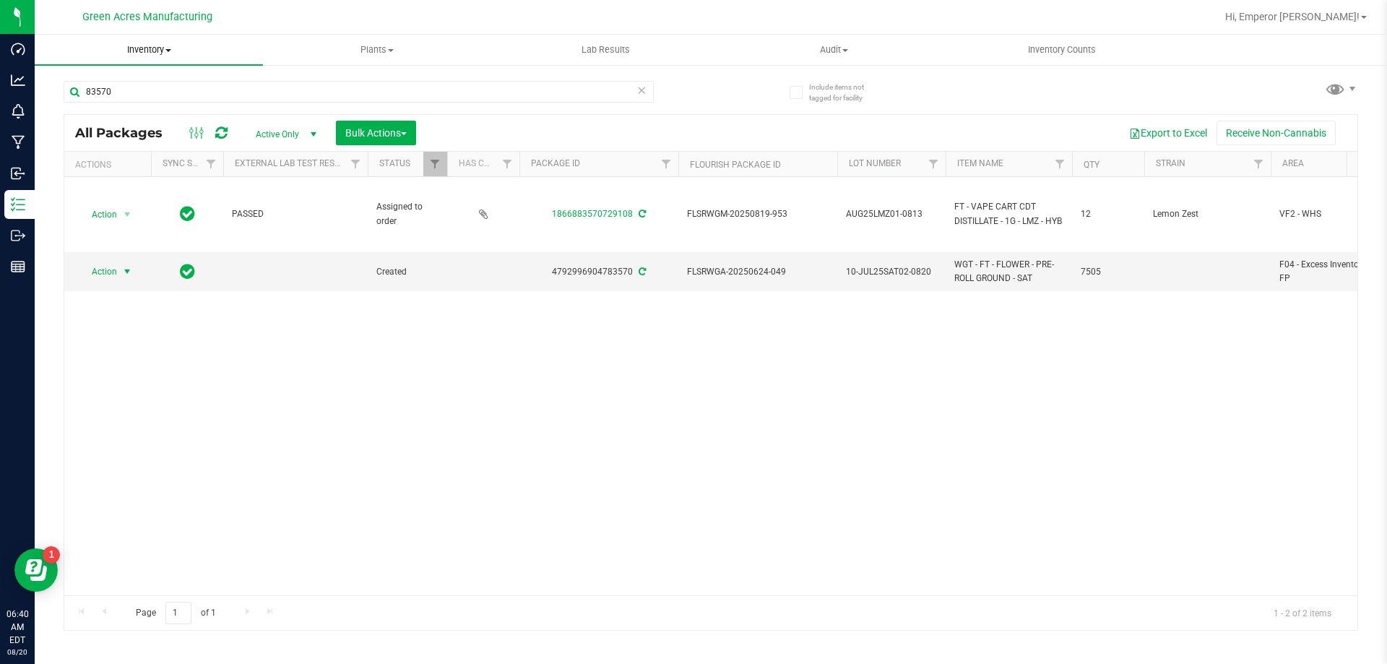
click at [160, 47] on span "Inventory" at bounding box center [149, 49] width 228 height 13
click at [141, 175] on span "From bill of materials" at bounding box center [100, 174] width 131 height 12
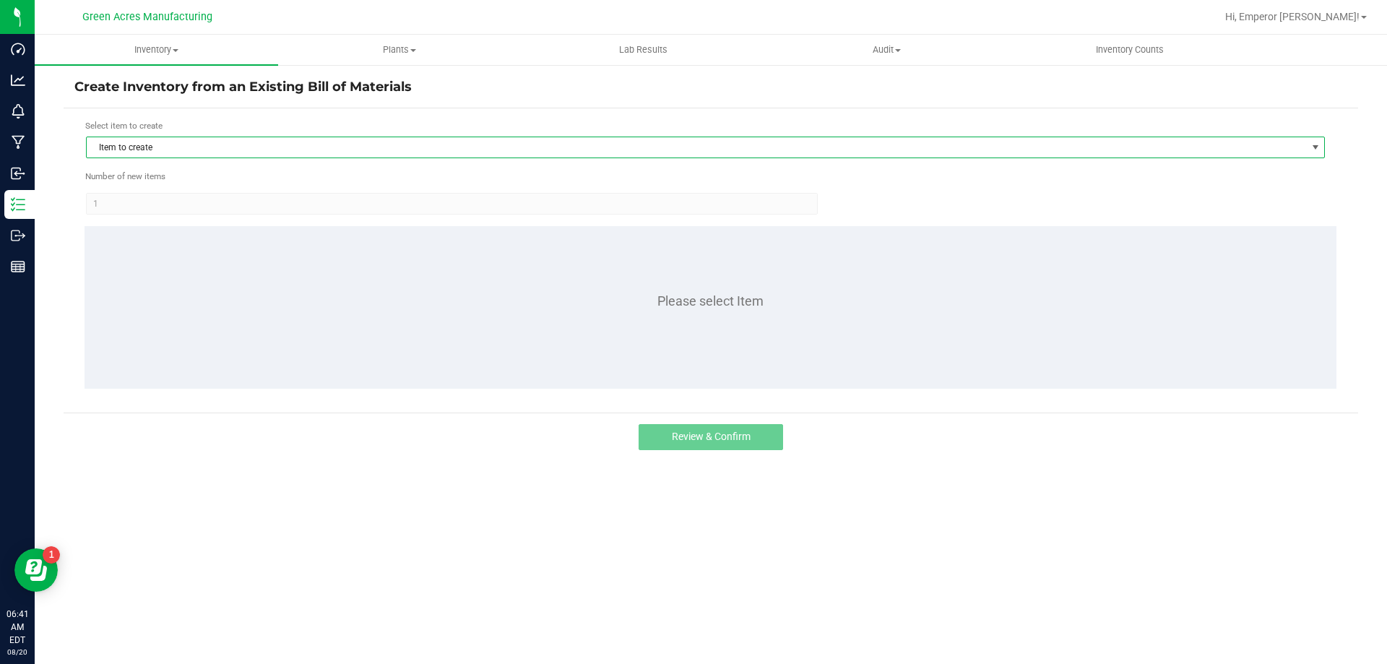
click at [327, 147] on span "Item to create" at bounding box center [696, 147] width 1219 height 20
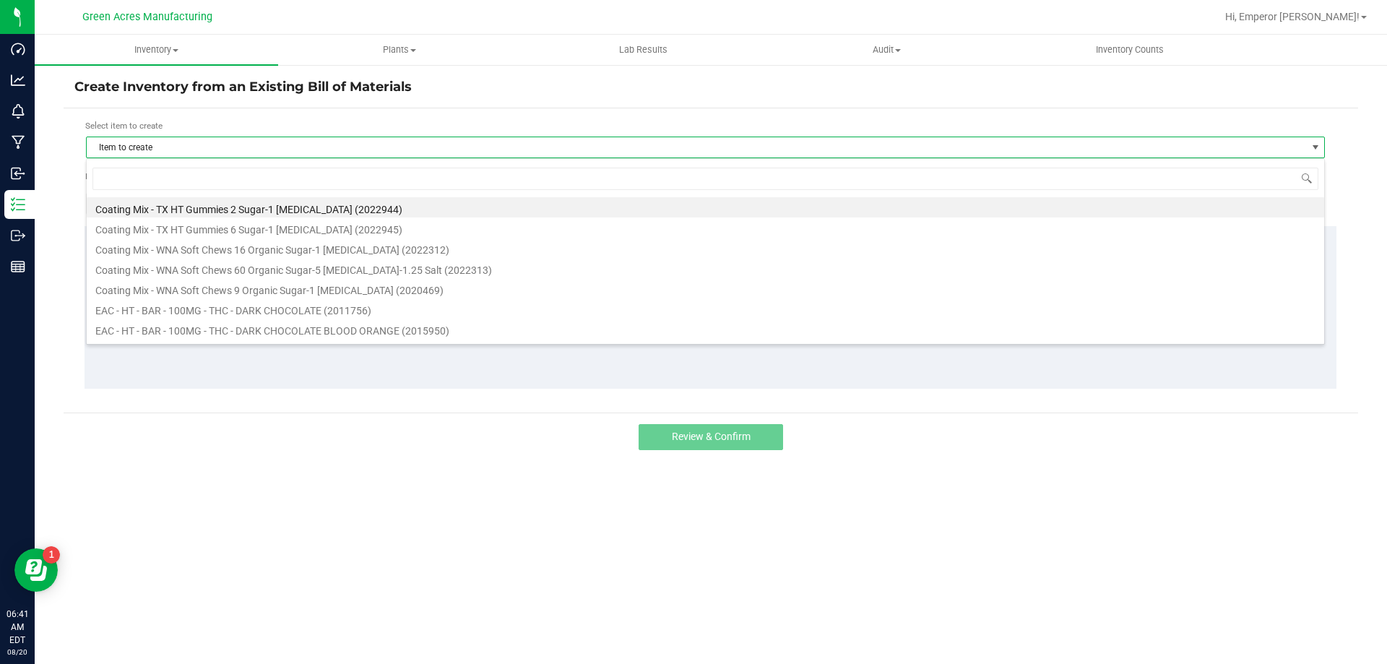
scroll to position [22, 1239]
type input "lmz"
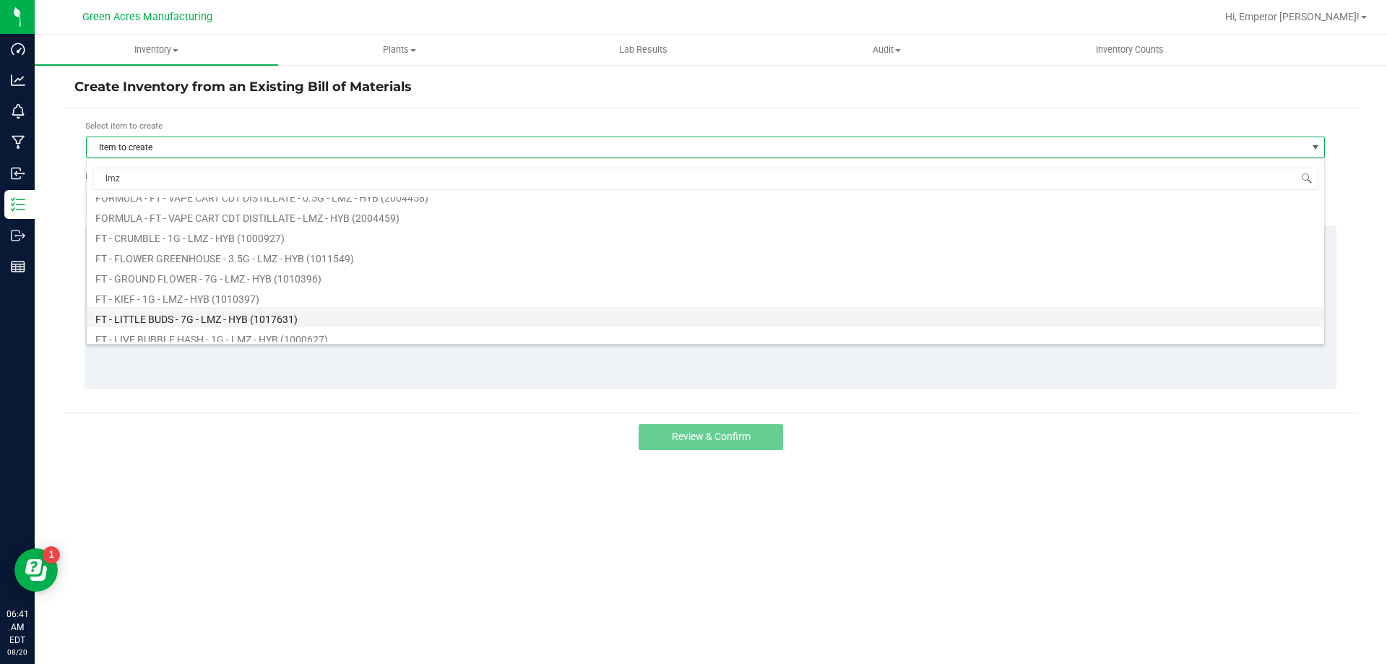
scroll to position [144, 0]
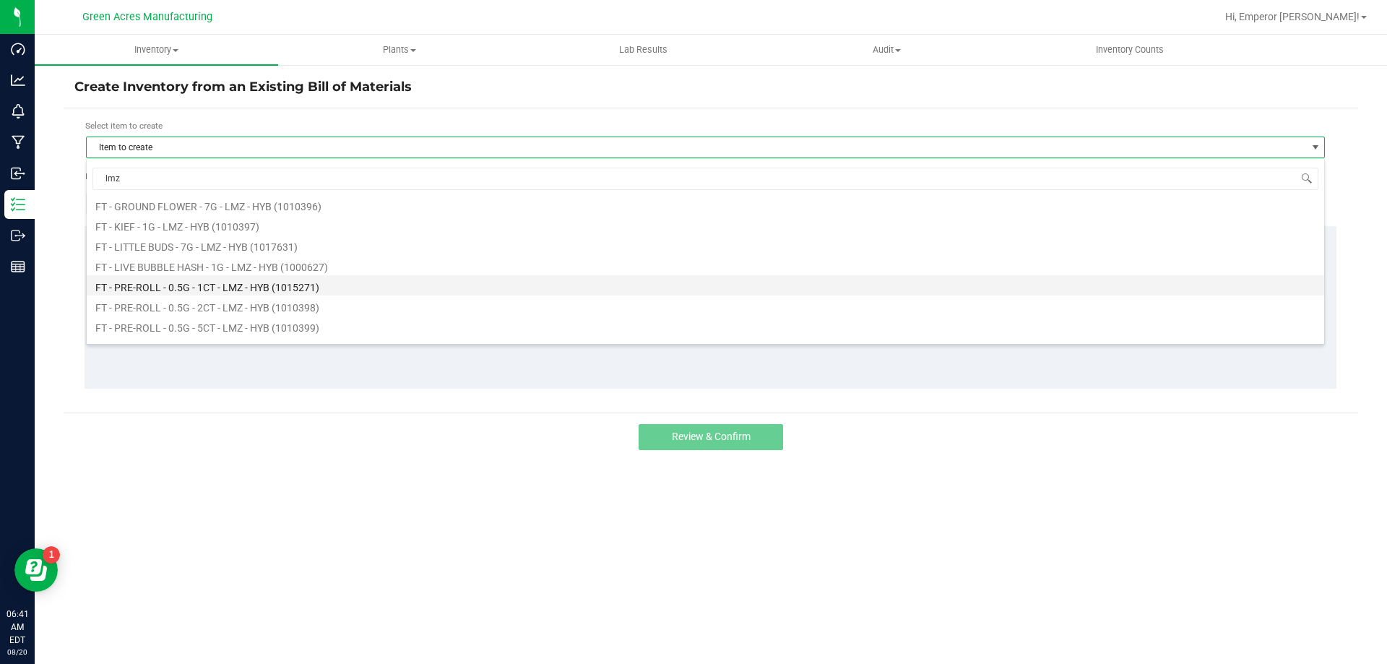
click at [287, 285] on li "FT - PRE-ROLL - 0.5G - 1CT - LMZ - HYB (1015271)" at bounding box center [705, 285] width 1237 height 20
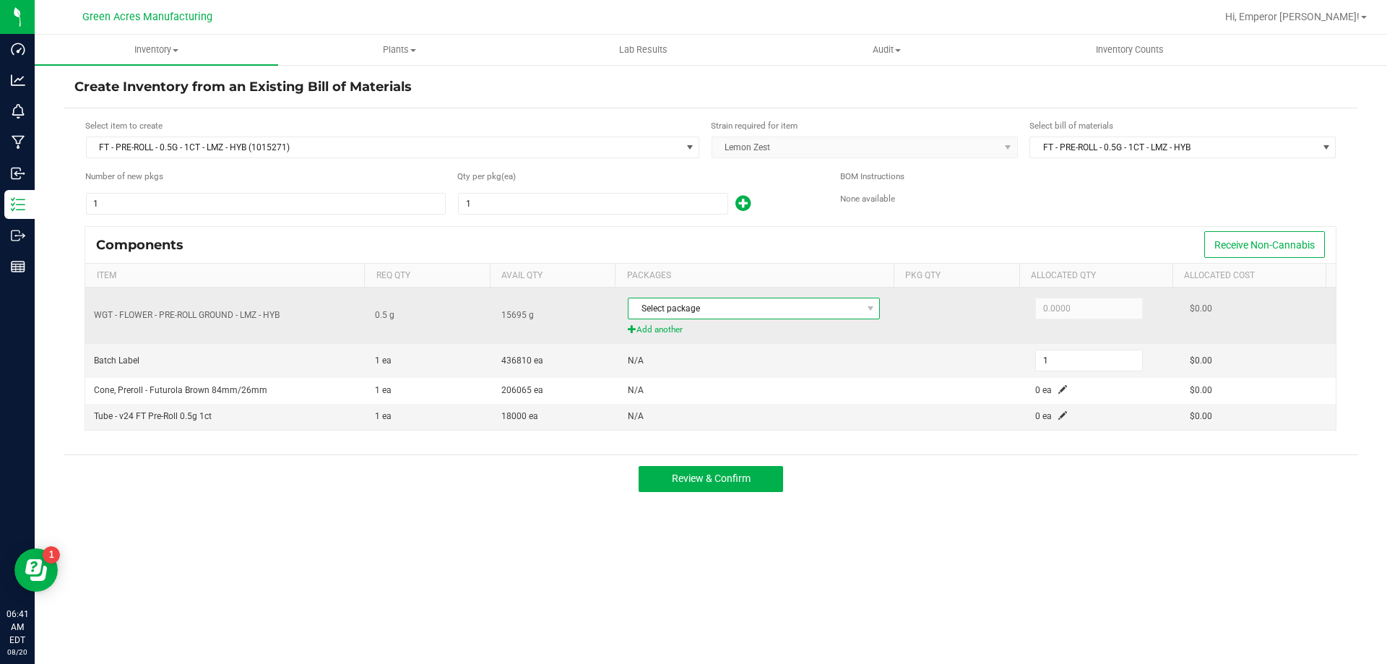
click at [741, 303] on span "Select package" at bounding box center [744, 308] width 233 height 20
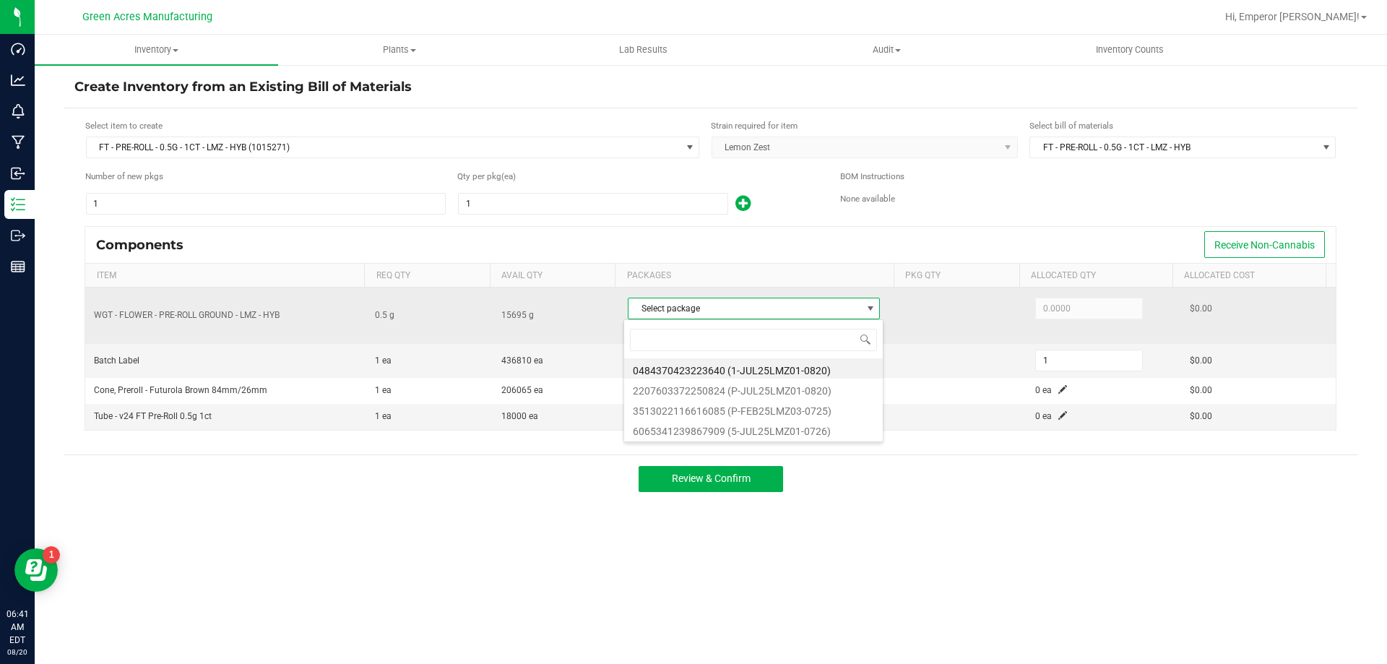
scroll to position [22, 249]
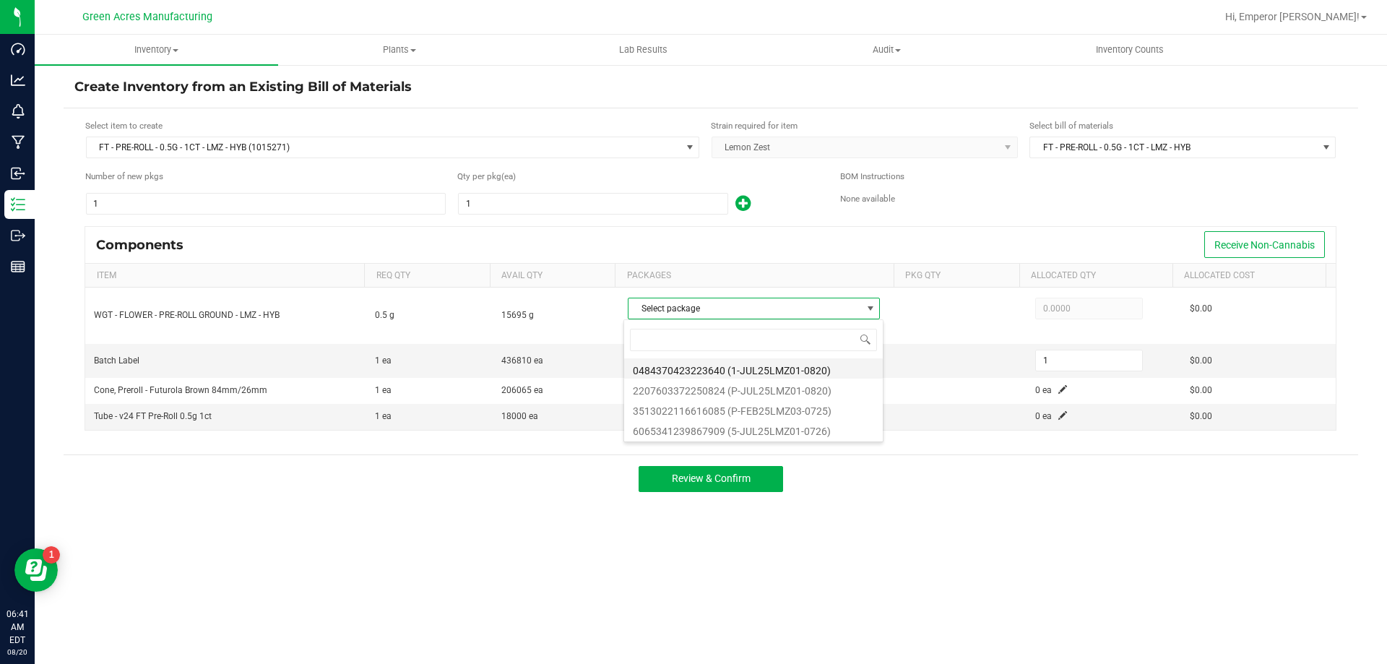
click at [730, 365] on li "0484370423223640 (1-JUL25LMZ01-0820)" at bounding box center [753, 368] width 259 height 20
type input "0.5000"
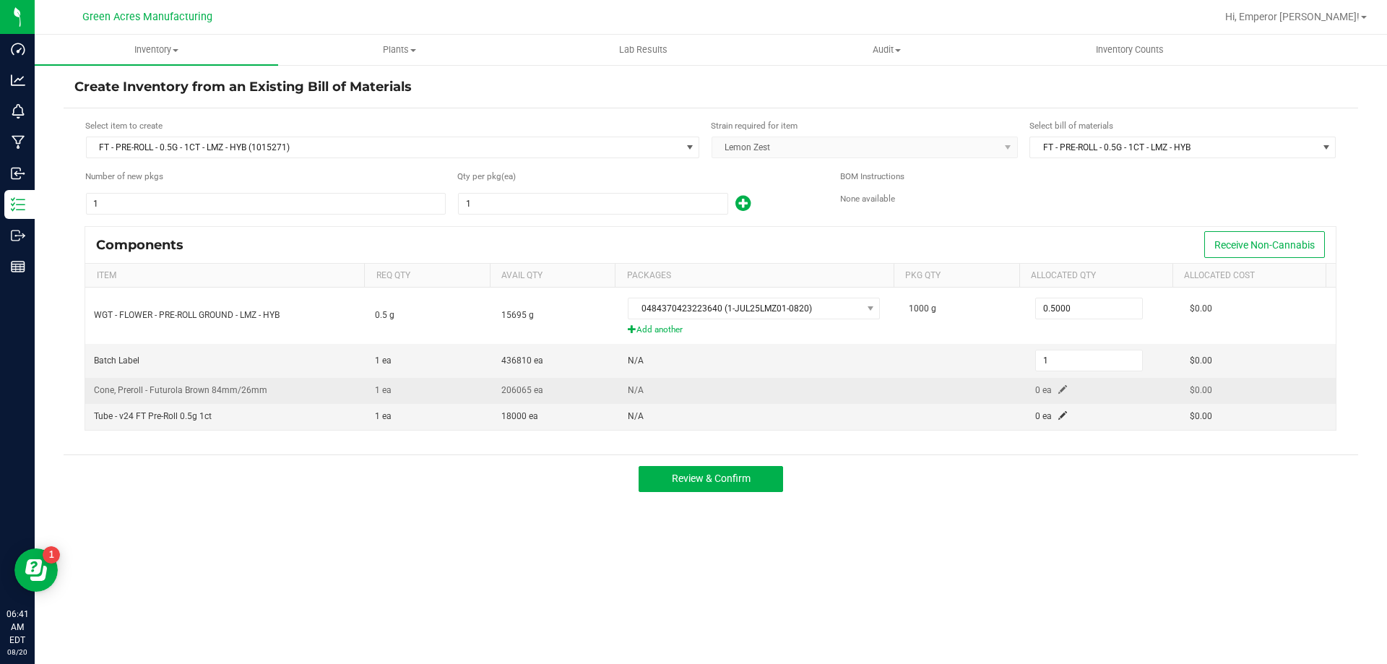
click at [1058, 392] on span at bounding box center [1062, 389] width 9 height 9
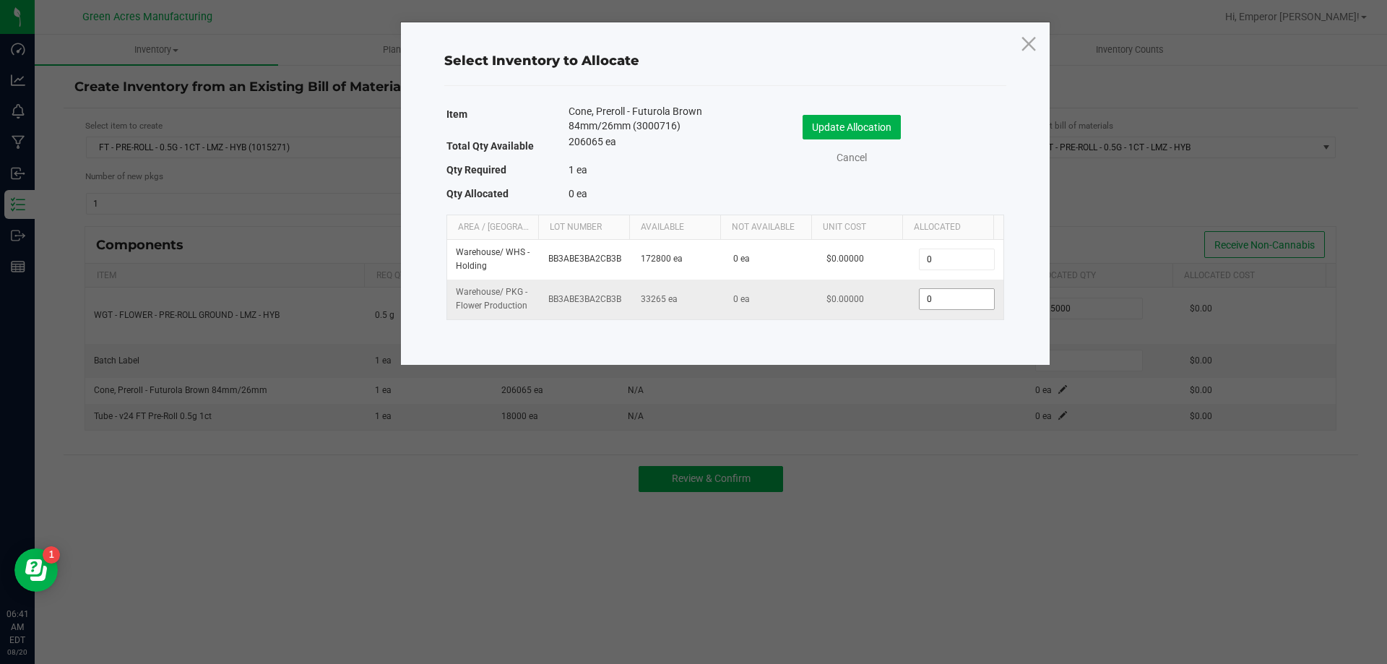
click at [941, 295] on input "0" at bounding box center [957, 299] width 74 height 20
type input "1"
click at [868, 117] on button "Update Allocation" at bounding box center [852, 127] width 98 height 25
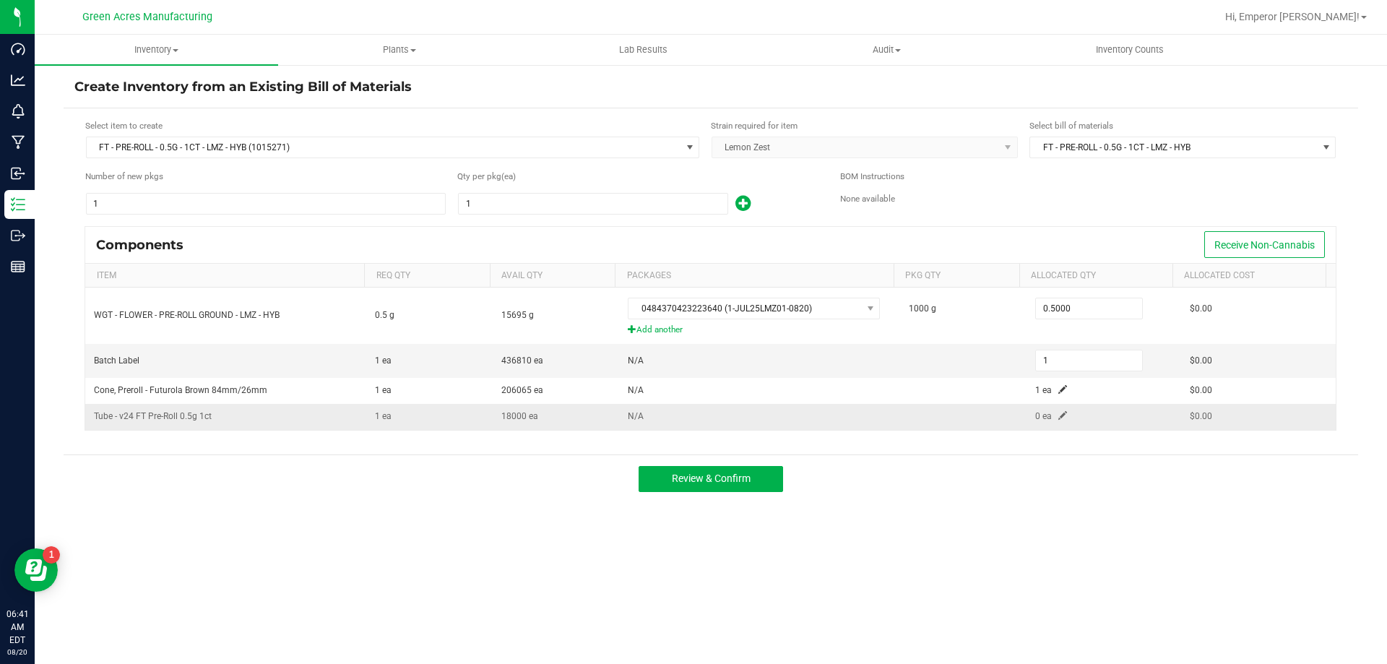
click at [1058, 416] on span at bounding box center [1062, 415] width 9 height 9
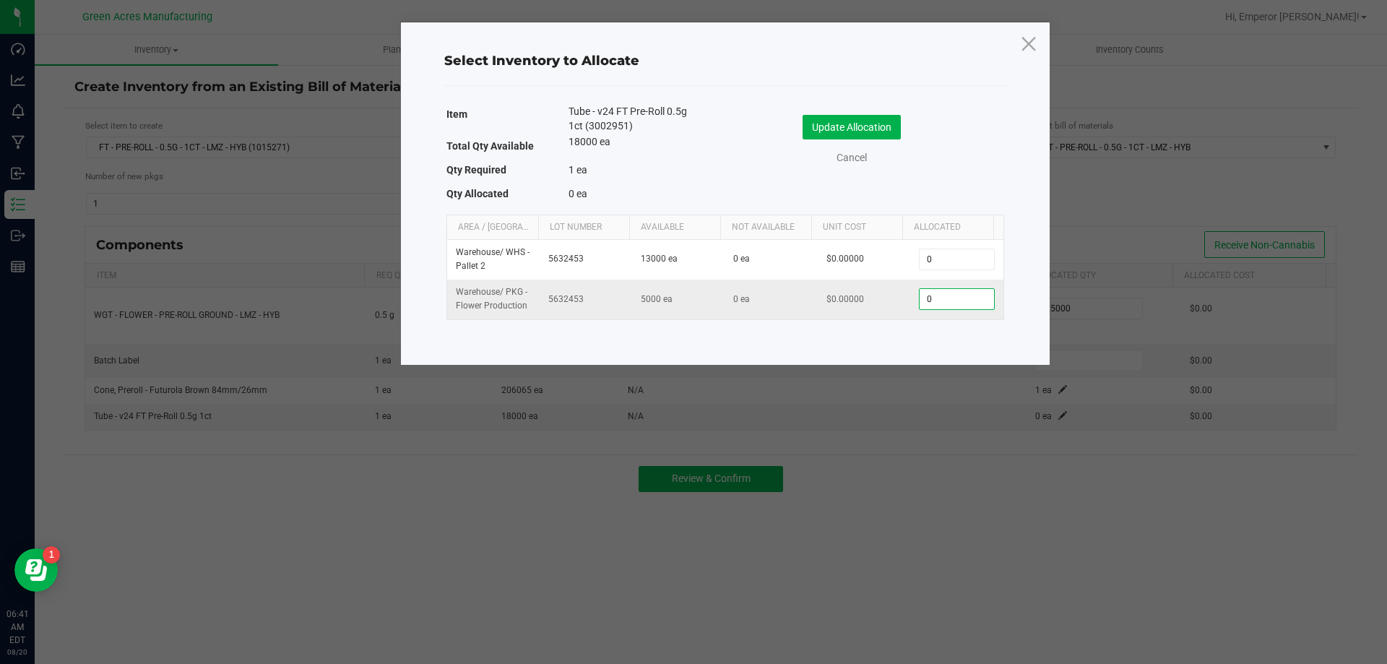
click at [941, 303] on input "0" at bounding box center [957, 299] width 74 height 20
type input "1"
click at [842, 118] on button "Update Allocation" at bounding box center [852, 127] width 98 height 25
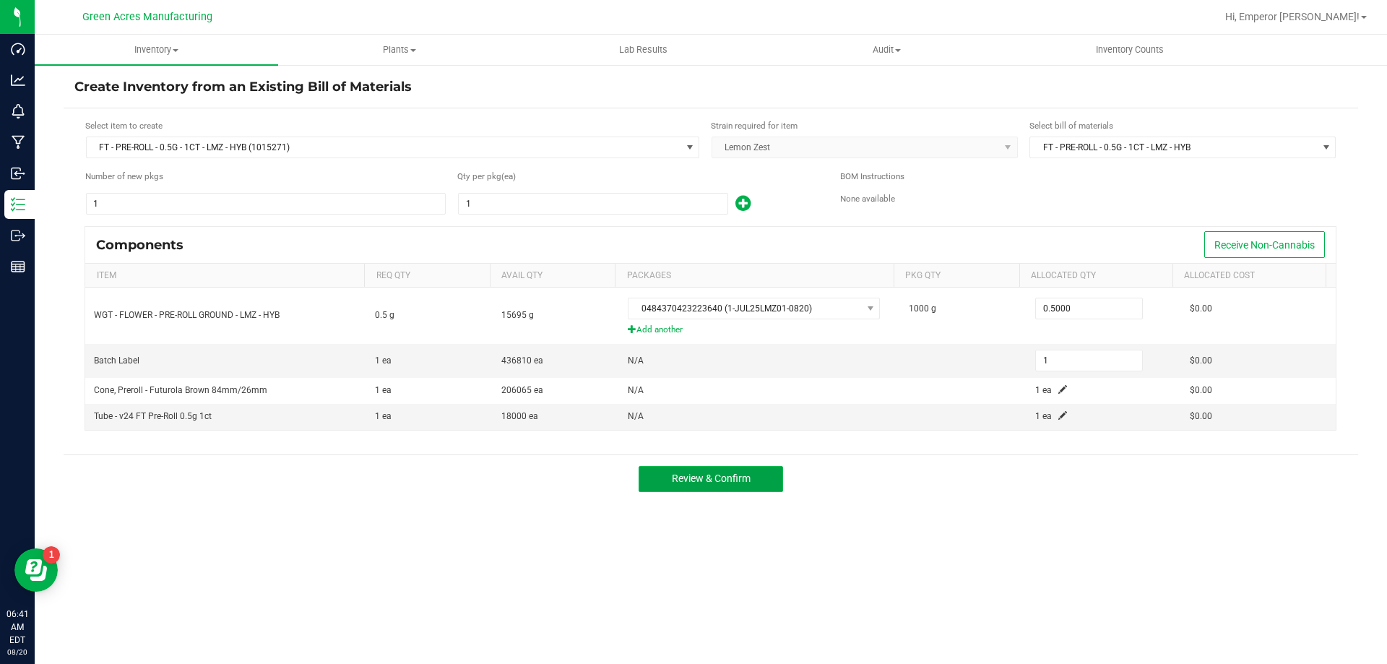
click at [733, 478] on span "Review & Confirm" at bounding box center [711, 478] width 79 height 12
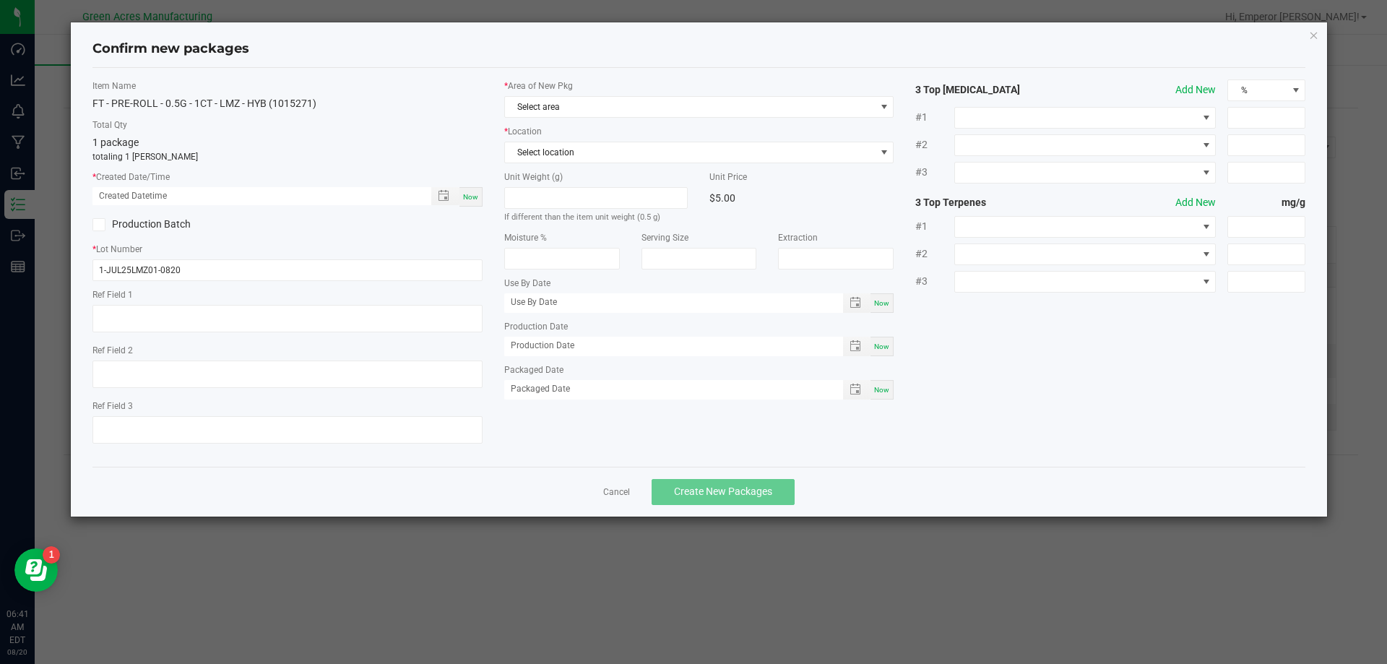
click at [478, 190] on div "Now" at bounding box center [470, 197] width 23 height 20
type input "08/20/2025 06:41 AM"
click at [594, 87] on label "* Area of New Pkg" at bounding box center [699, 85] width 390 height 13
click at [596, 92] on label "* Area of New Pkg" at bounding box center [699, 85] width 390 height 13
click at [607, 137] on label "* Location" at bounding box center [699, 131] width 390 height 13
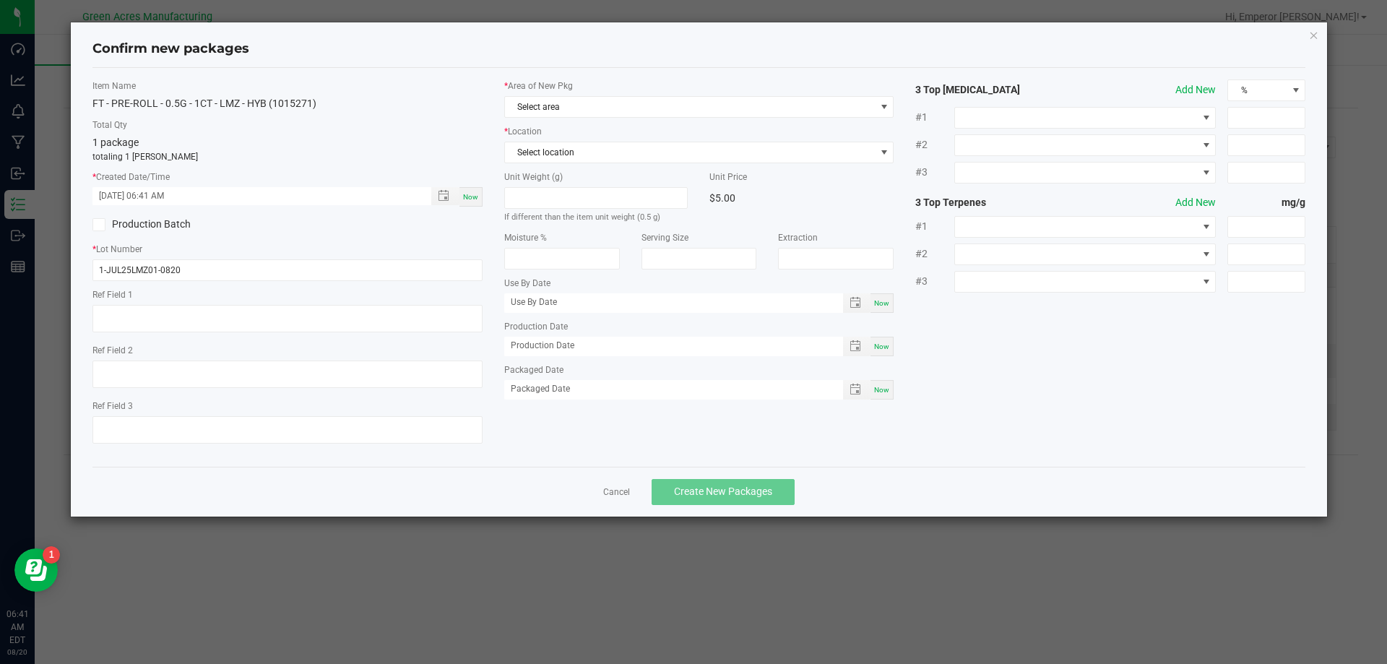
click at [616, 120] on div "* Area of New Pkg Select area * Location Select location Unit Weight (g) If dif…" at bounding box center [699, 242] width 412 height 327
click at [616, 111] on span "Select area" at bounding box center [690, 107] width 371 height 20
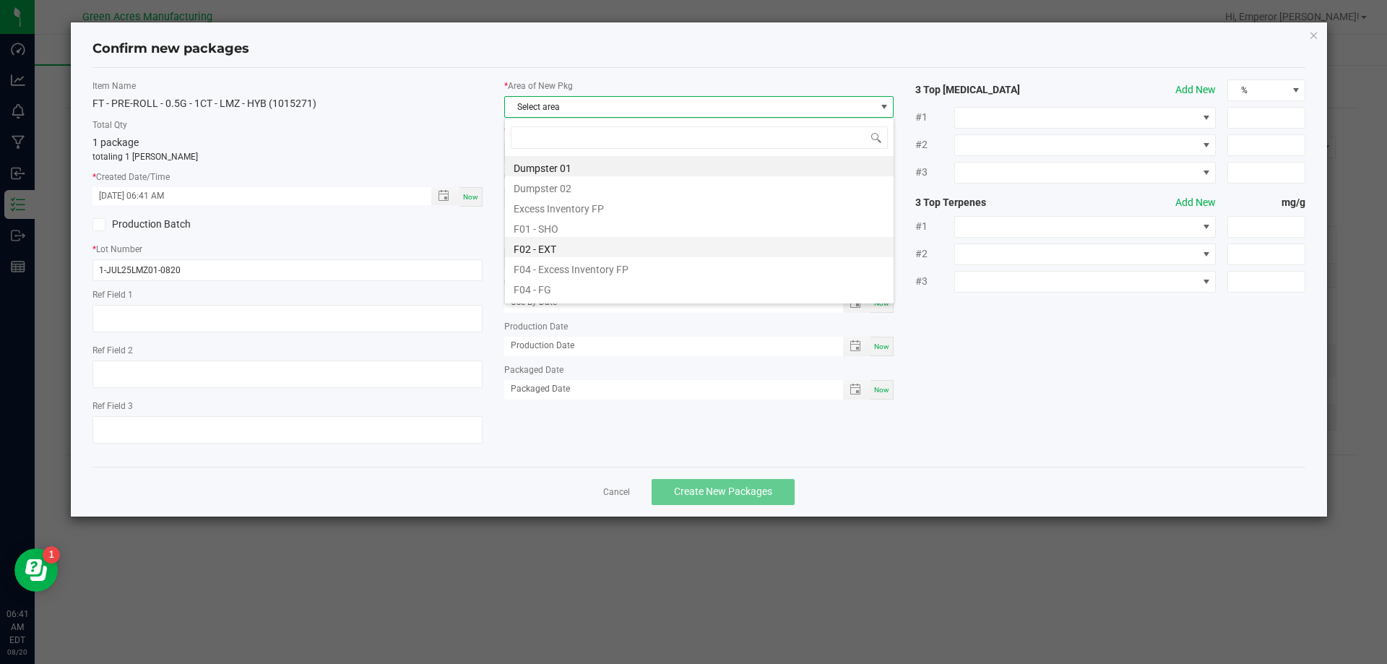
scroll to position [22, 390]
drag, startPoint x: 533, startPoint y: 287, endPoint x: 566, endPoint y: 228, distance: 68.2
click at [534, 287] on li "F04 - FG" at bounding box center [699, 287] width 389 height 20
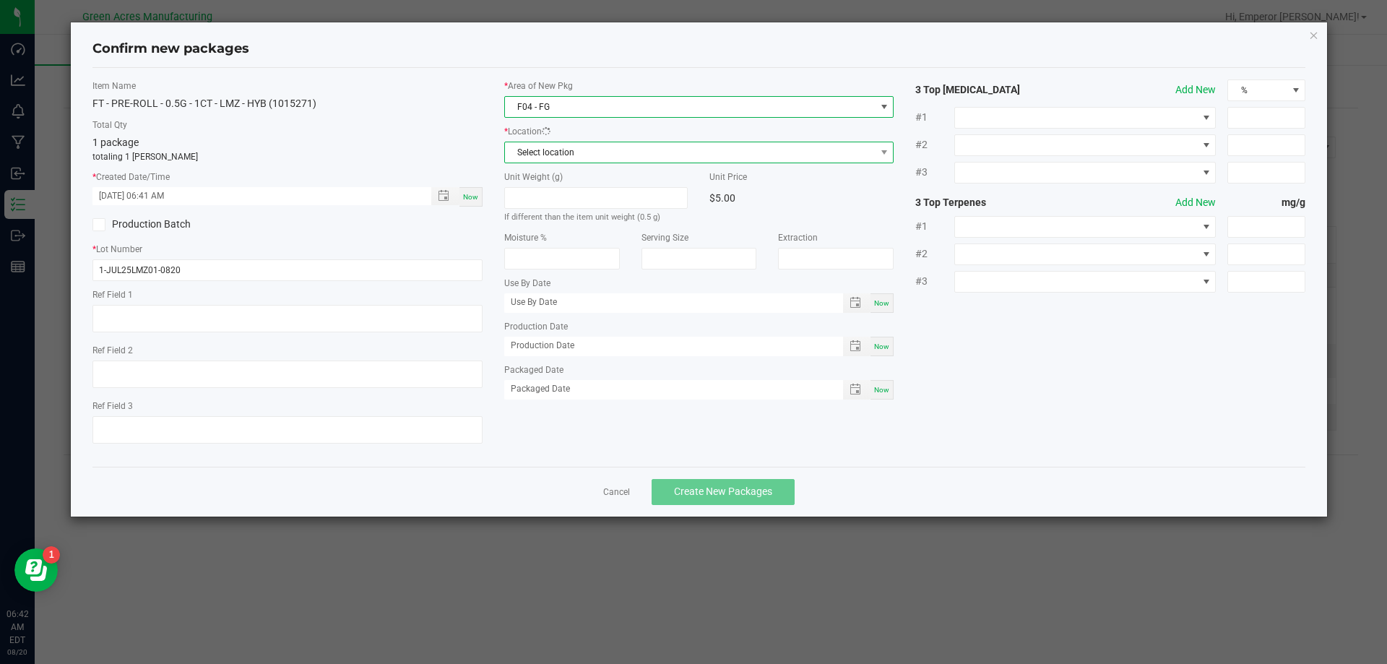
click at [590, 150] on span "Select location" at bounding box center [690, 152] width 371 height 20
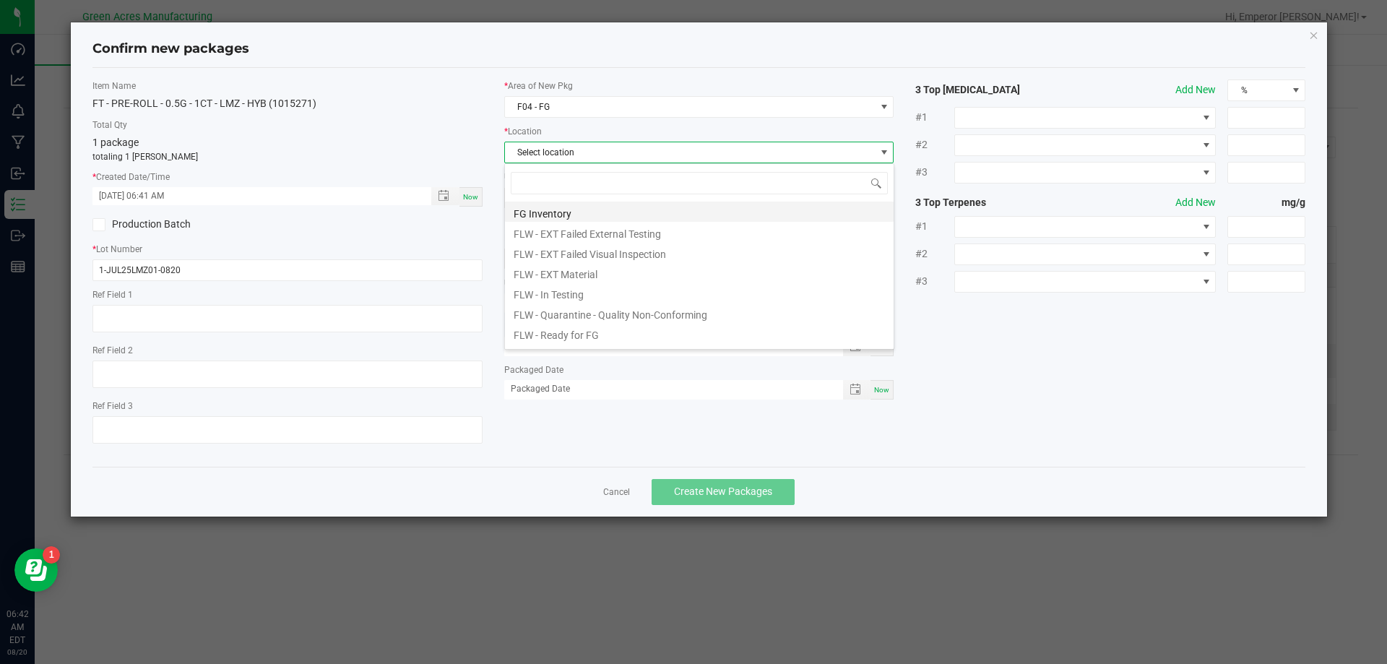
click at [573, 206] on li "FG Inventory" at bounding box center [699, 212] width 389 height 20
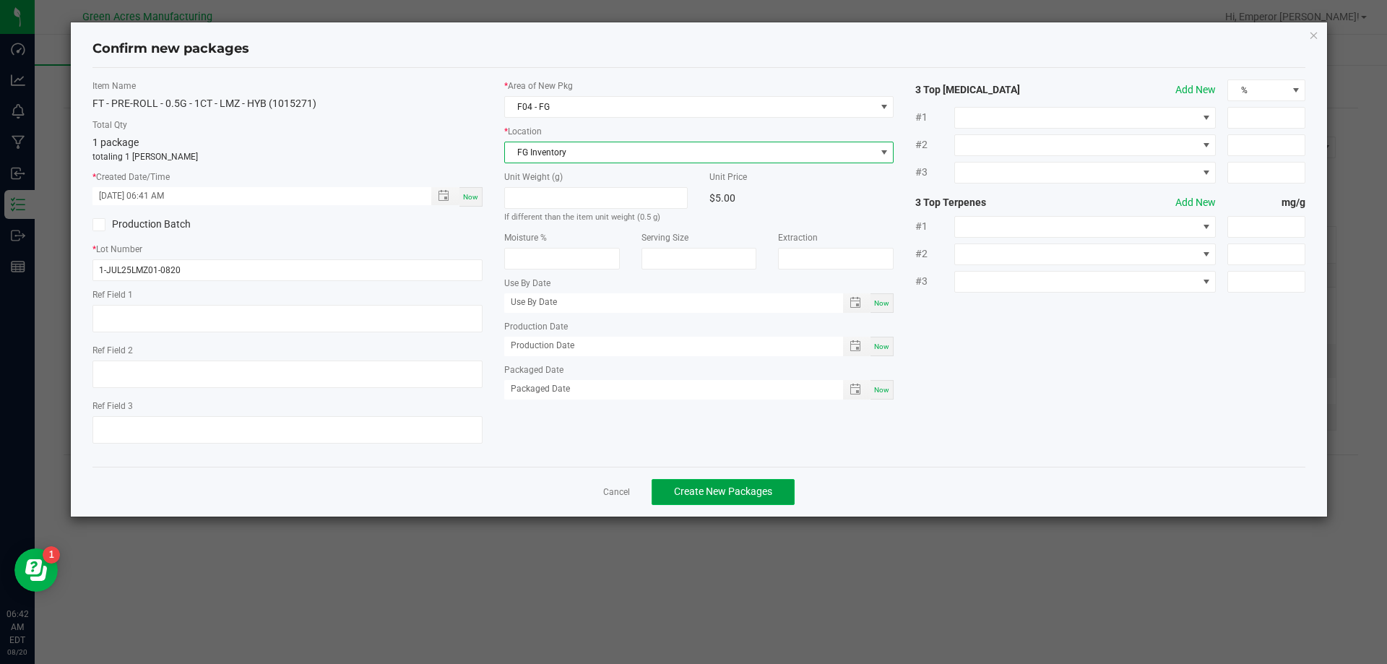
click at [699, 485] on span "Create New Packages" at bounding box center [723, 491] width 98 height 12
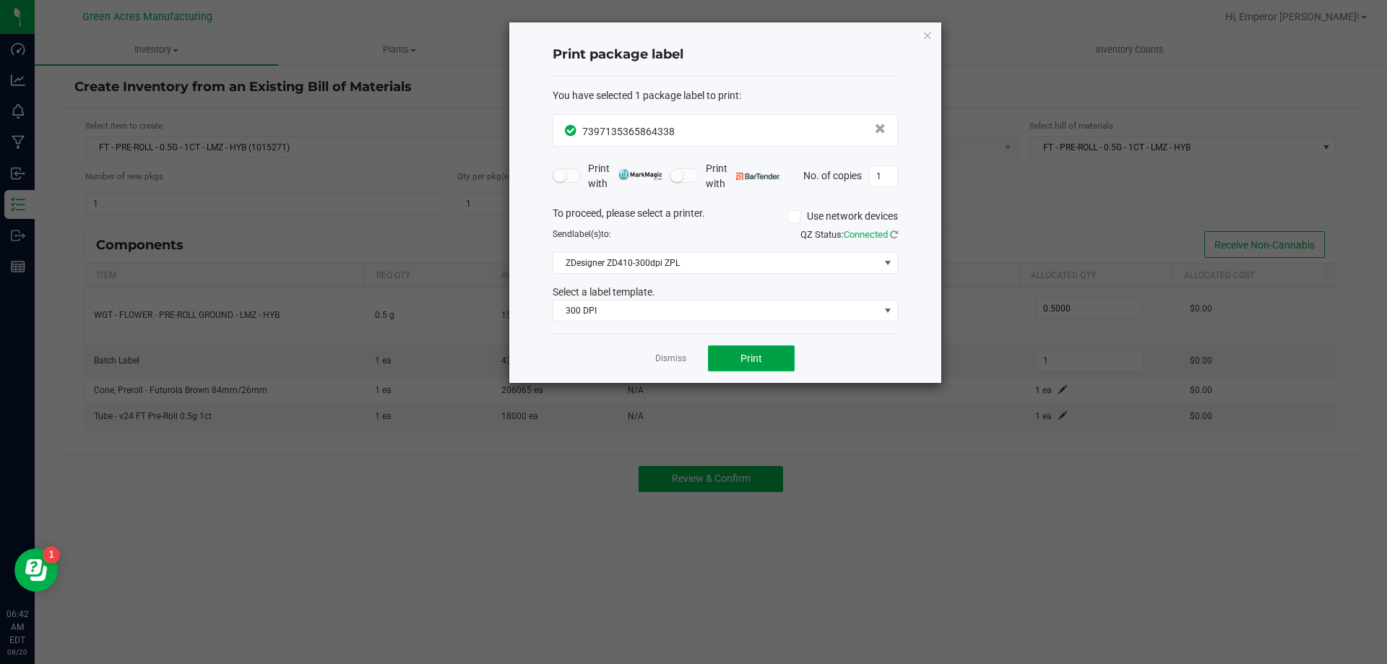
click at [741, 363] on span "Print" at bounding box center [751, 359] width 22 height 12
click at [675, 358] on link "Dismiss" at bounding box center [670, 359] width 31 height 12
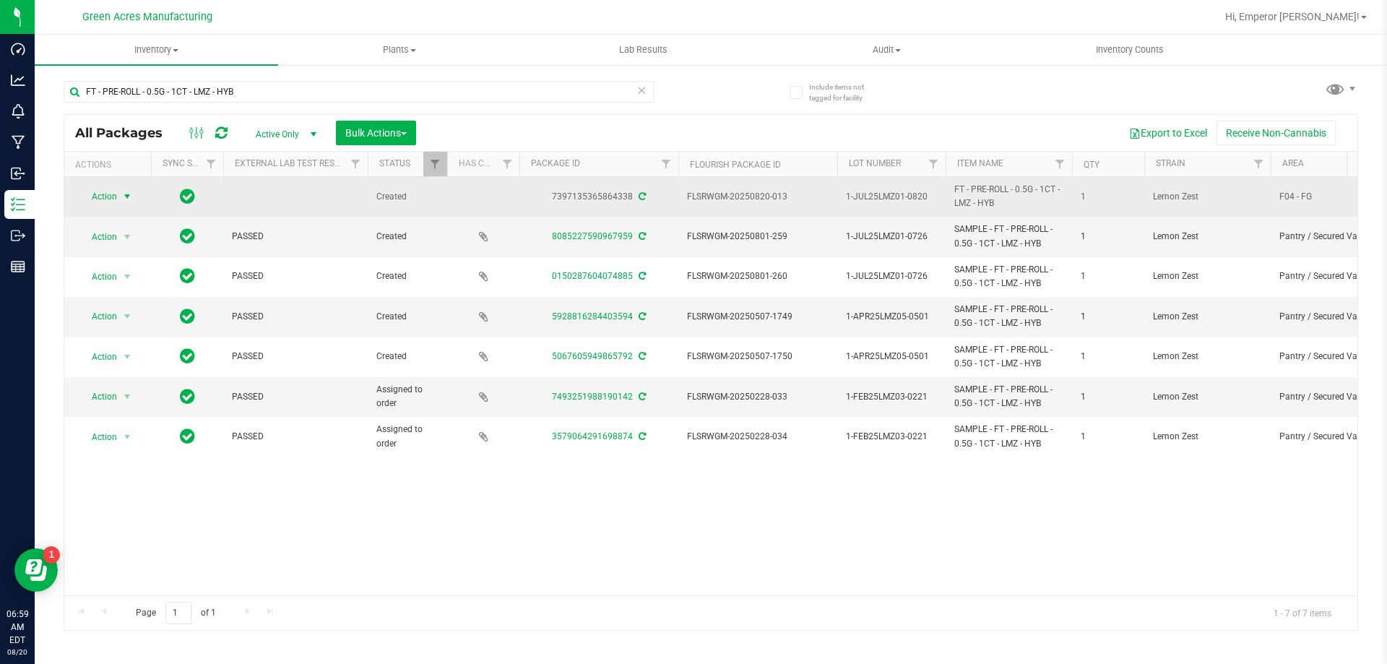
click at [99, 200] on span "Action" at bounding box center [98, 196] width 39 height 20
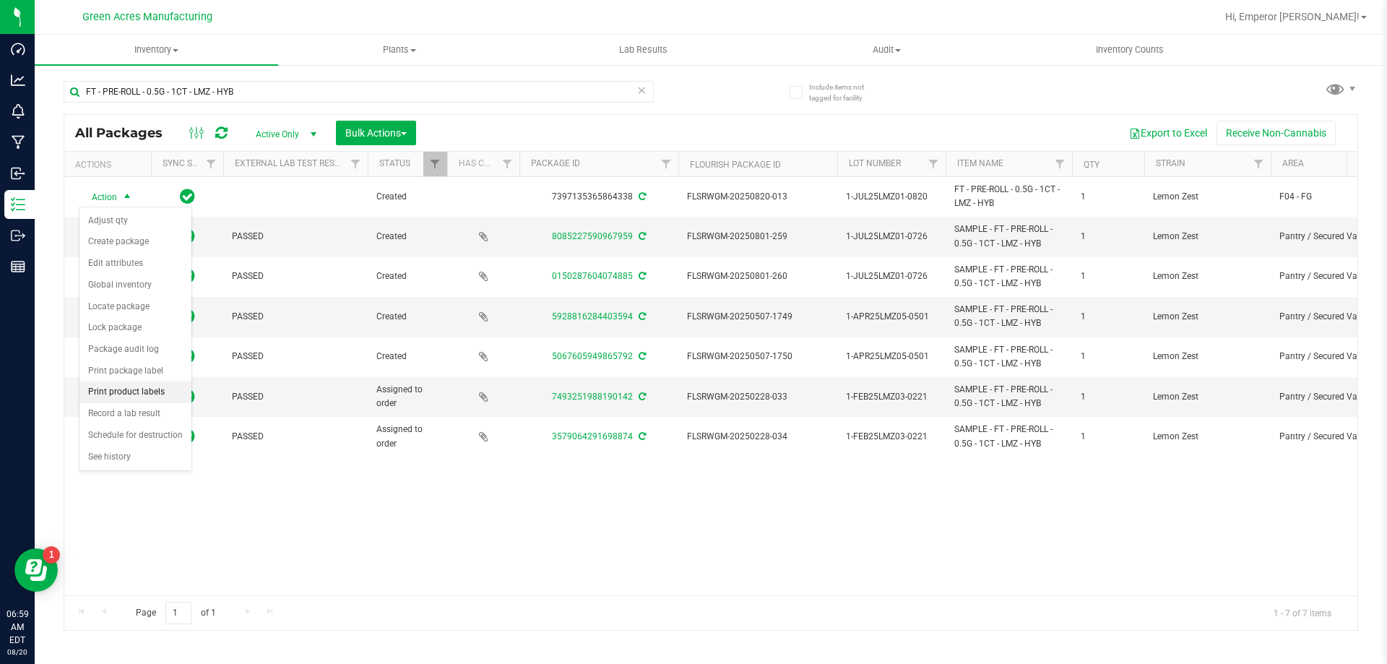
click at [138, 389] on li "Print product labels" at bounding box center [135, 392] width 112 height 22
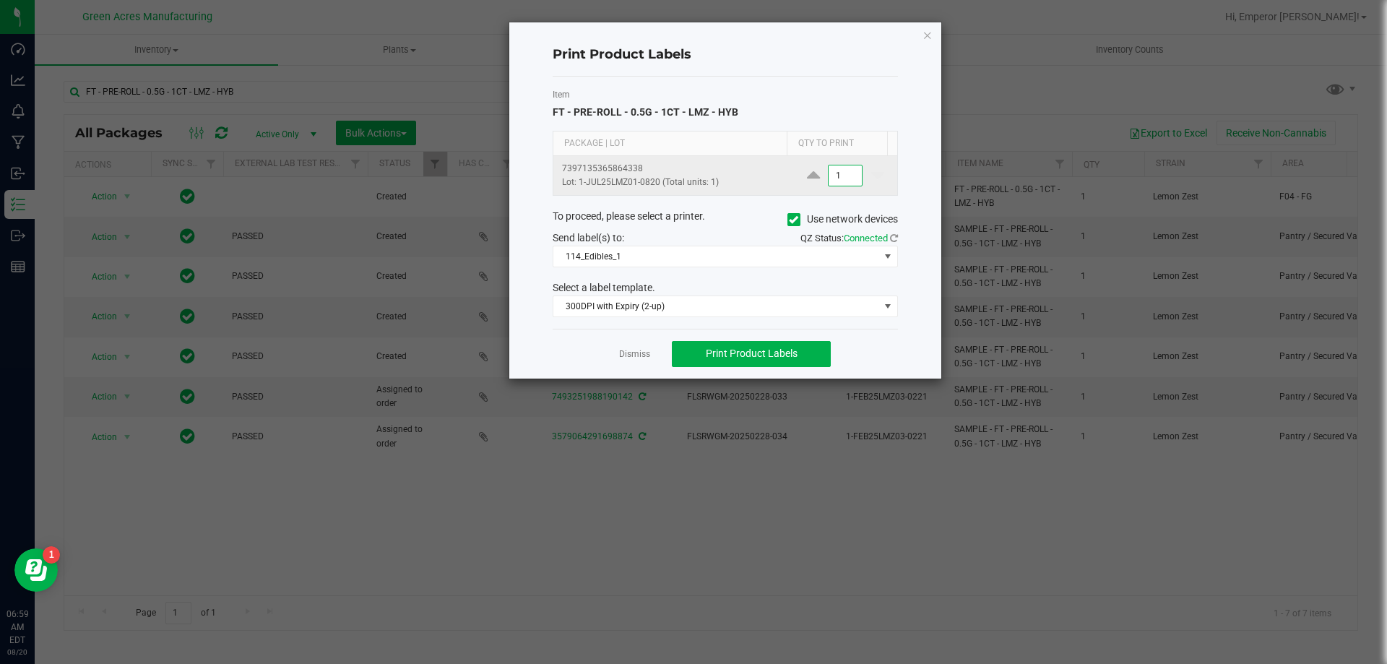
click at [836, 170] on input "1" at bounding box center [845, 175] width 33 height 20
click at [792, 220] on icon at bounding box center [793, 220] width 9 height 0
click at [0, 0] on input "Use network devices" at bounding box center [0, 0] width 0 height 0
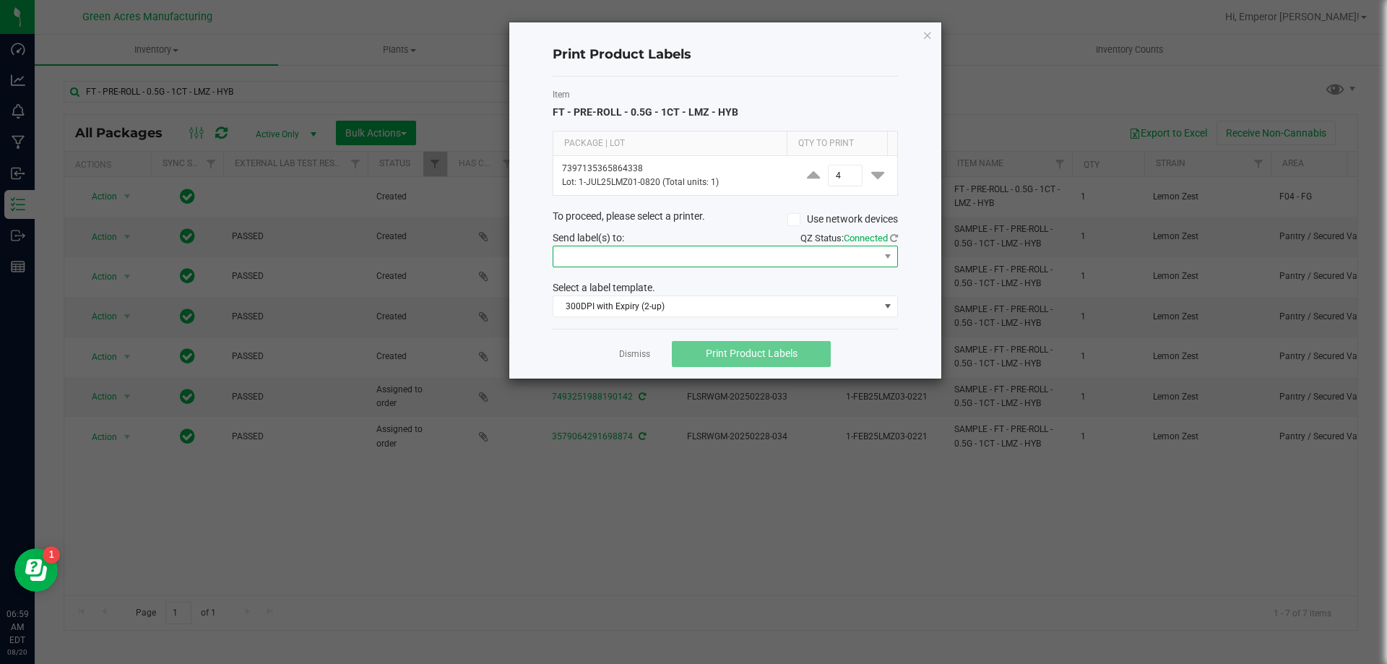
click at [757, 258] on span at bounding box center [716, 256] width 326 height 20
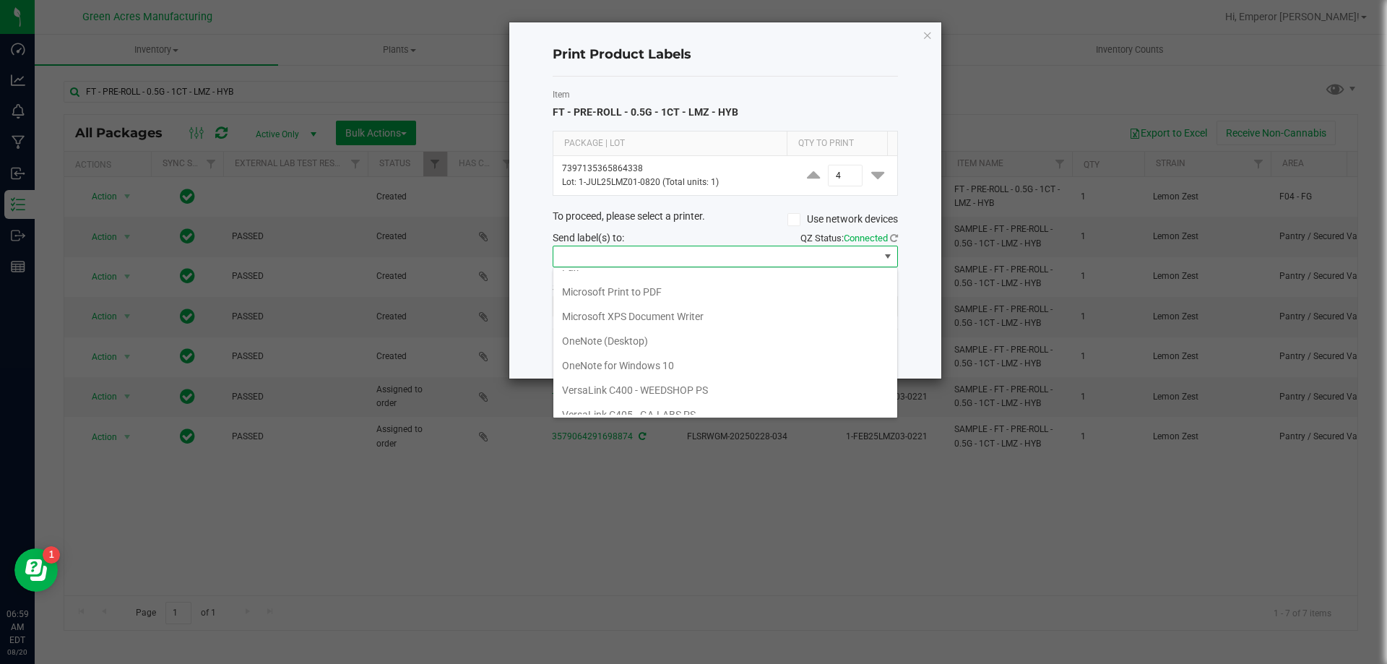
scroll to position [77, 0]
click at [670, 397] on ZPL "ZDesigner ZD410-300dpi ZPL" at bounding box center [725, 402] width 344 height 25
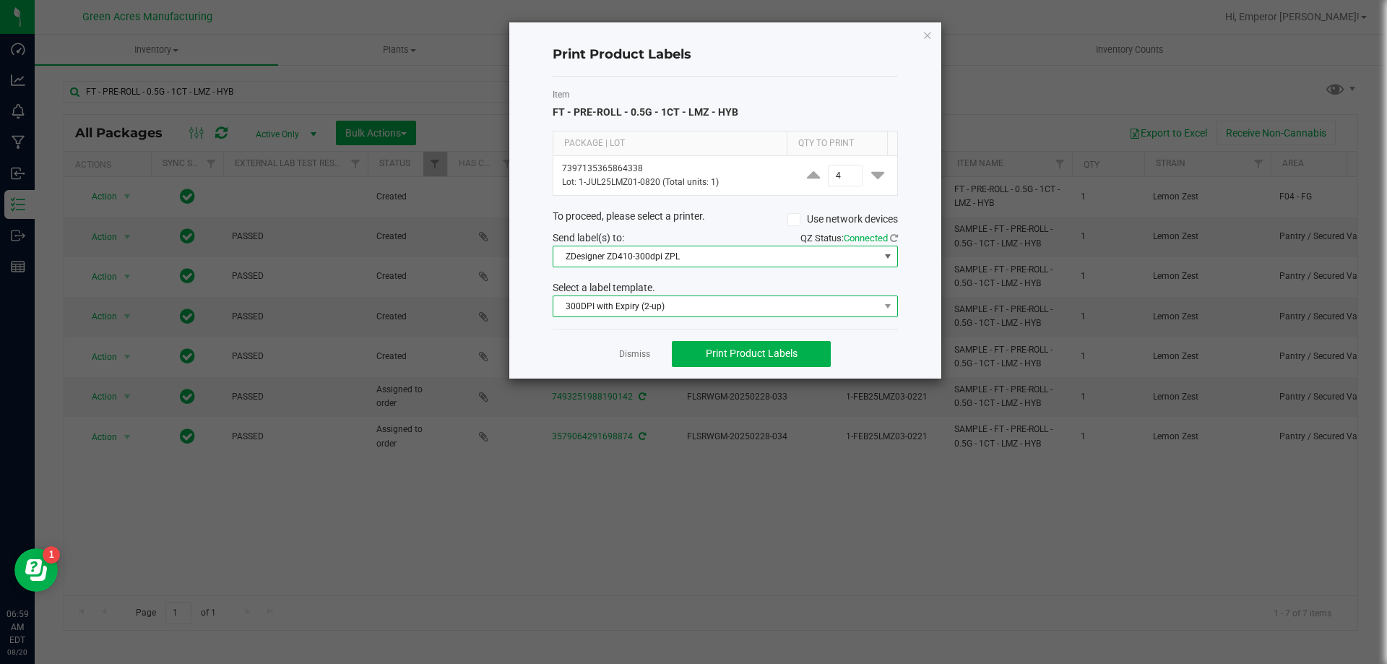
click at [646, 304] on span "300DPI with Expiry (2-up)" at bounding box center [716, 306] width 326 height 20
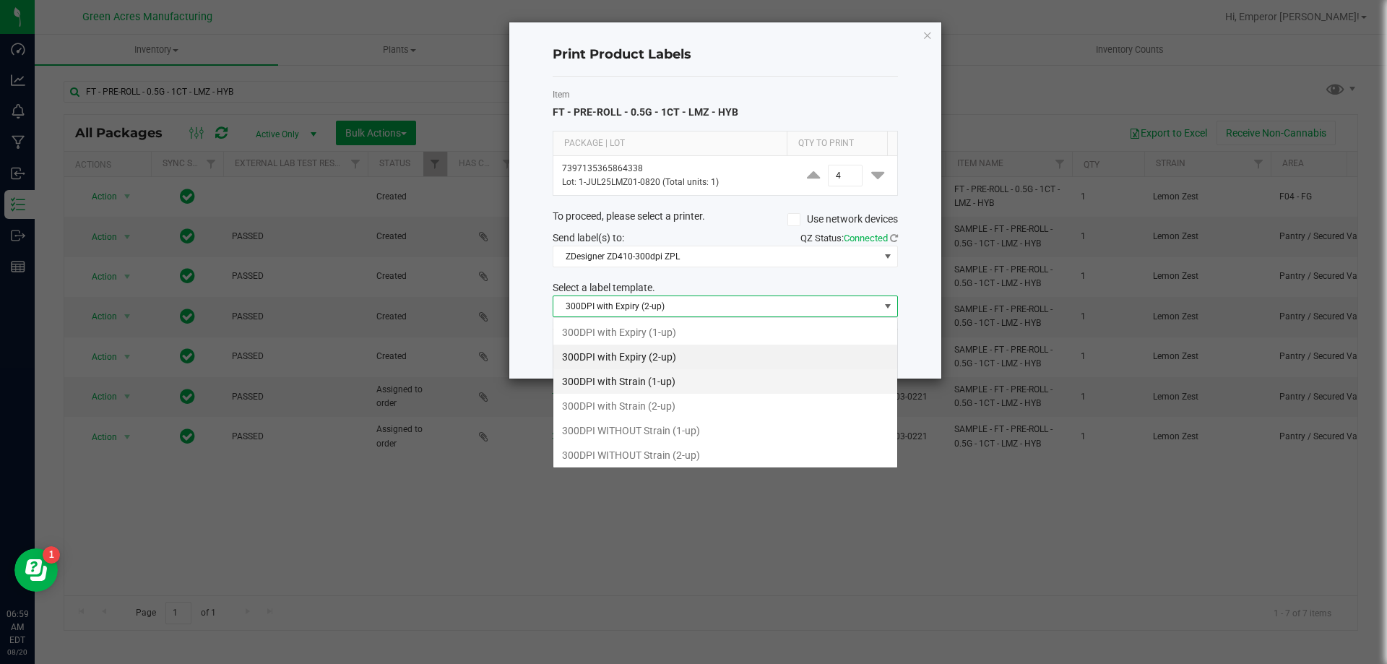
scroll to position [22, 345]
click at [609, 406] on li "300DPI with Strain (2-up)" at bounding box center [725, 406] width 344 height 25
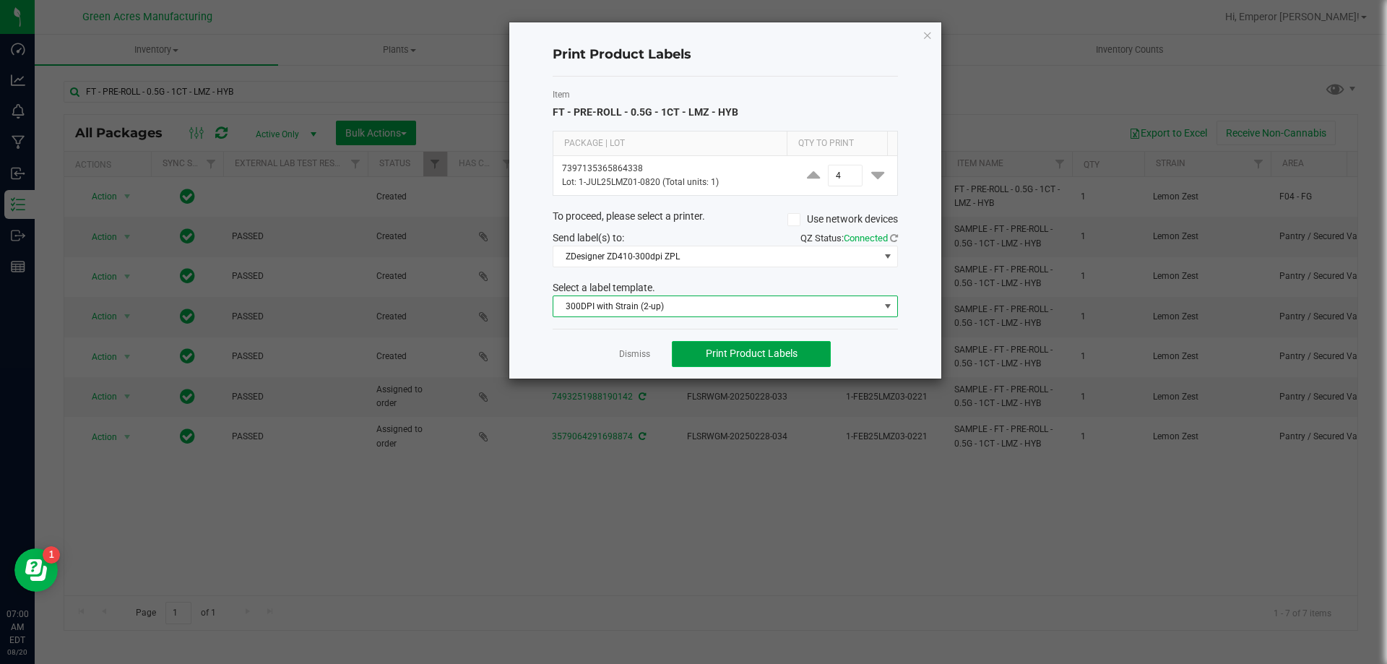
click at [725, 352] on span "Print Product Labels" at bounding box center [752, 353] width 92 height 12
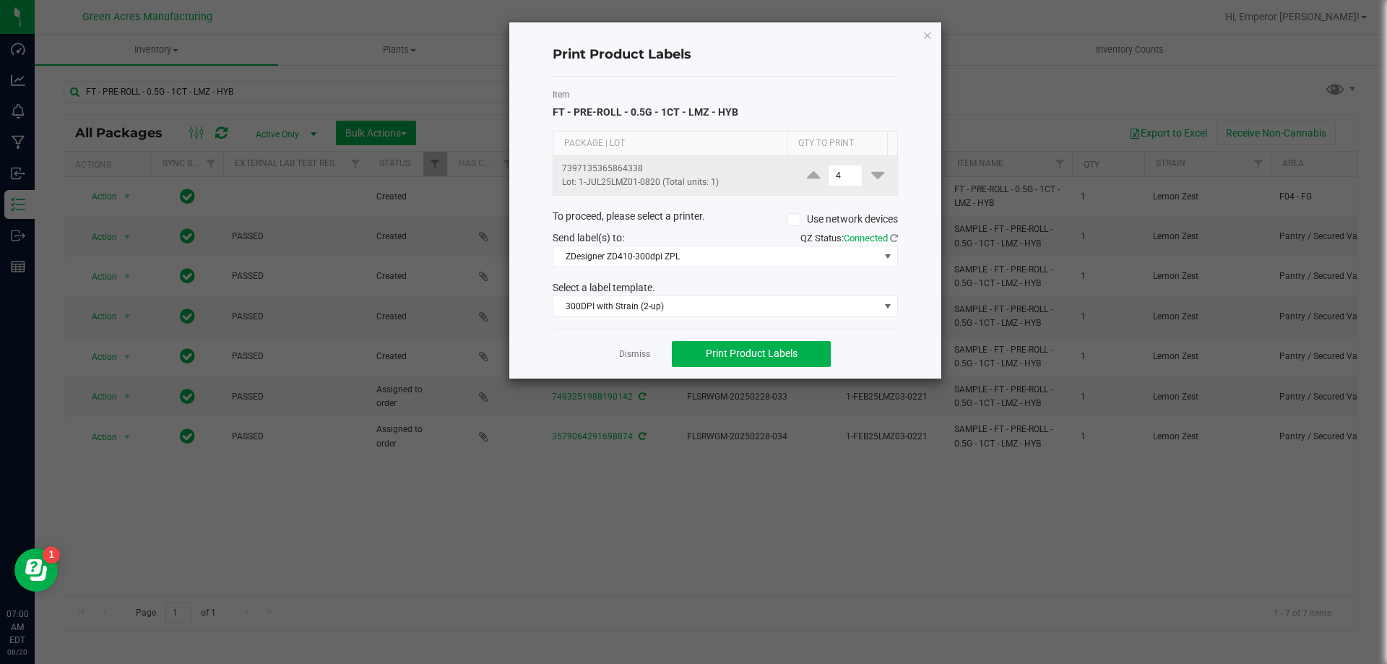
click at [853, 176] on span "4" at bounding box center [844, 176] width 43 height 22
click at [846, 176] on input "4" at bounding box center [845, 175] width 33 height 20
type input "2,000"
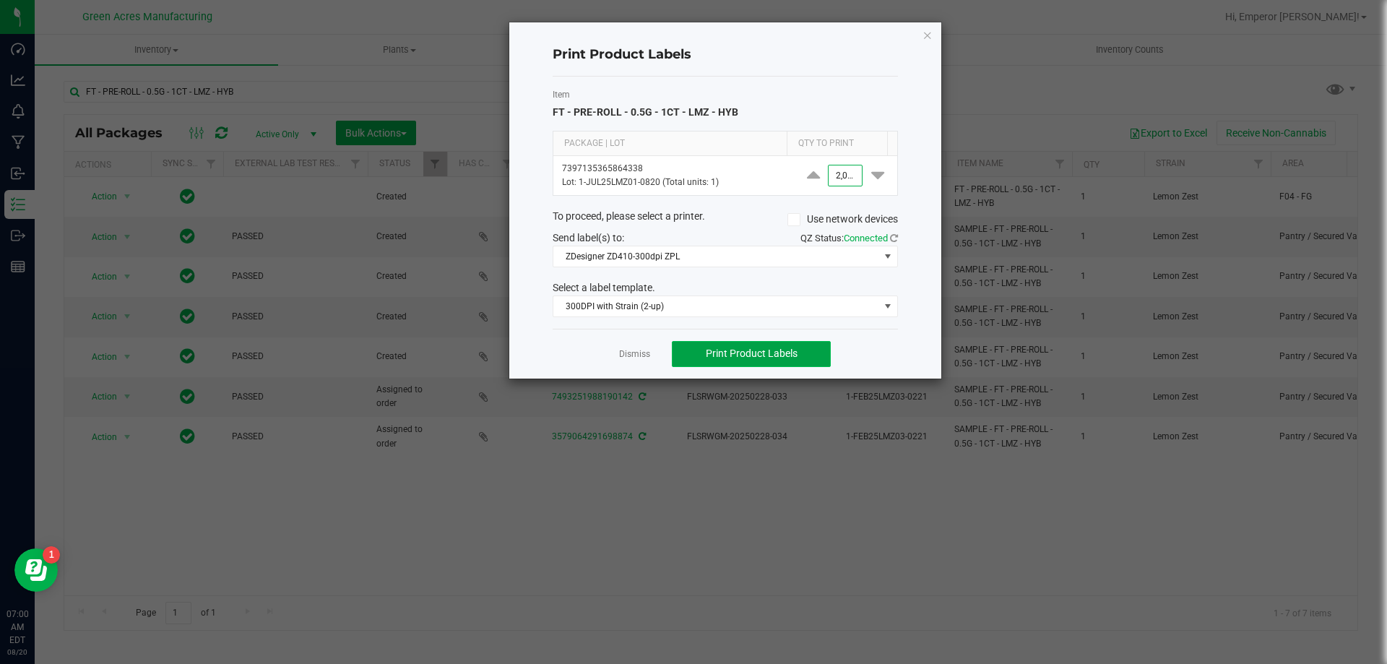
click at [783, 352] on span "Print Product Labels" at bounding box center [752, 353] width 92 height 12
